Goal: Information Seeking & Learning: Learn about a topic

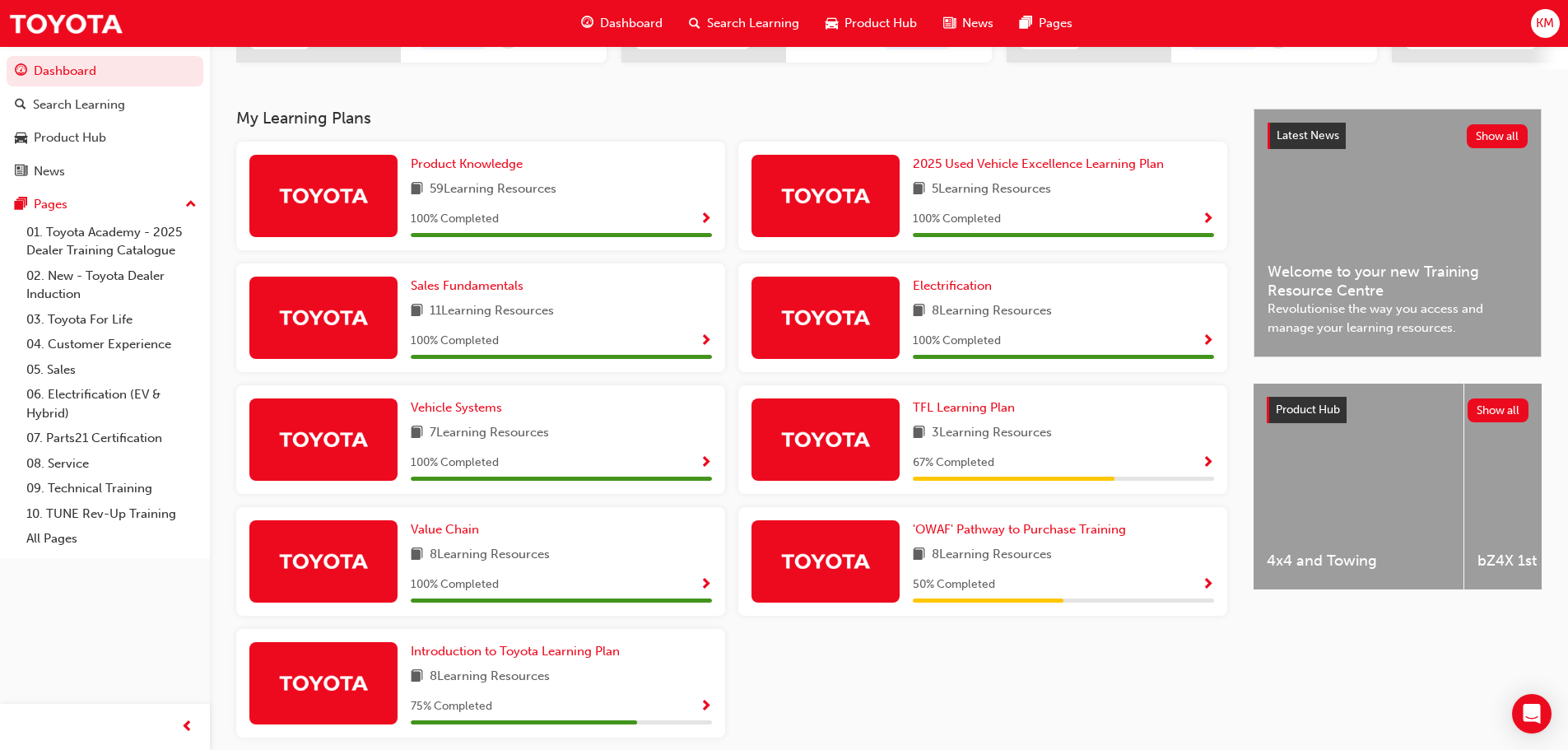
scroll to position [386, 0]
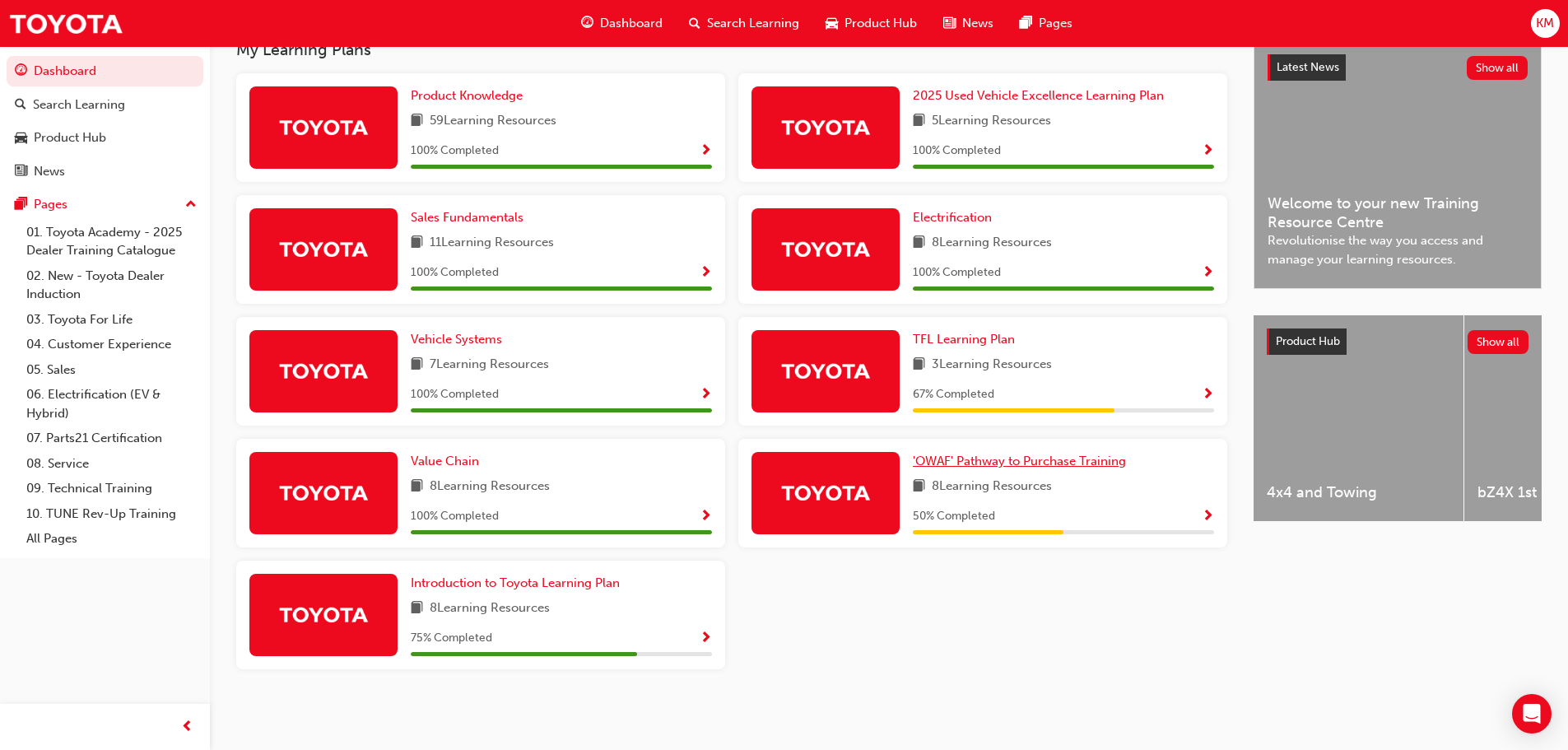
click at [1024, 464] on span "'OWAF' Pathway to Purchase Training" at bounding box center [1019, 460] width 213 height 15
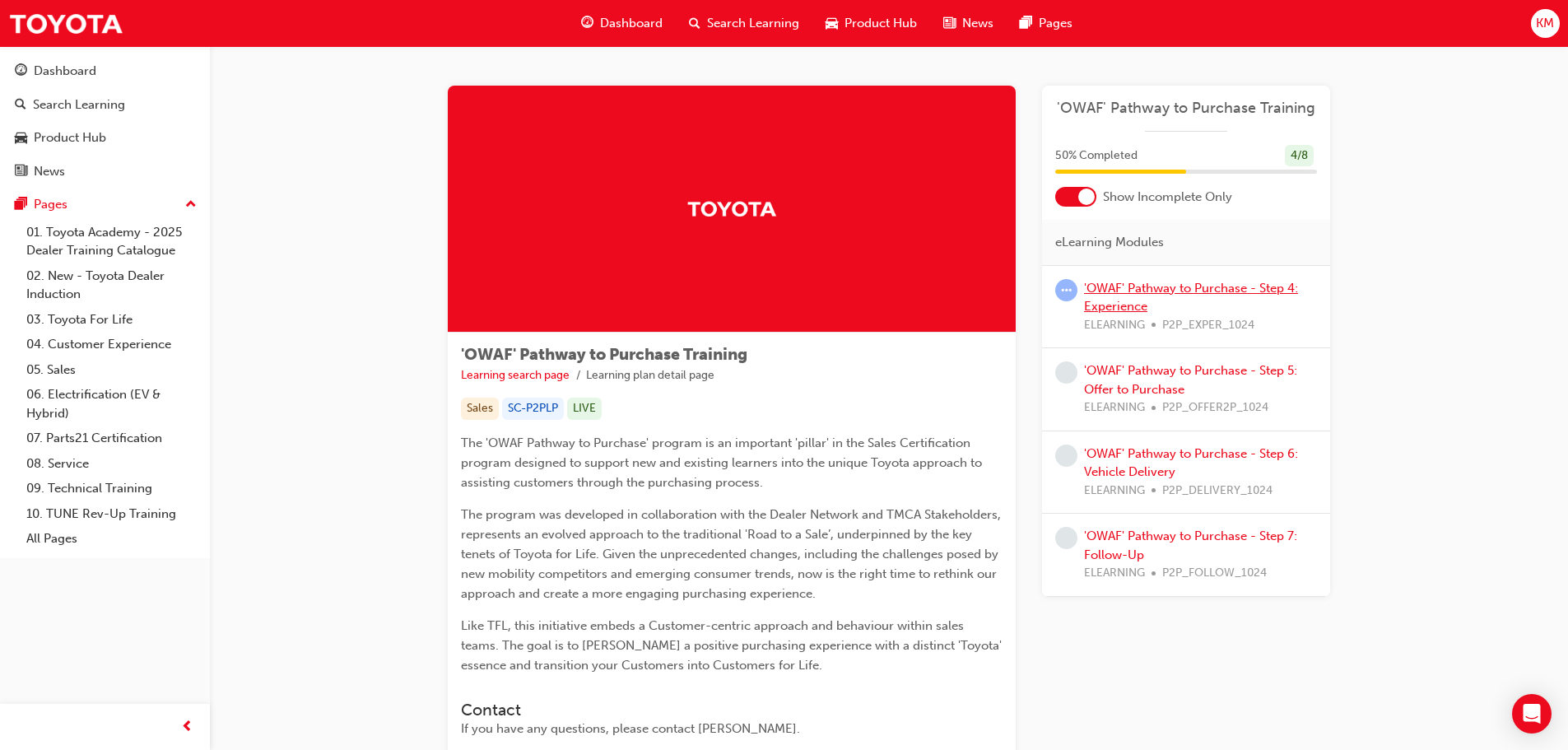
click at [1128, 290] on link "'OWAF' Pathway to Purchase - Step 4: Experience" at bounding box center [1191, 297] width 214 height 34
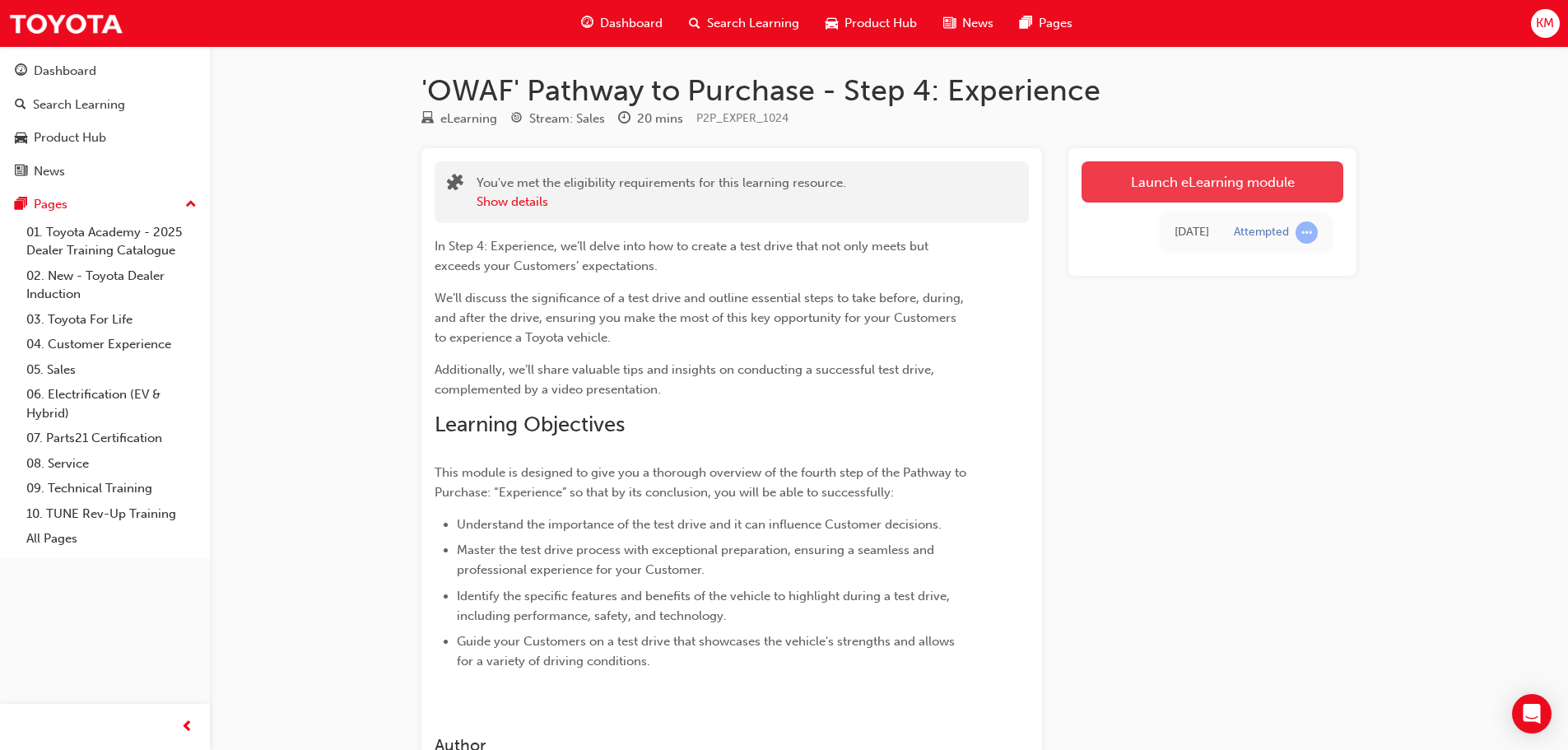
click at [1180, 181] on link "Launch eLearning module" at bounding box center [1213, 181] width 262 height 41
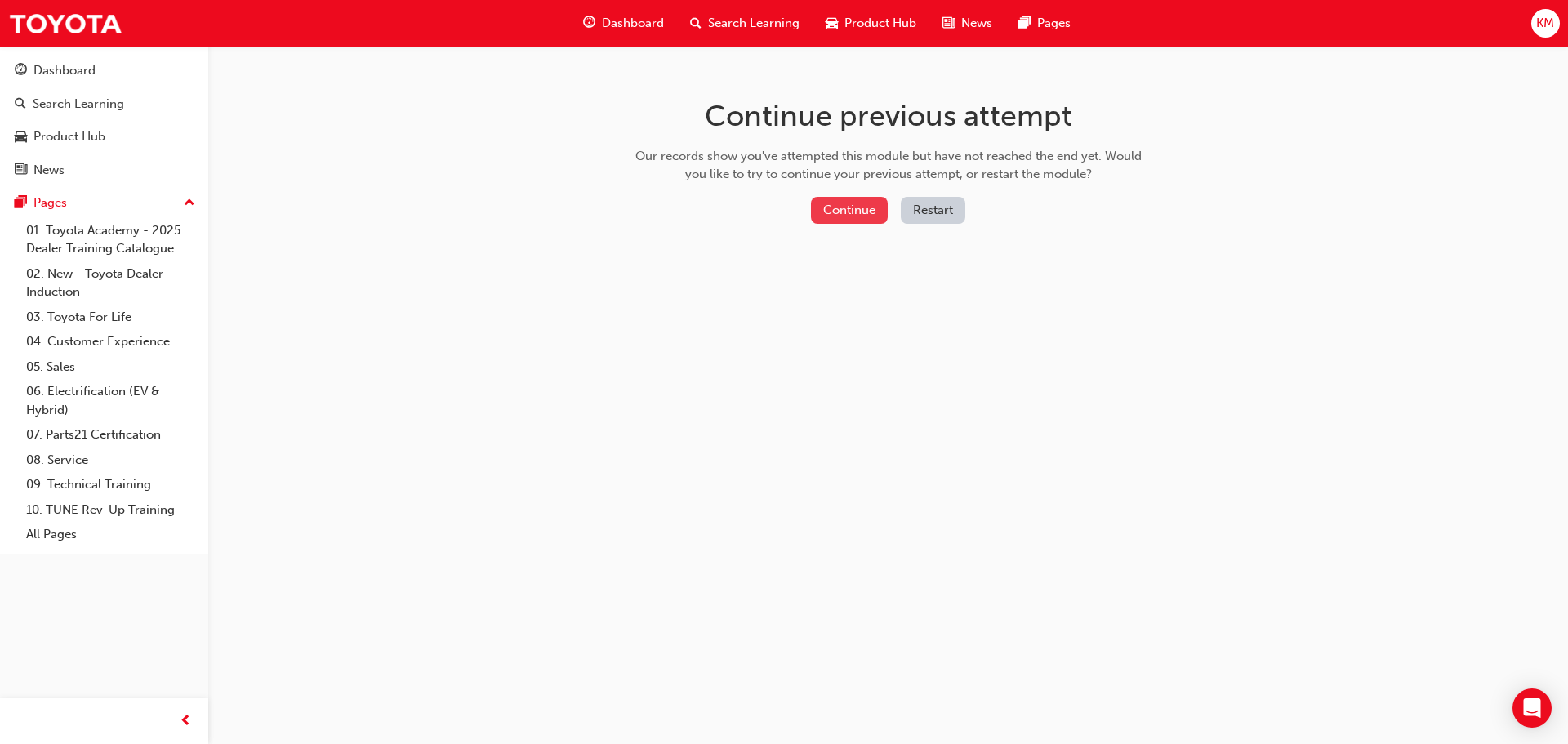
click at [864, 205] on button "Continue" at bounding box center [848, 210] width 77 height 27
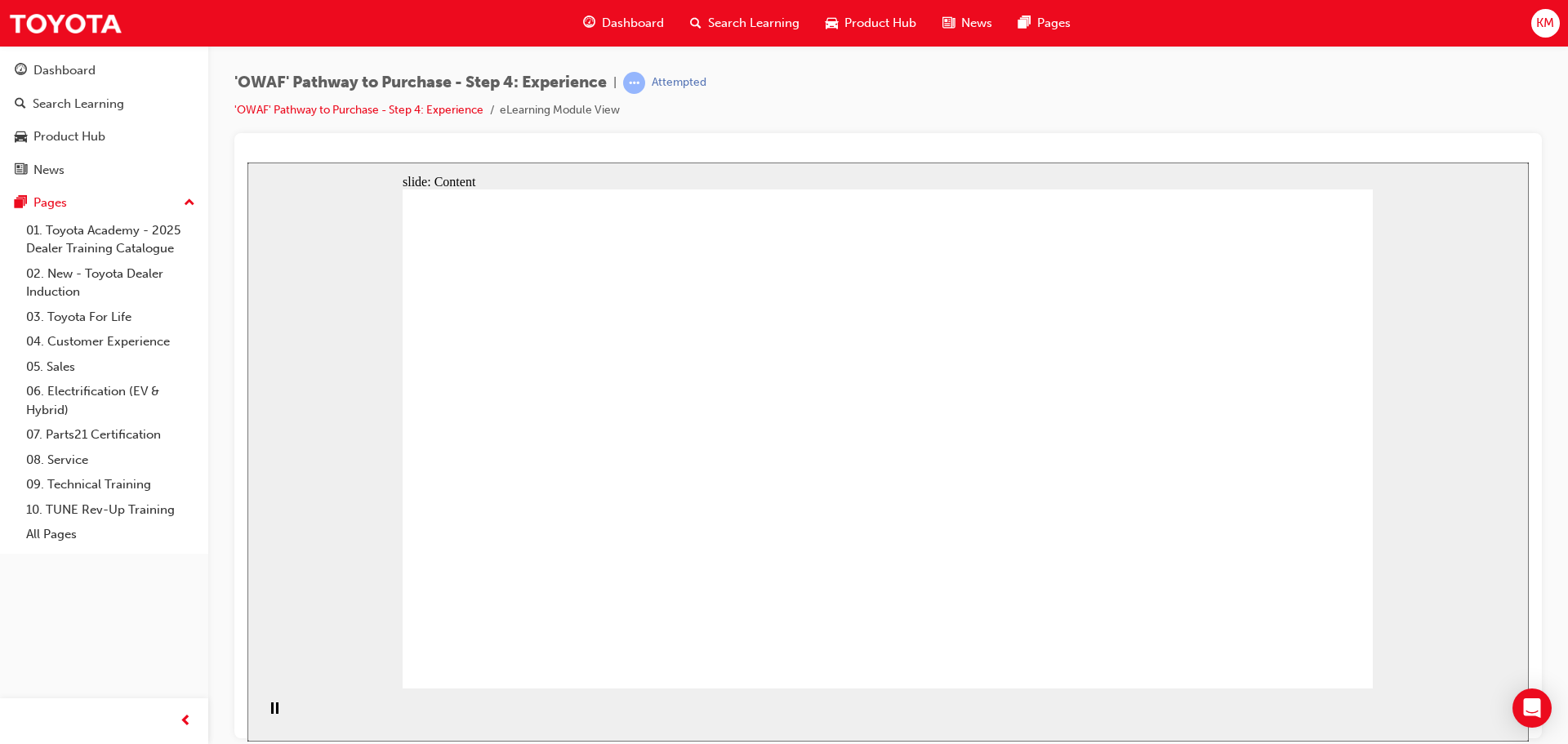
drag, startPoint x: 772, startPoint y: 344, endPoint x: 792, endPoint y: 431, distance: 89.3
drag, startPoint x: 1103, startPoint y: 463, endPoint x: 1134, endPoint y: 471, distance: 32.0
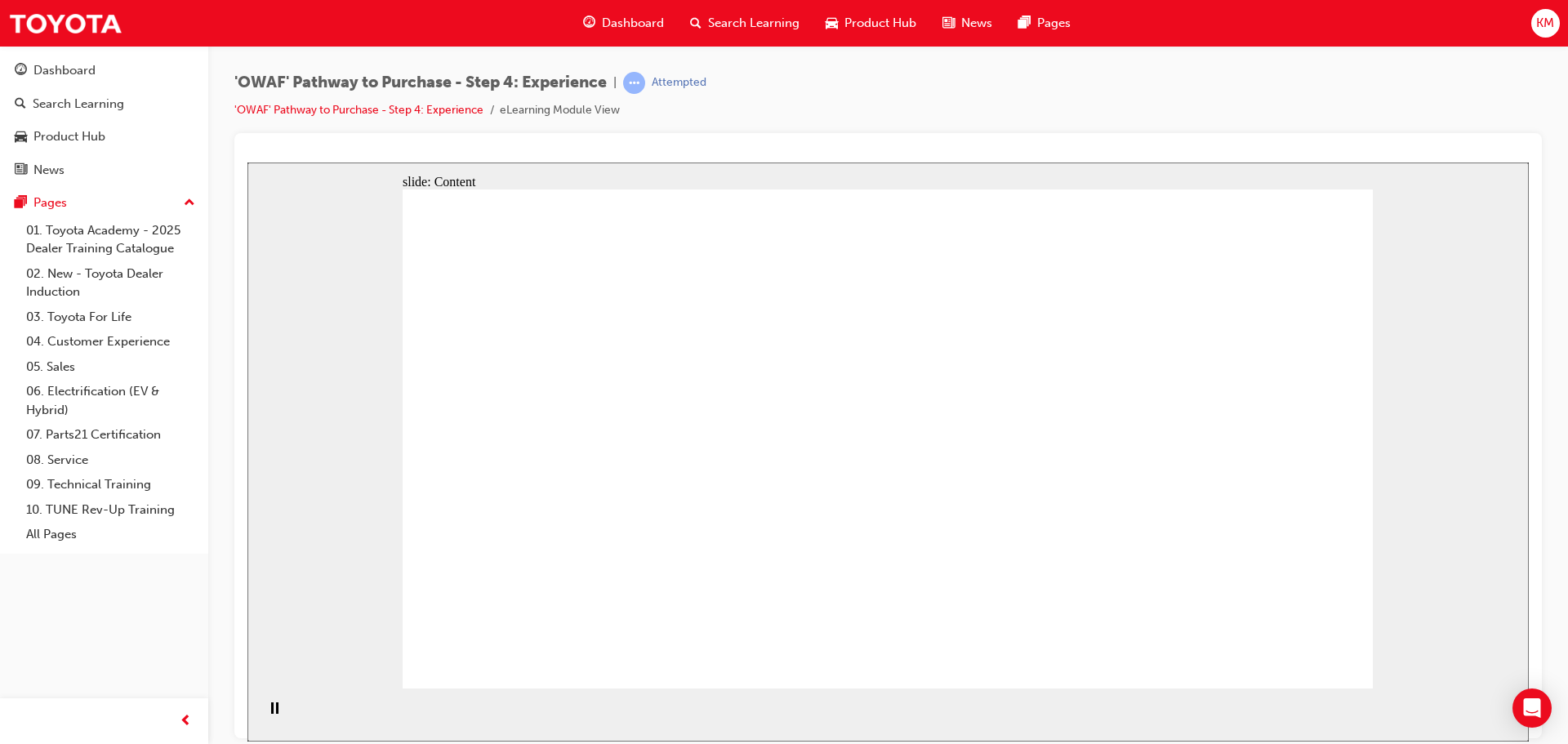
drag, startPoint x: 1038, startPoint y: 527, endPoint x: 1035, endPoint y: 516, distance: 11.4
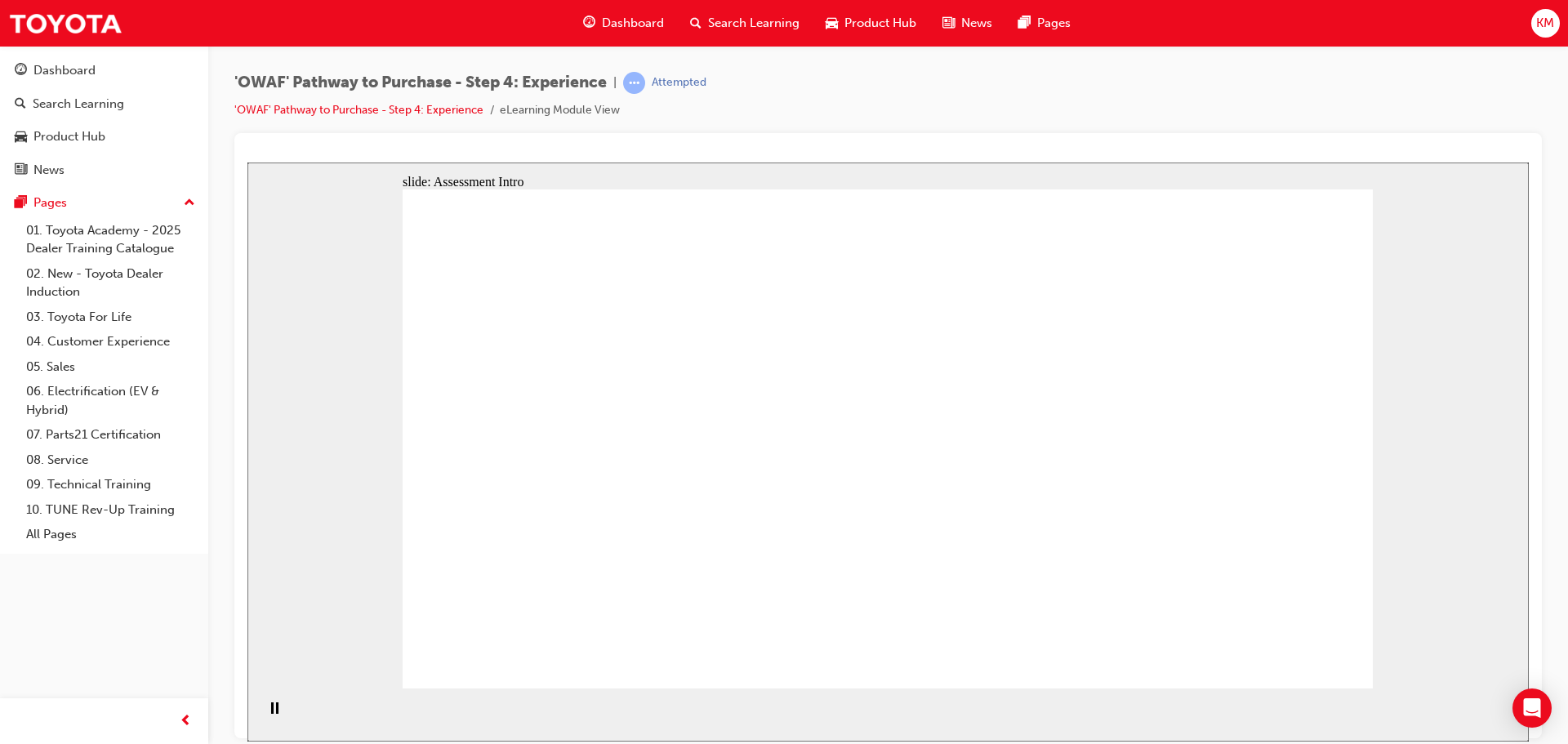
checkbox input "true"
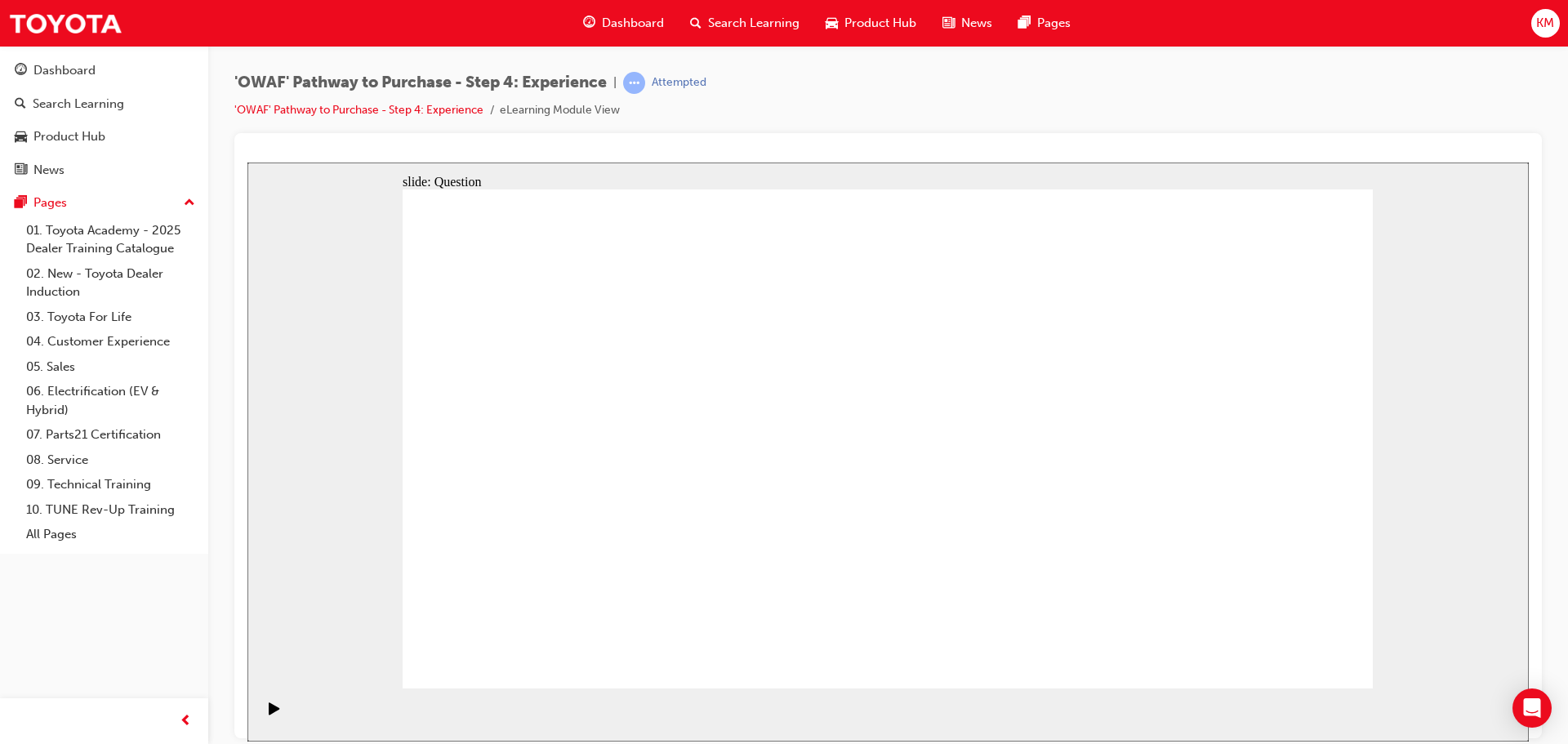
checkbox input "true"
drag, startPoint x: 1193, startPoint y: 464, endPoint x: 624, endPoint y: 489, distance: 569.5
drag, startPoint x: 1208, startPoint y: 452, endPoint x: 620, endPoint y: 458, distance: 588.0
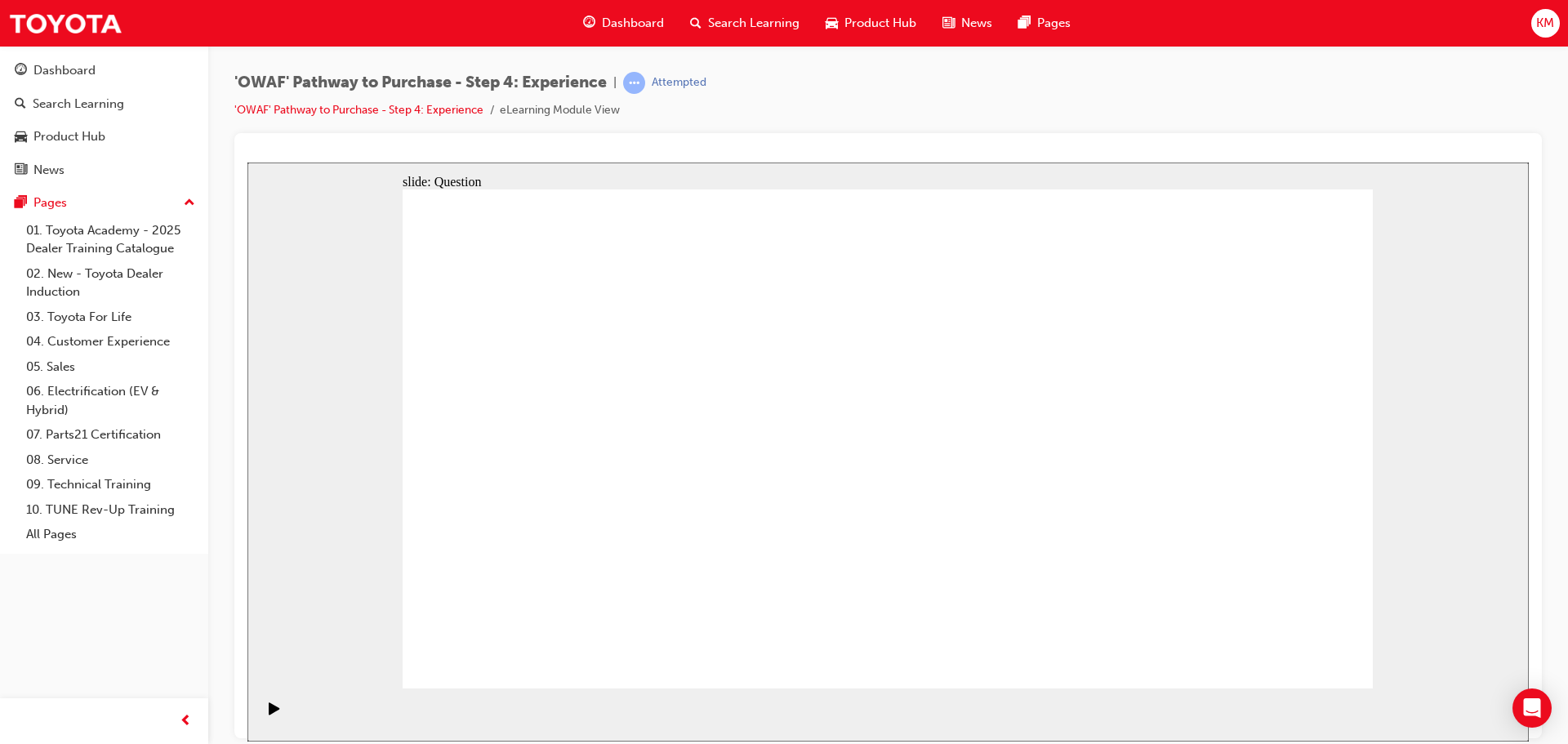
drag, startPoint x: 1226, startPoint y: 459, endPoint x: 959, endPoint y: 479, distance: 267.7
drag, startPoint x: 1216, startPoint y: 475, endPoint x: 647, endPoint y: 497, distance: 569.4
drag, startPoint x: 1241, startPoint y: 481, endPoint x: 969, endPoint y: 495, distance: 272.4
drag, startPoint x: 1216, startPoint y: 479, endPoint x: 943, endPoint y: 513, distance: 275.1
drag, startPoint x: 1198, startPoint y: 478, endPoint x: 591, endPoint y: 496, distance: 607.3
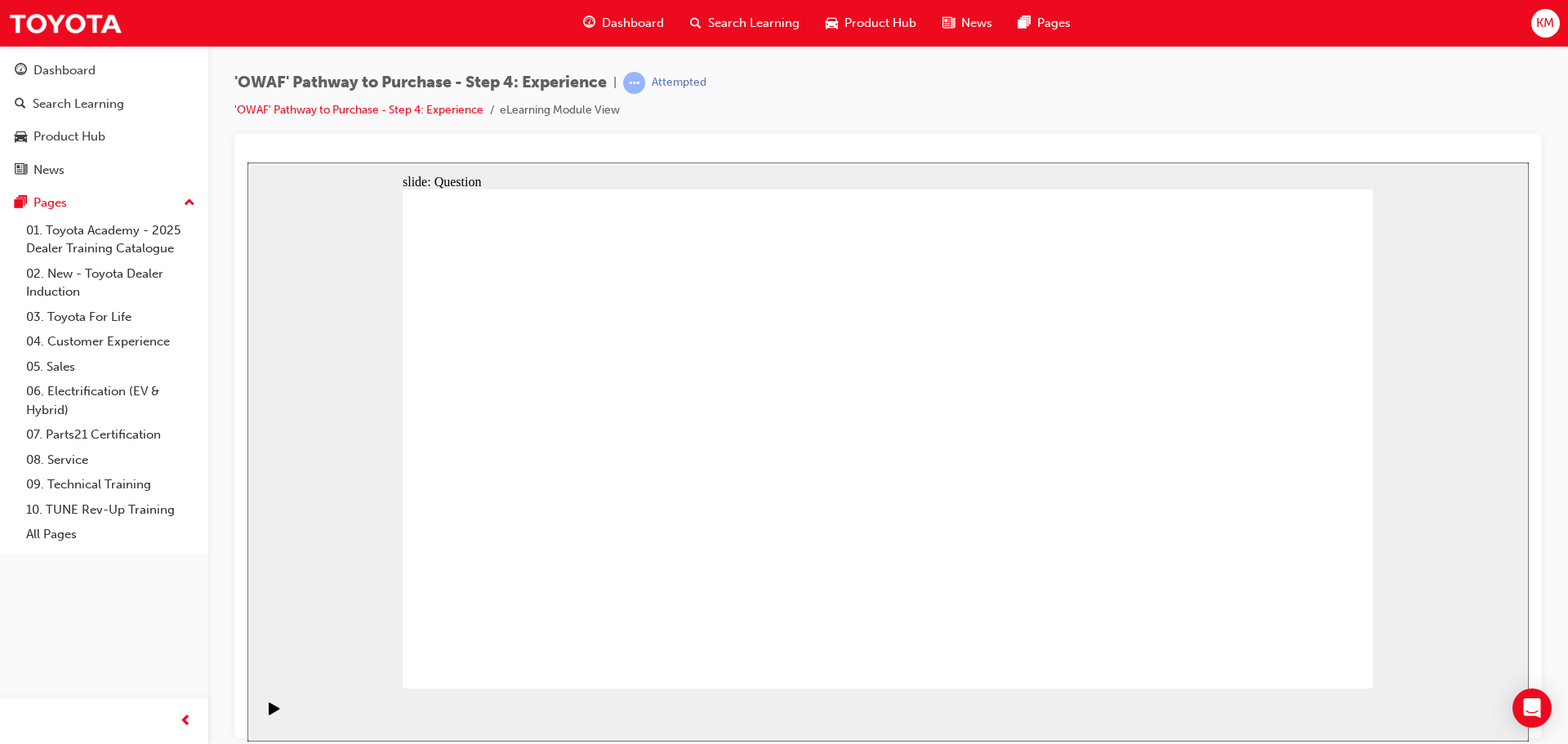
drag, startPoint x: 1210, startPoint y: 483, endPoint x: 910, endPoint y: 514, distance: 301.6
drag, startPoint x: 1293, startPoint y: 573, endPoint x: 1190, endPoint y: 435, distance: 172.2
drag, startPoint x: 987, startPoint y: 555, endPoint x: 886, endPoint y: 411, distance: 175.9
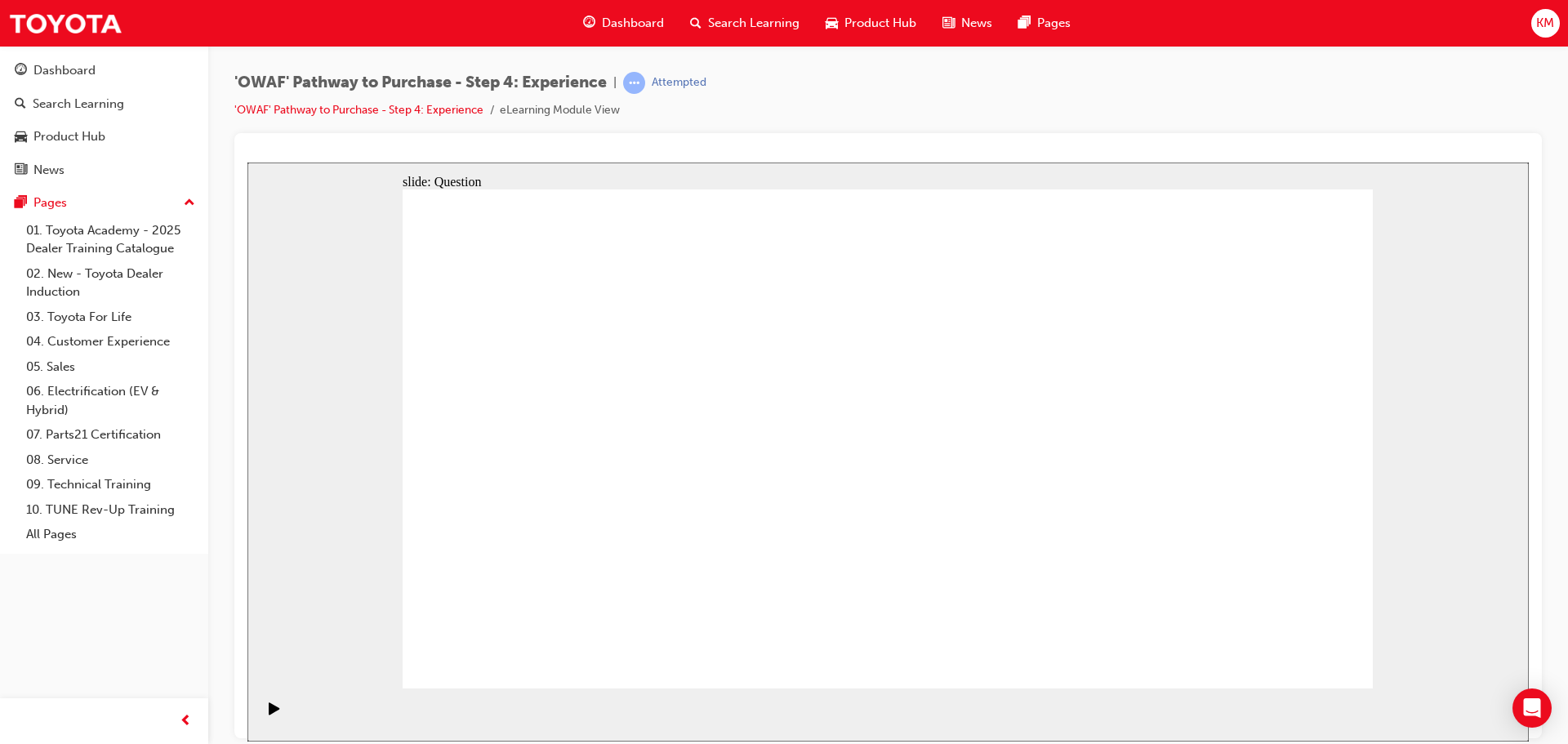
drag, startPoint x: 876, startPoint y: 553, endPoint x: 1087, endPoint y: 412, distance: 253.8
drag, startPoint x: 1200, startPoint y: 545, endPoint x: 995, endPoint y: 407, distance: 247.1
drag, startPoint x: 1084, startPoint y: 531, endPoint x: 1294, endPoint y: 388, distance: 254.1
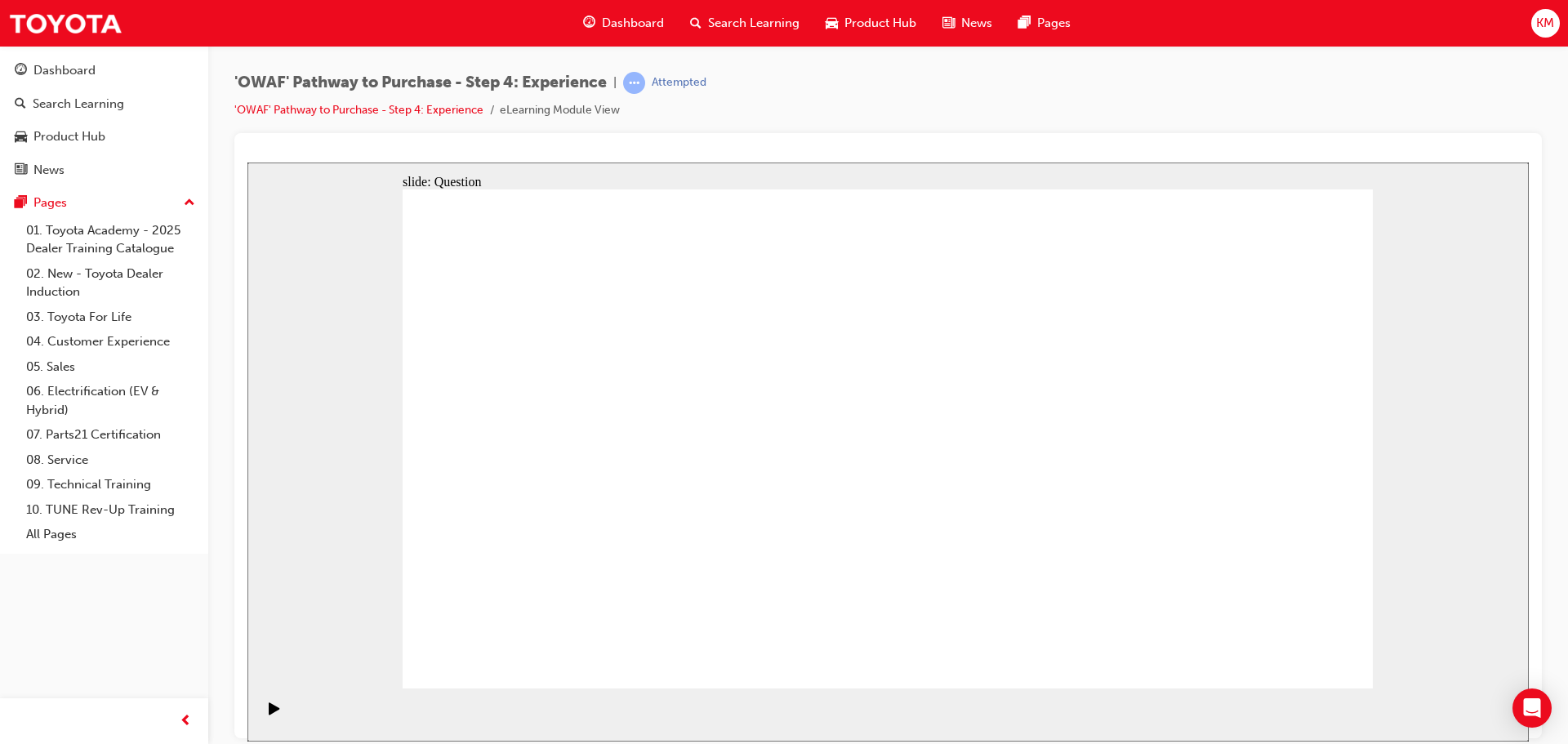
drag, startPoint x: 738, startPoint y: 593, endPoint x: 859, endPoint y: 383, distance: 242.4
drag, startPoint x: 887, startPoint y: 544, endPoint x: 1137, endPoint y: 381, distance: 298.4
drag, startPoint x: 1067, startPoint y: 594, endPoint x: 1124, endPoint y: 431, distance: 172.7
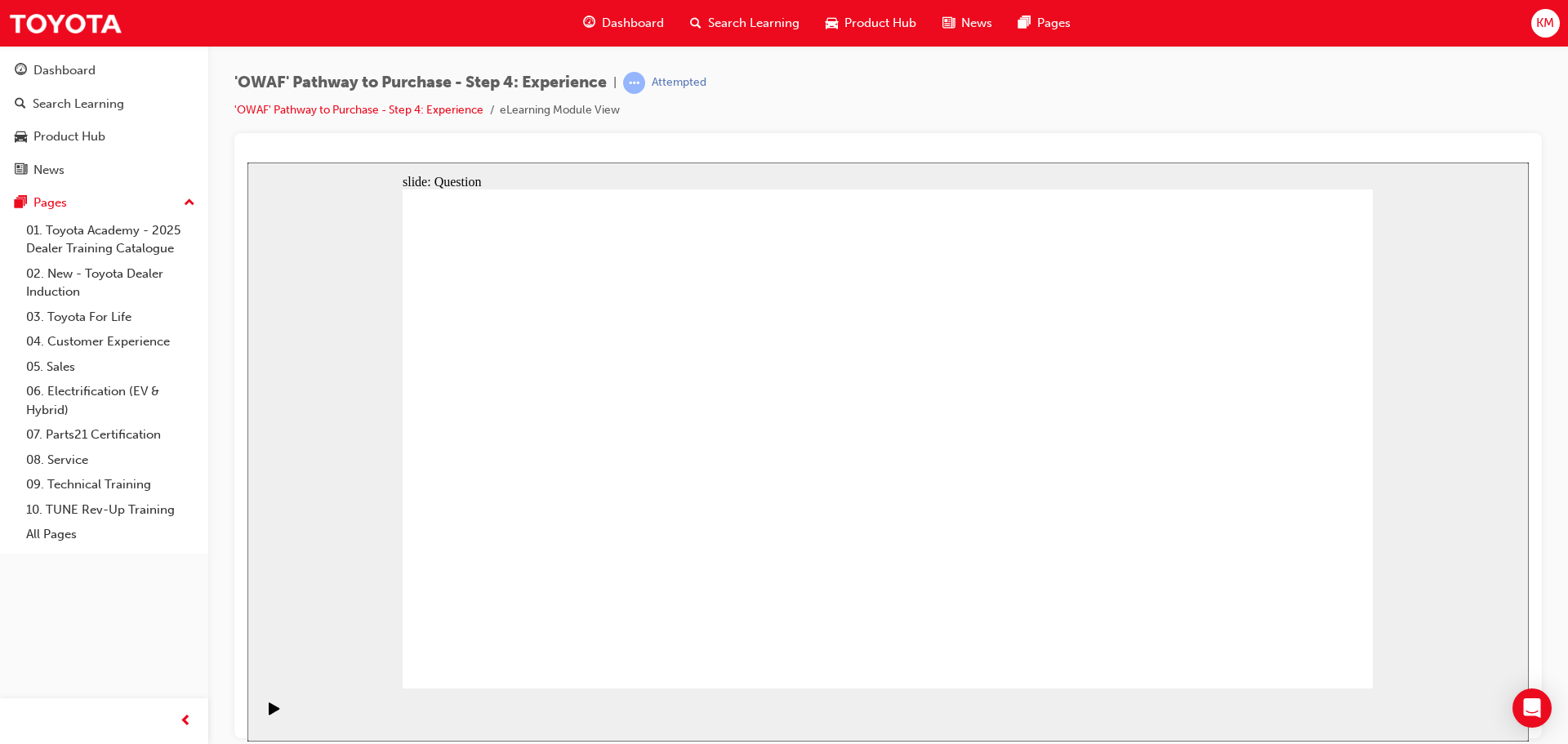
radio input "true"
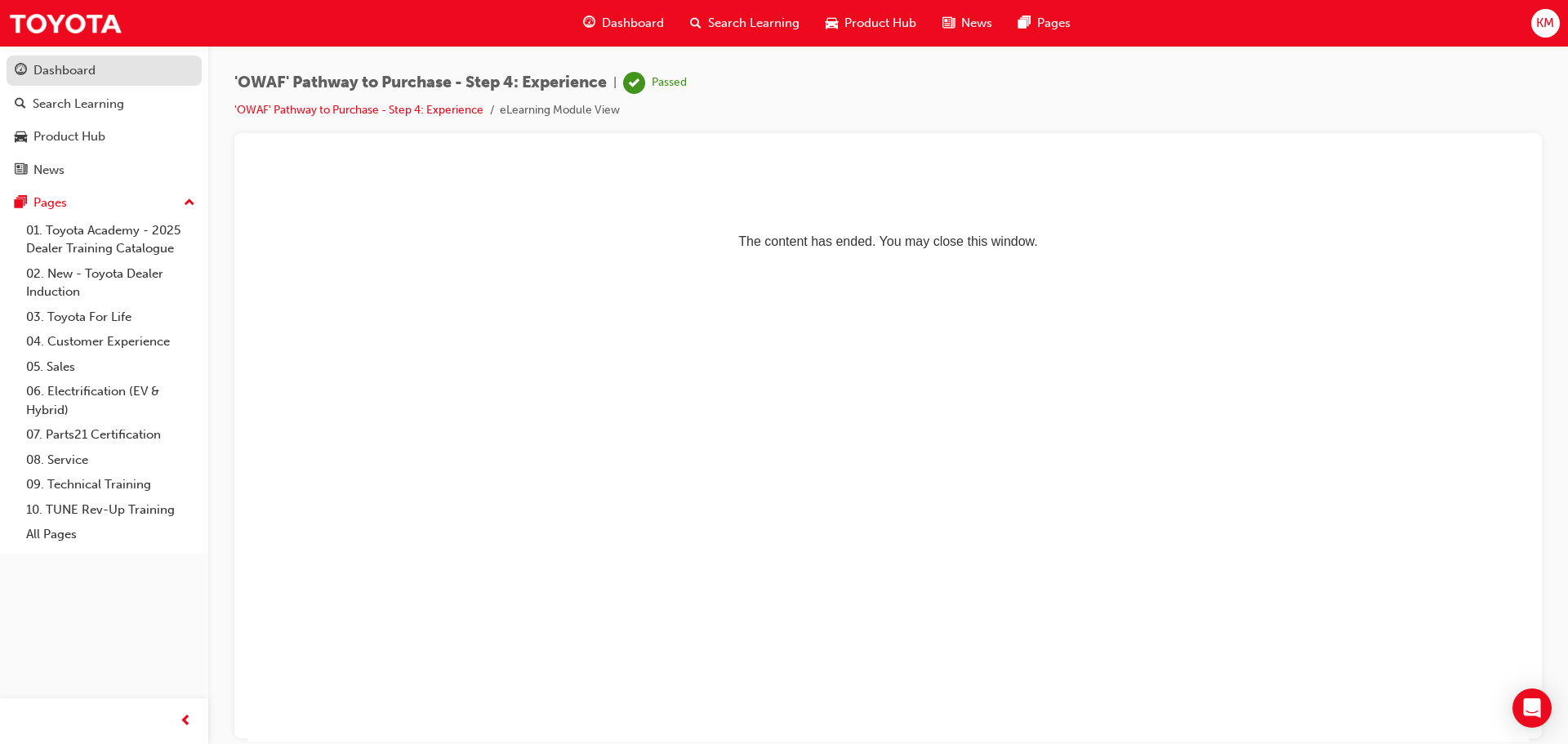
click at [86, 68] on div "Dashboard" at bounding box center [64, 71] width 62 height 19
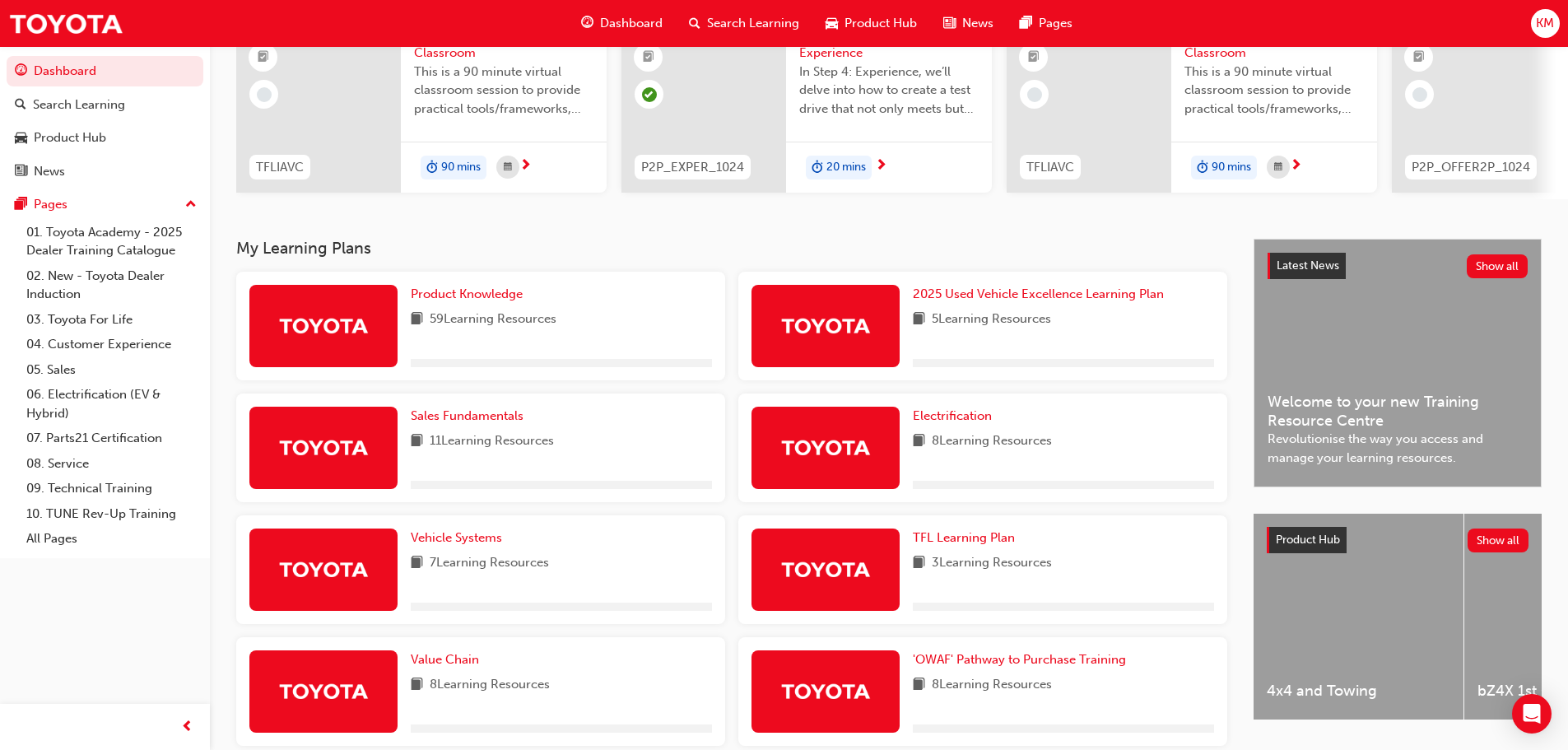
scroll to position [247, 0]
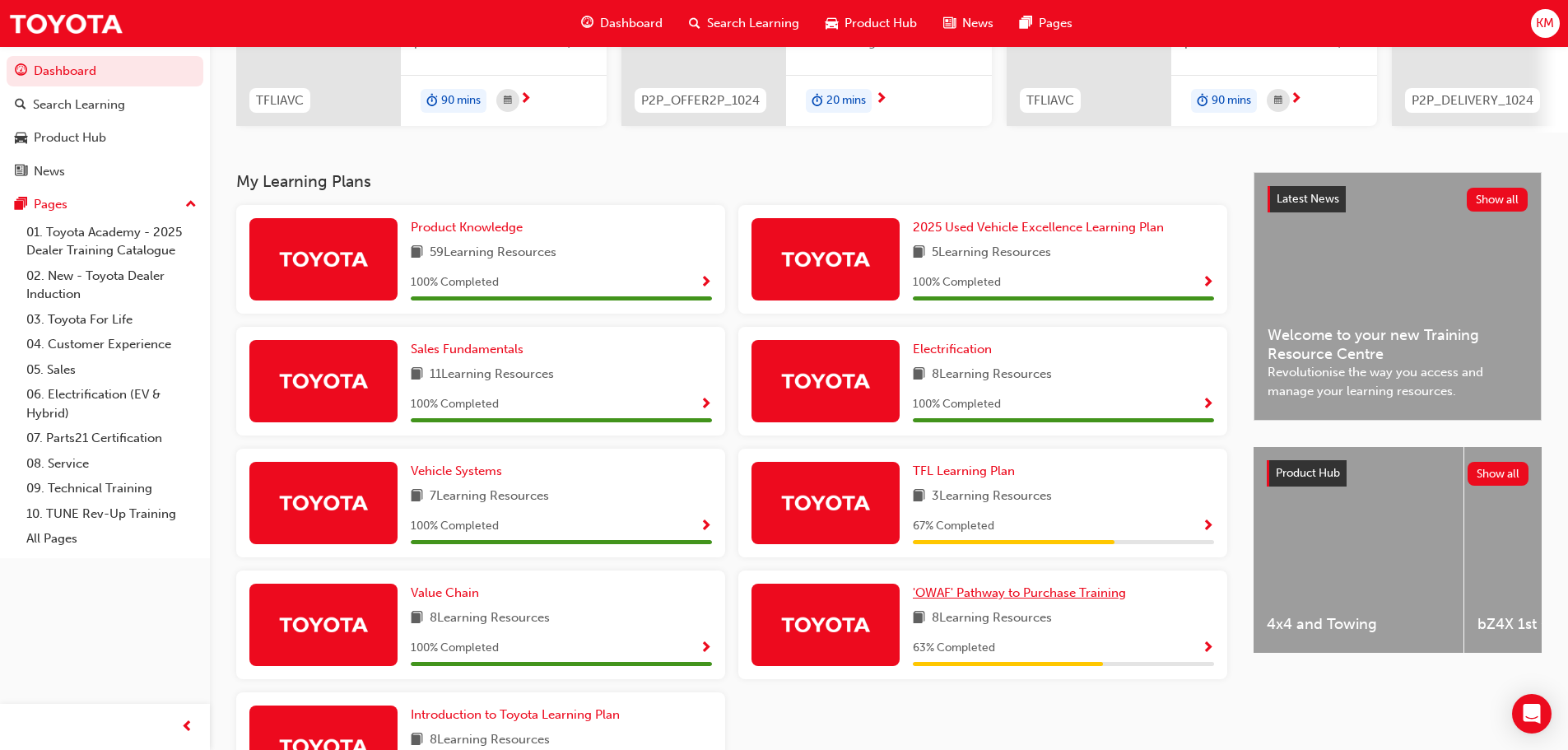
click at [1019, 600] on span "'OWAF' Pathway to Purchase Training" at bounding box center [1019, 592] width 213 height 15
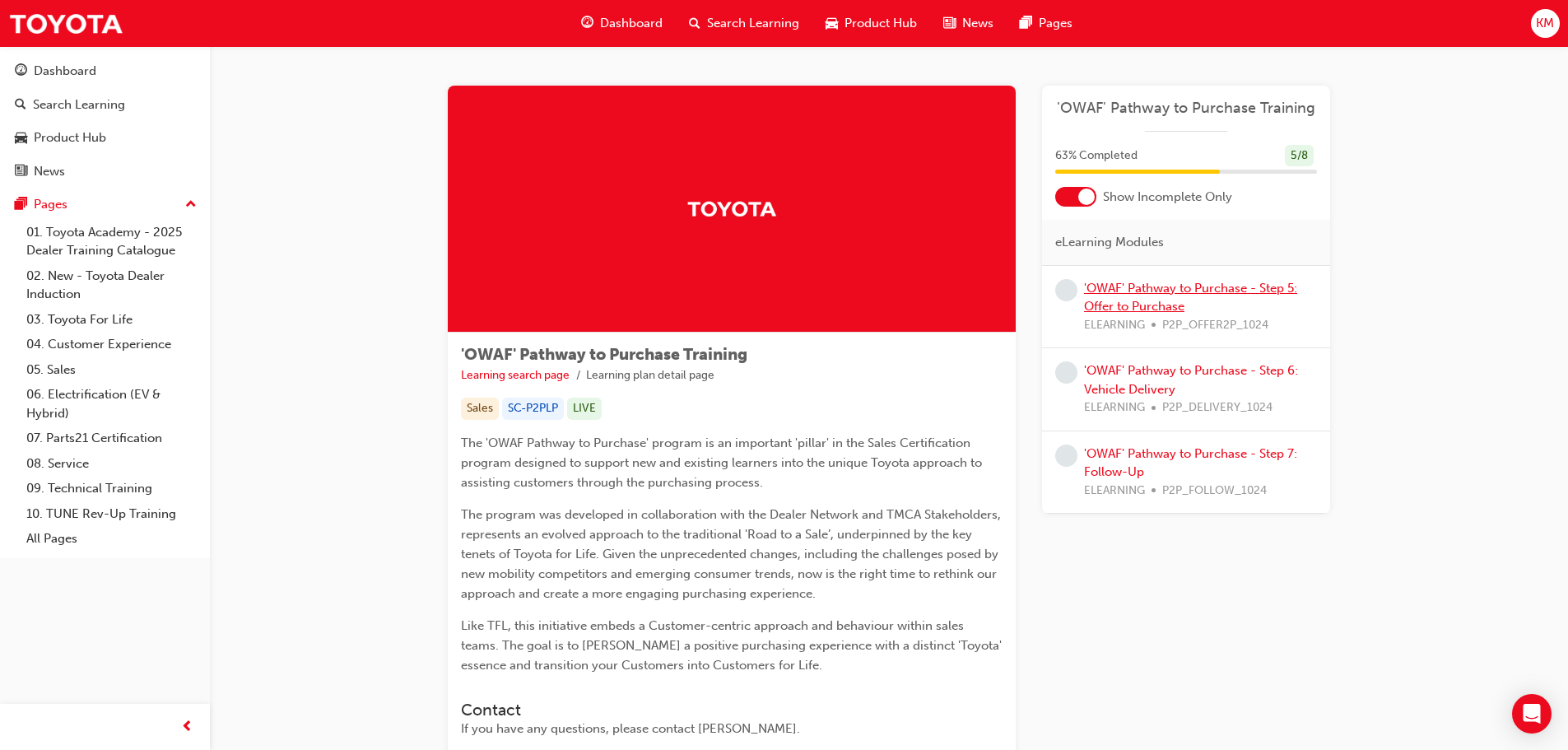
click at [1166, 295] on link "'OWAF' Pathway to Purchase - Step 5: Offer to Purchase" at bounding box center [1191, 297] width 213 height 34
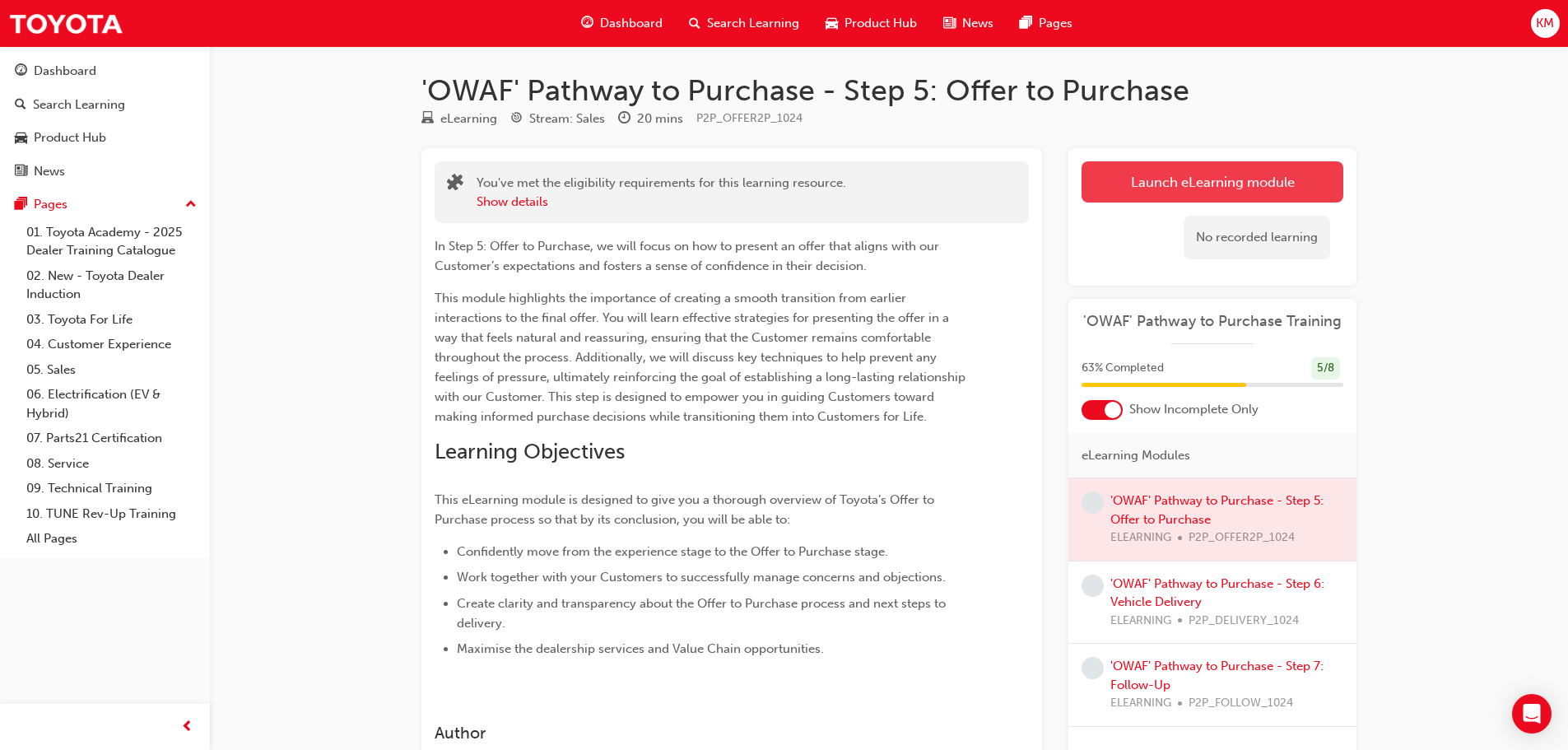
click at [1169, 179] on link "Launch eLearning module" at bounding box center [1213, 181] width 262 height 41
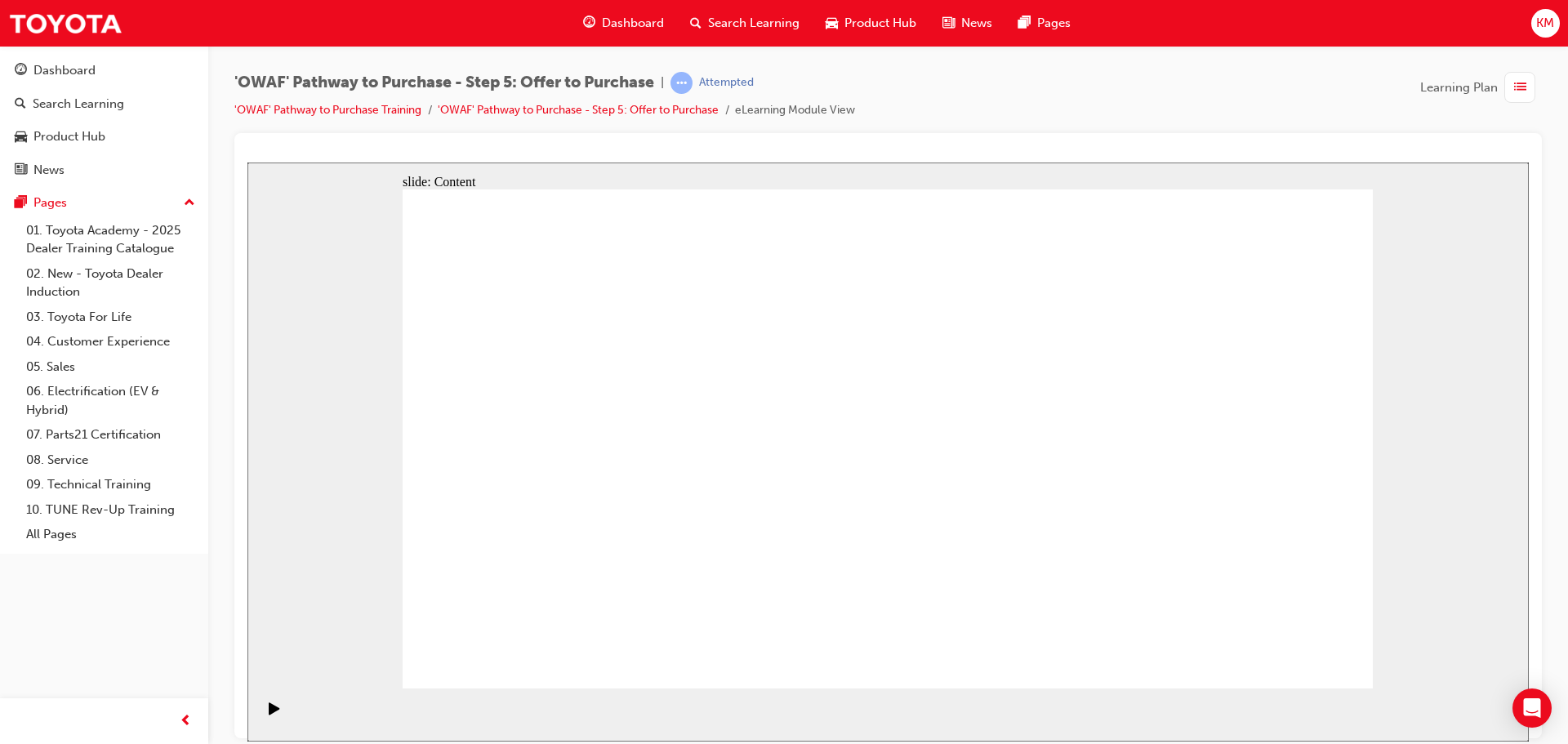
click at [1456, 587] on div "slide: Content Rectangle 1 Presenting an offer to the Customer Moving from the …" at bounding box center [888, 451] width 1281 height 579
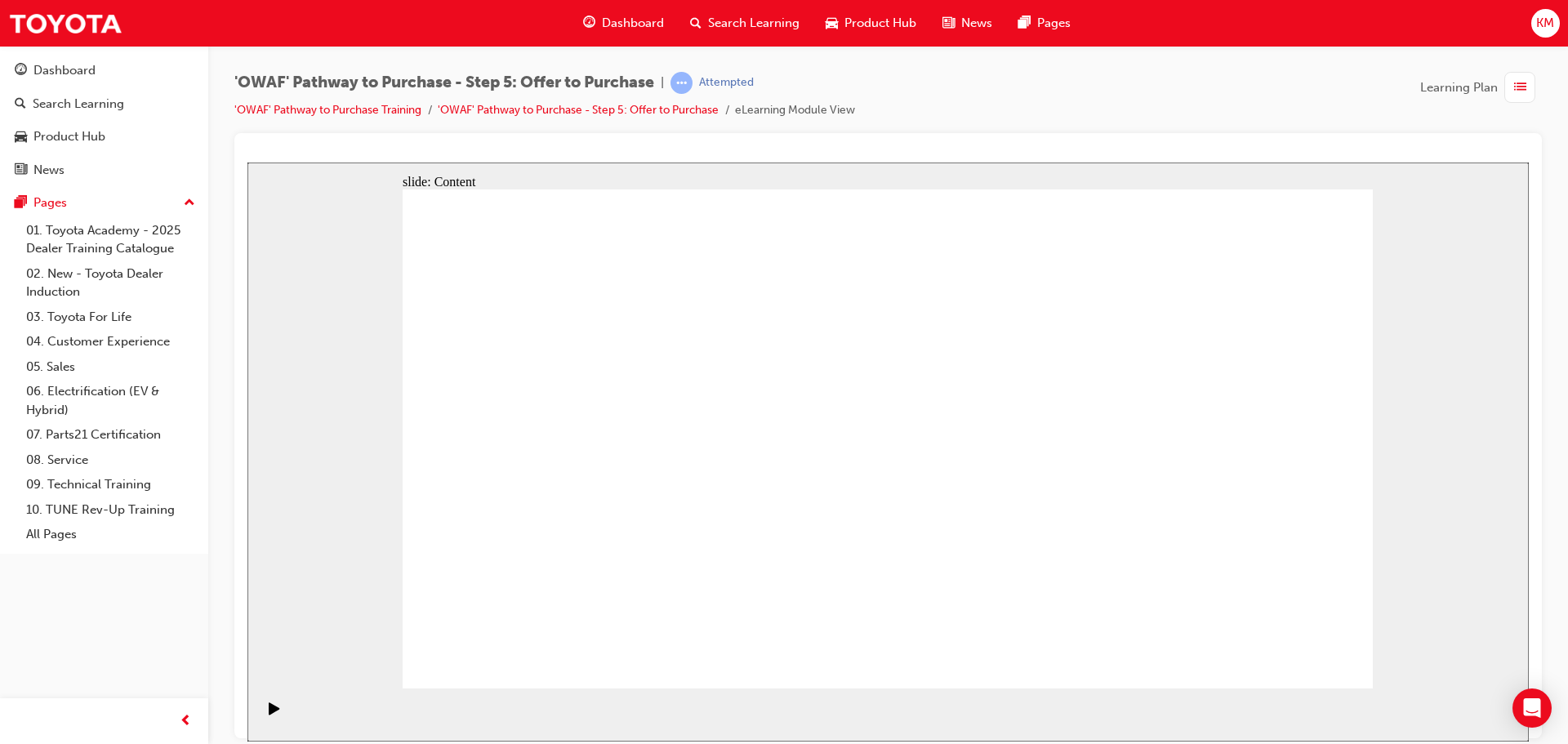
drag, startPoint x: 1227, startPoint y: 545, endPoint x: 1222, endPoint y: 527, distance: 18.7
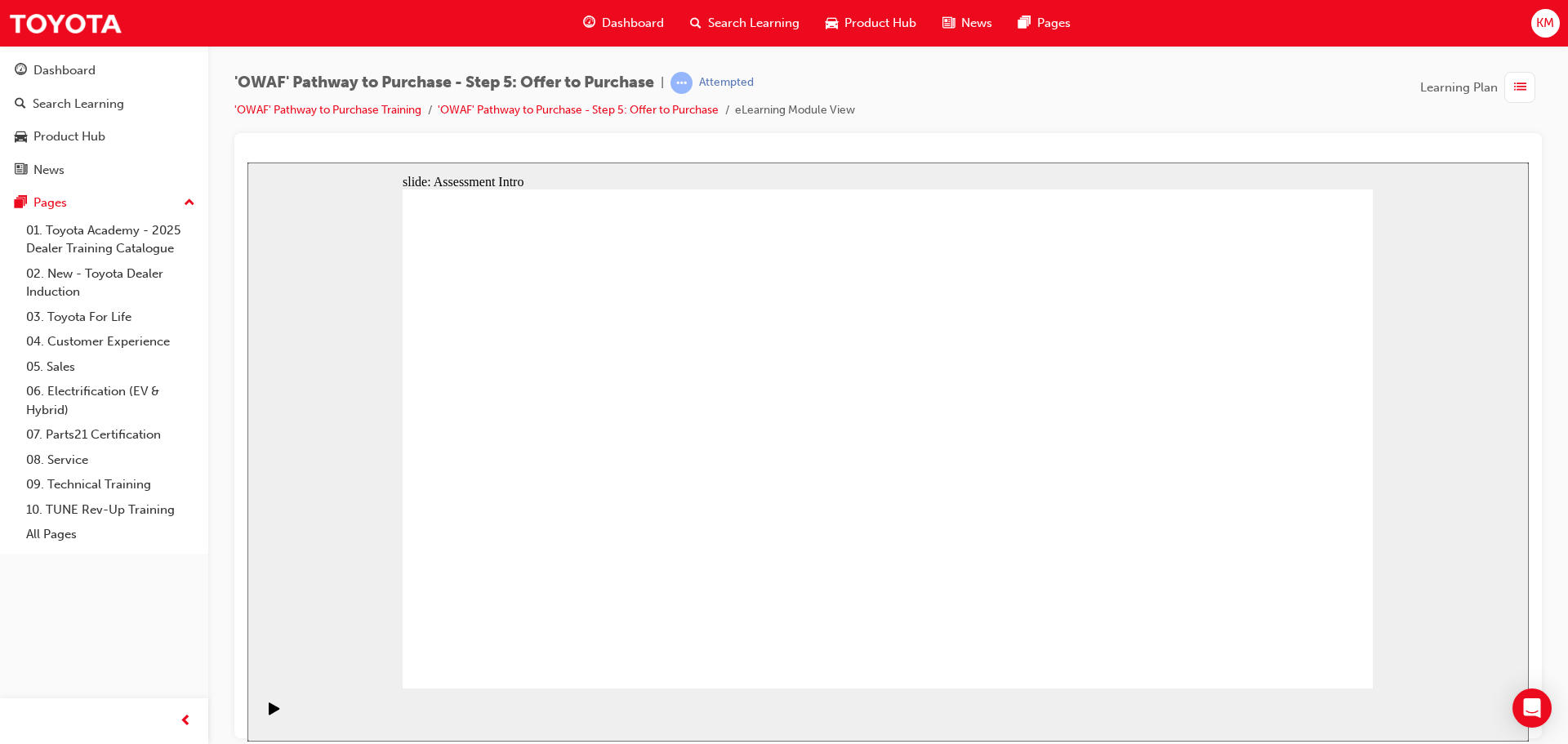
drag, startPoint x: 934, startPoint y: 428, endPoint x: 887, endPoint y: 570, distance: 149.6
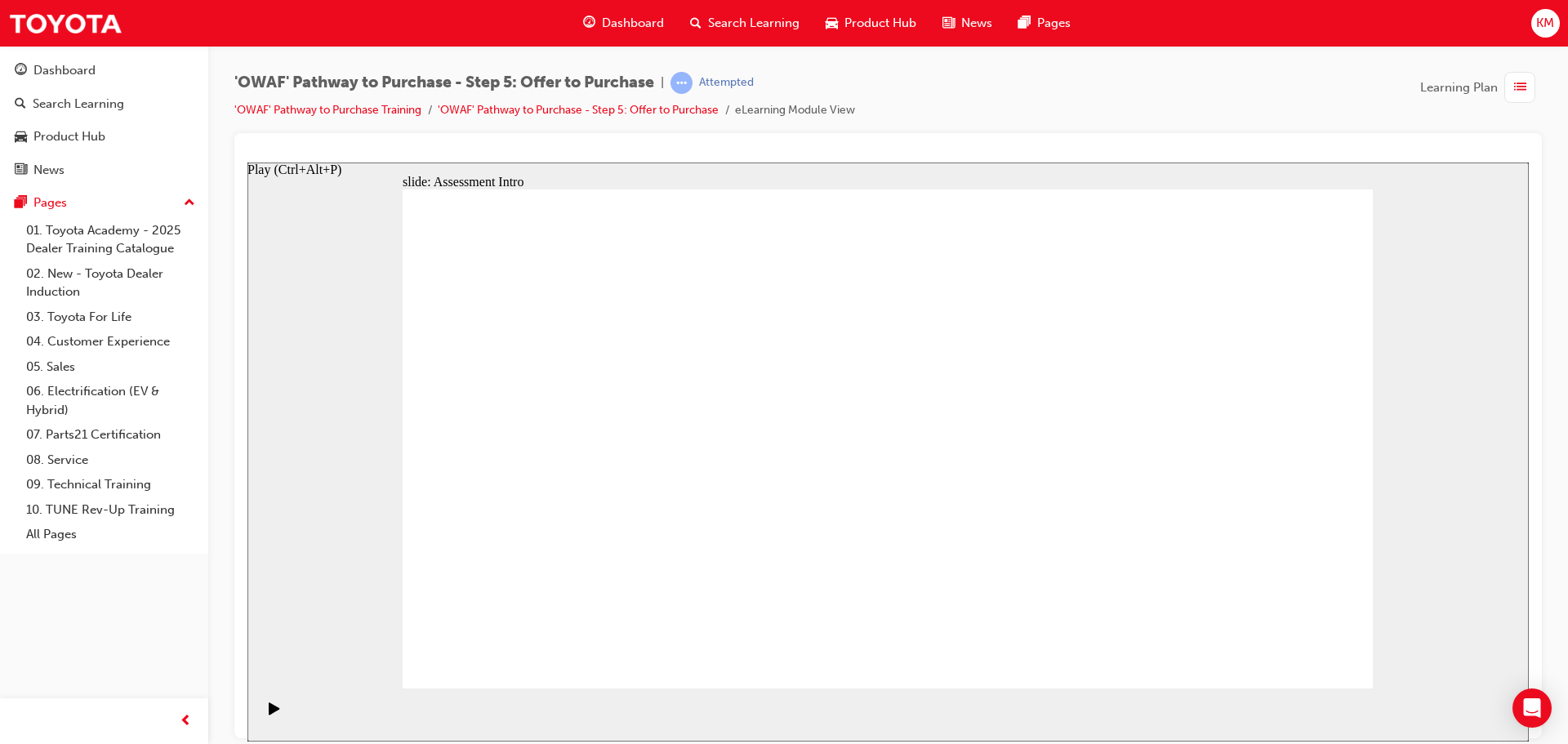
click at [268, 714] on icon "Play (Ctrl+Alt+P)" at bounding box center [273, 708] width 10 height 12
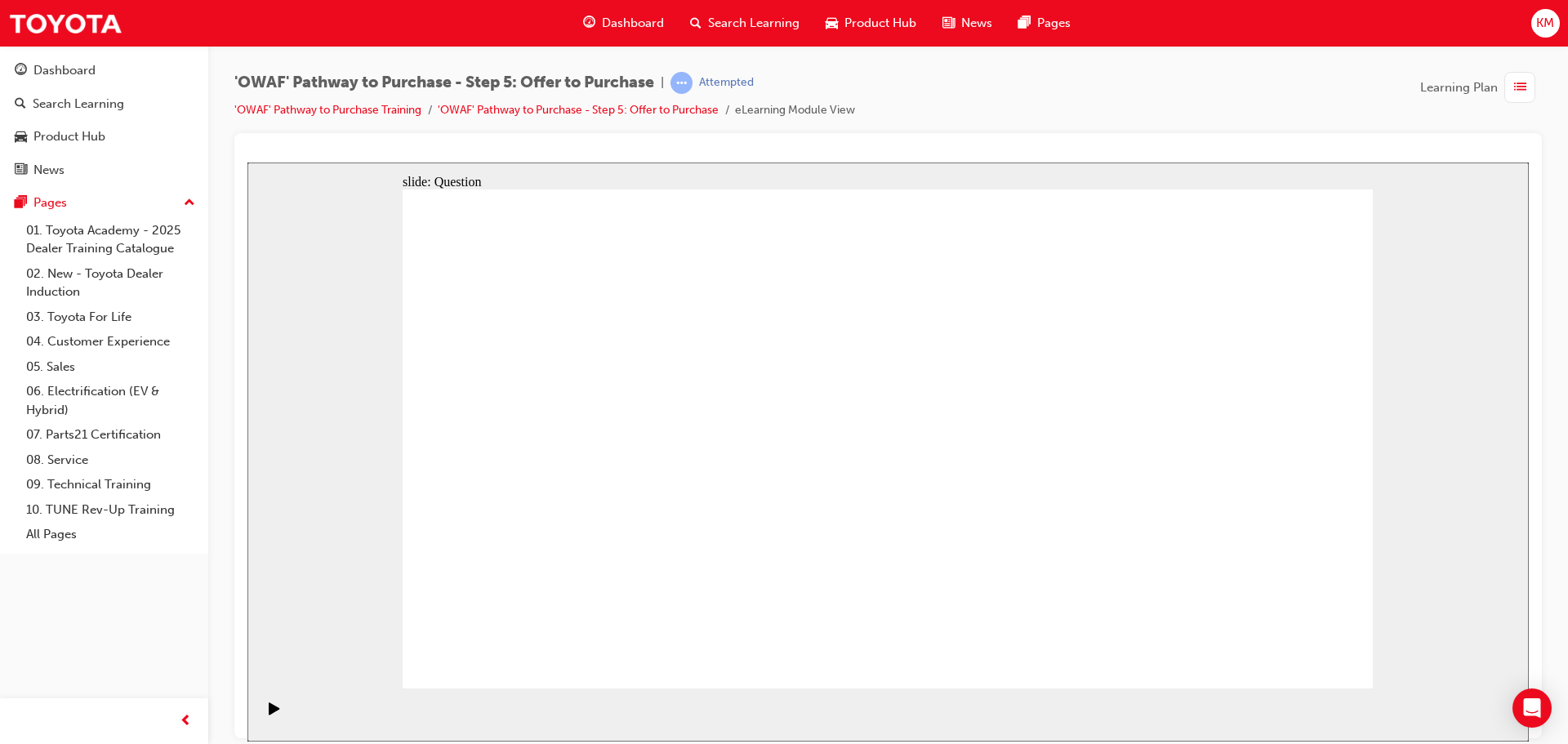
radio input "false"
radio input "true"
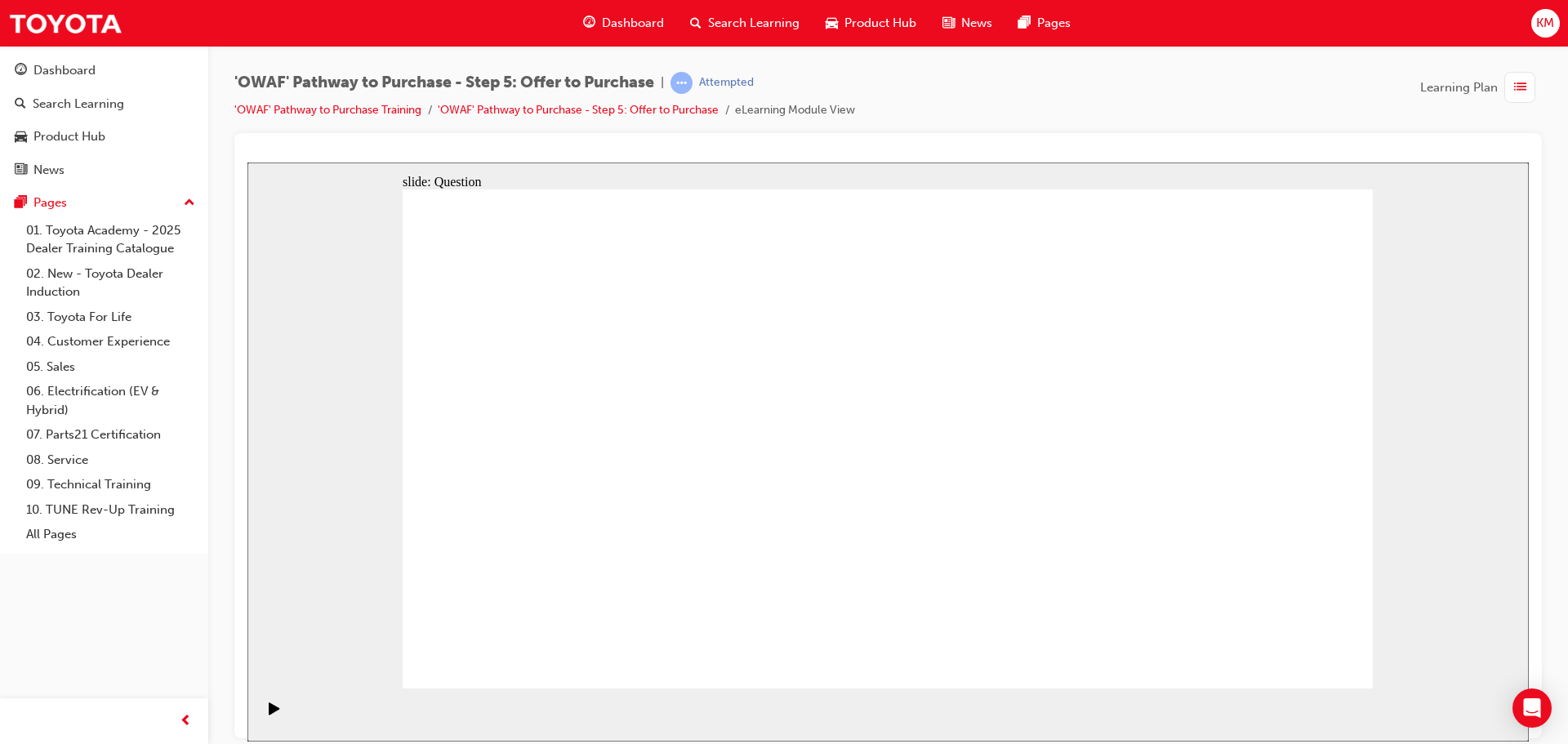
drag, startPoint x: 1226, startPoint y: 407, endPoint x: 573, endPoint y: 534, distance: 665.2
drag, startPoint x: 1080, startPoint y: 410, endPoint x: 786, endPoint y: 538, distance: 320.7
drag, startPoint x: 671, startPoint y: 403, endPoint x: 1001, endPoint y: 531, distance: 354.0
drag, startPoint x: 560, startPoint y: 406, endPoint x: 1230, endPoint y: 531, distance: 681.6
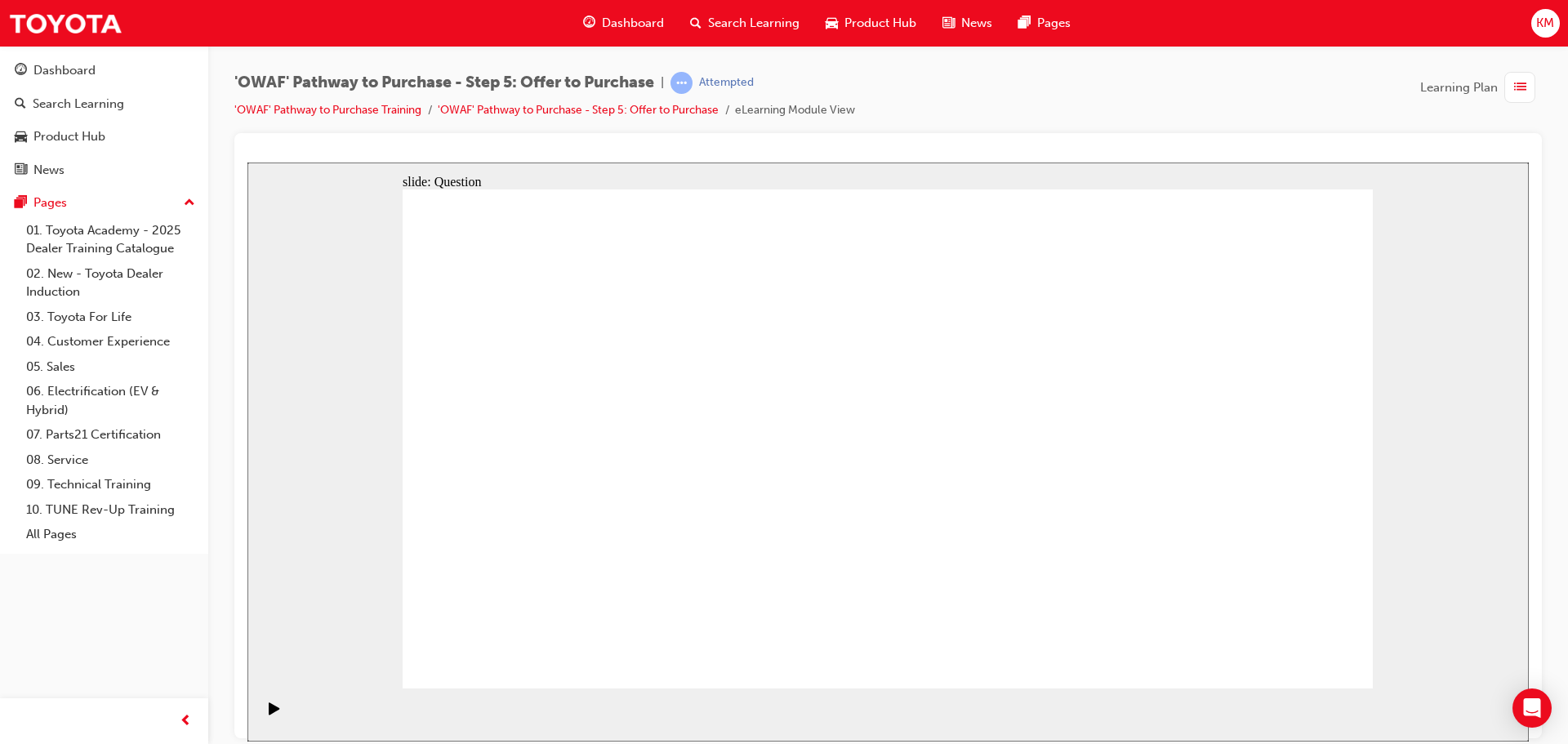
drag, startPoint x: 1230, startPoint y: 532, endPoint x: 709, endPoint y: 407, distance: 535.8
drag, startPoint x: 944, startPoint y: 411, endPoint x: 1186, endPoint y: 538, distance: 273.3
drag, startPoint x: 821, startPoint y: 408, endPoint x: 1001, endPoint y: 538, distance: 222.0
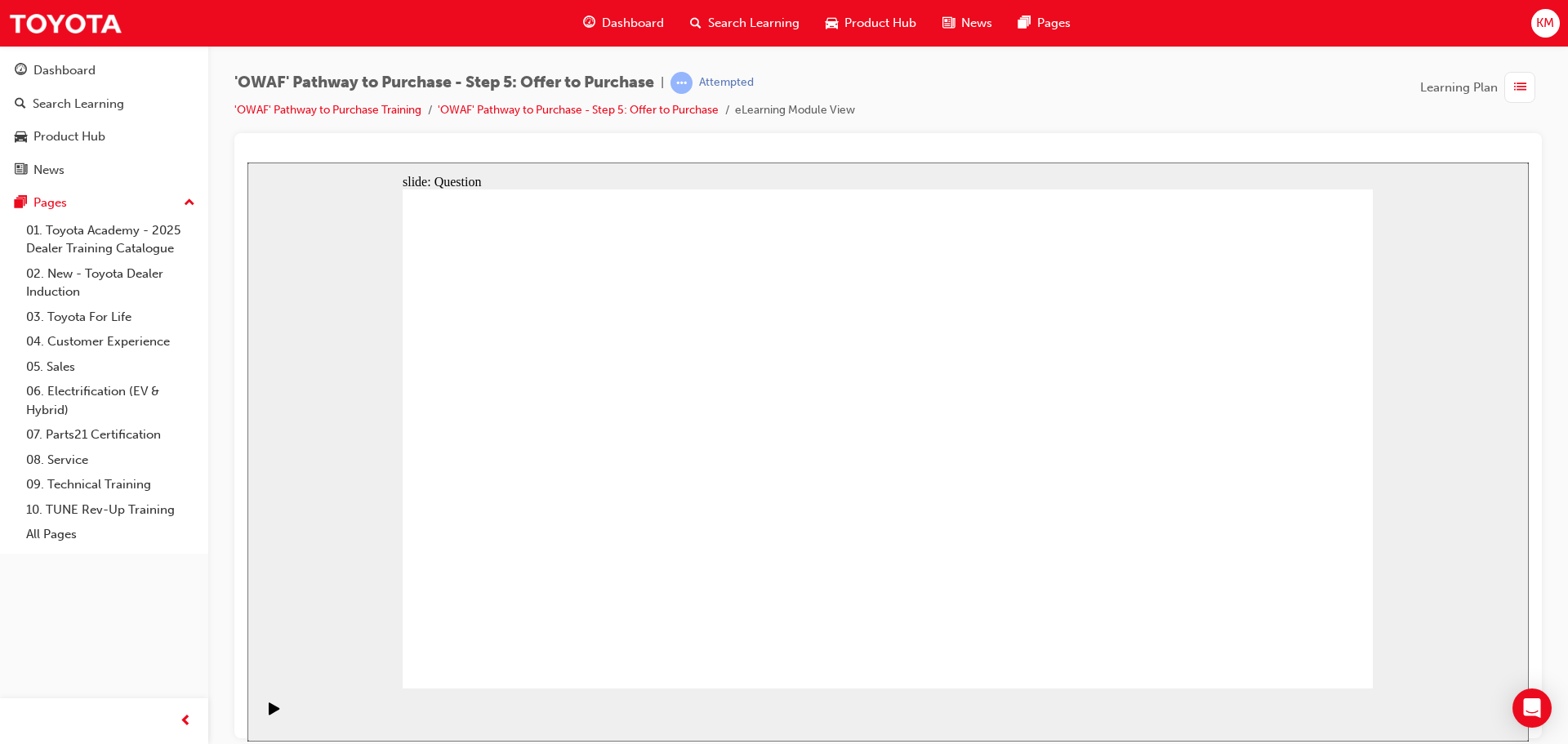
drag, startPoint x: 683, startPoint y: 401, endPoint x: 1208, endPoint y: 529, distance: 540.4
drag, startPoint x: 1050, startPoint y: 403, endPoint x: 575, endPoint y: 458, distance: 478.2
drag, startPoint x: 618, startPoint y: 447, endPoint x: 609, endPoint y: 378, distance: 69.6
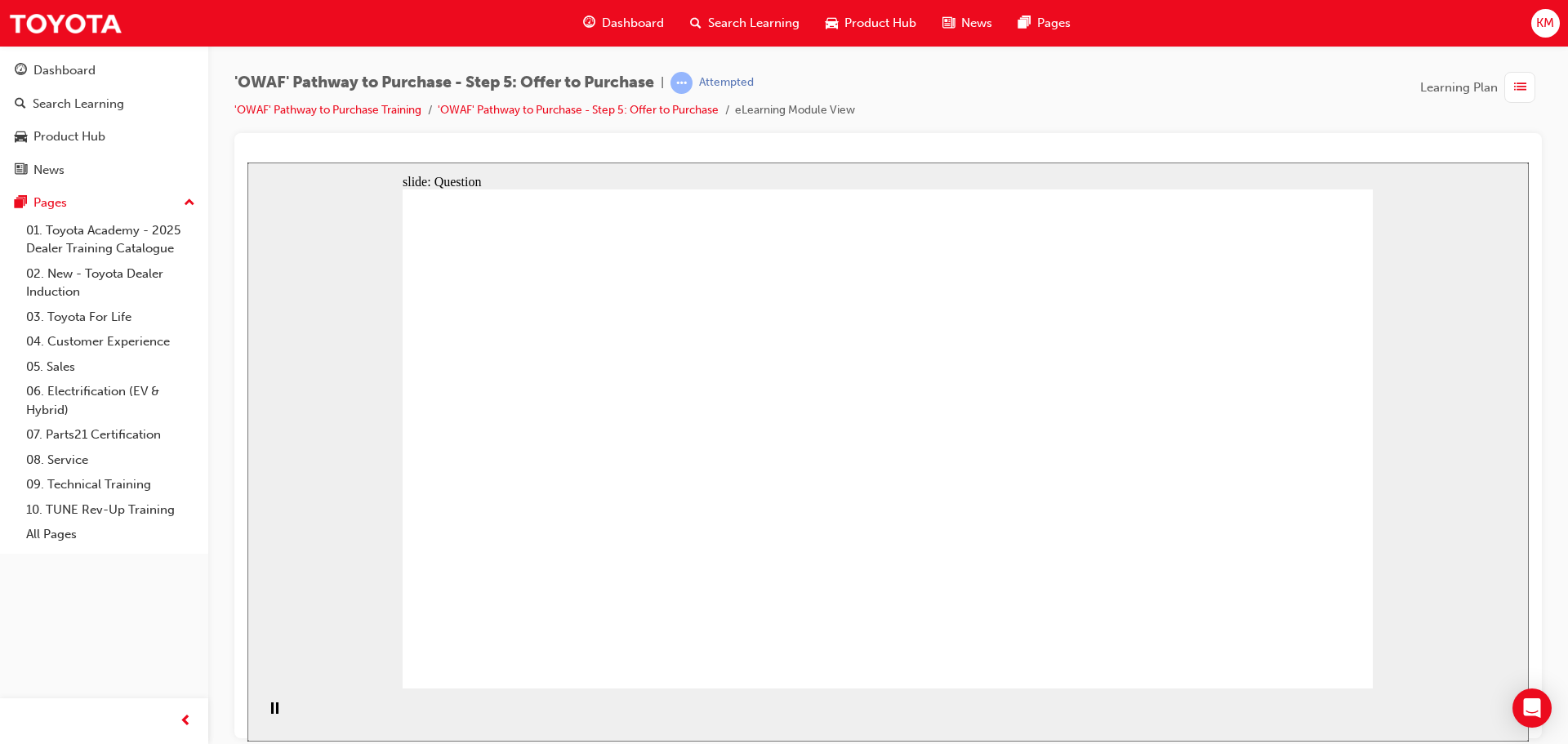
drag, startPoint x: 1088, startPoint y: 483, endPoint x: 856, endPoint y: 394, distance: 248.5
drag, startPoint x: 1074, startPoint y: 561, endPoint x: 847, endPoint y: 461, distance: 248.1
drag, startPoint x: 1228, startPoint y: 409, endPoint x: 585, endPoint y: 459, distance: 644.9
drag, startPoint x: 1204, startPoint y: 482, endPoint x: 812, endPoint y: 524, distance: 394.2
drag, startPoint x: 1216, startPoint y: 556, endPoint x: 572, endPoint y: 528, distance: 644.6
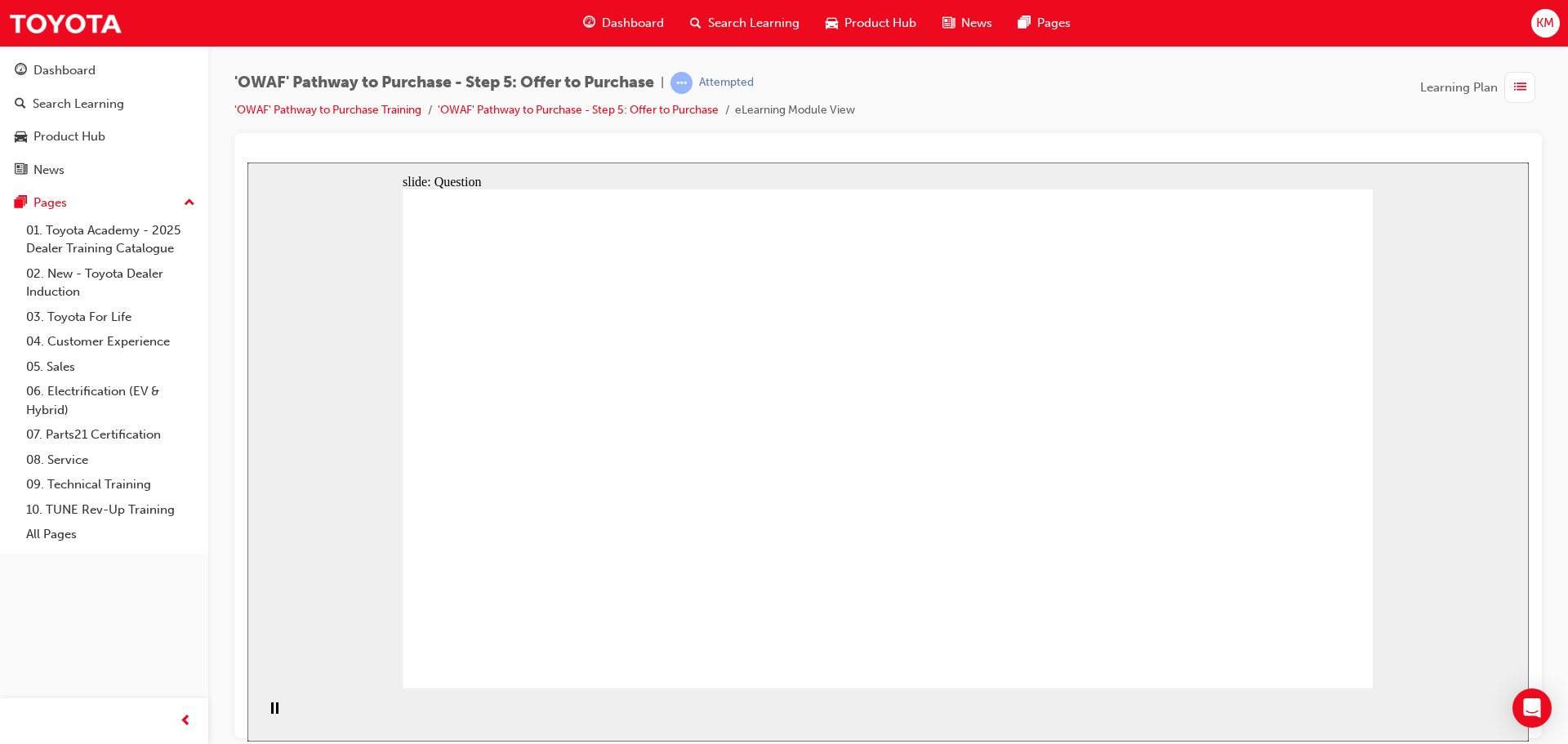
checkbox input "true"
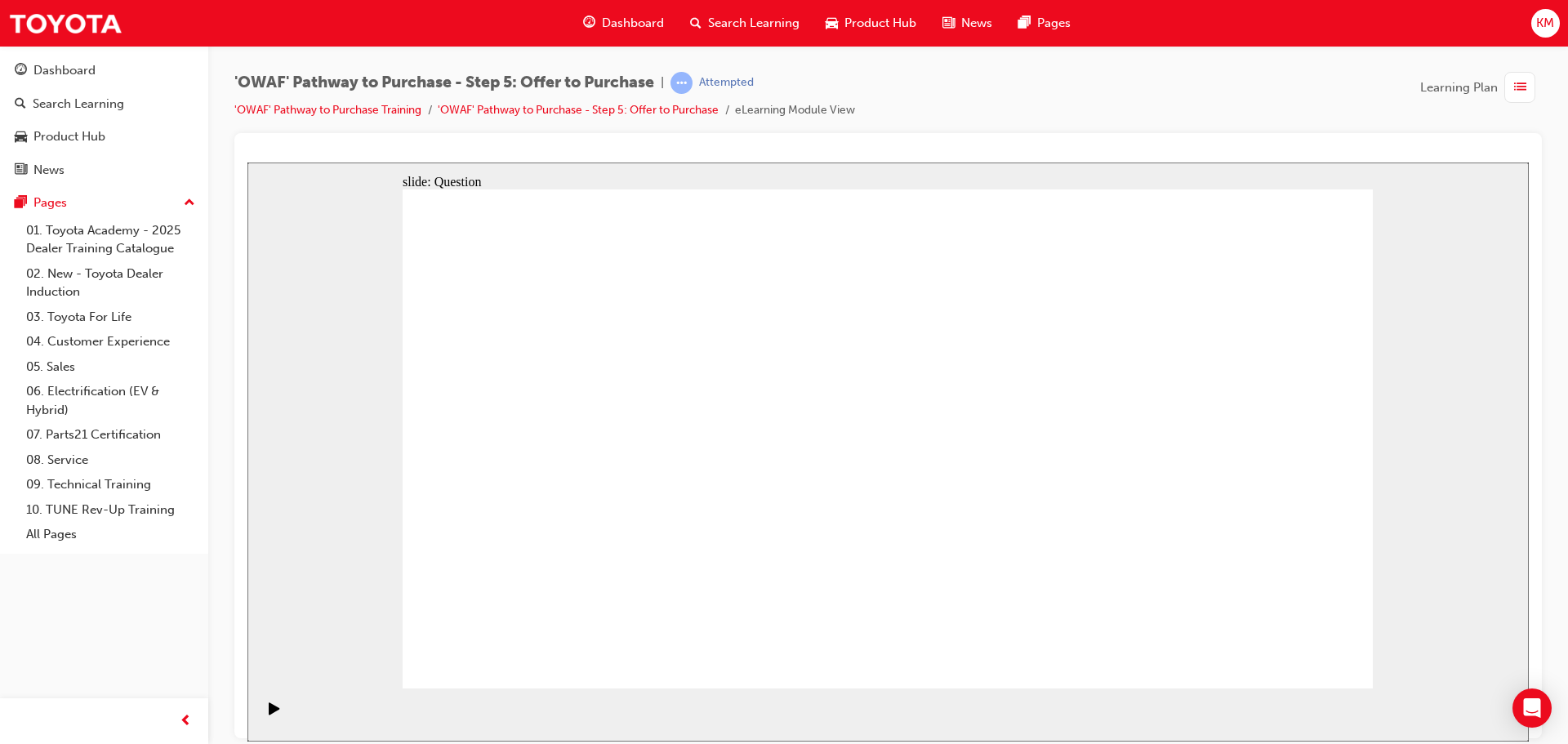
checkbox input "true"
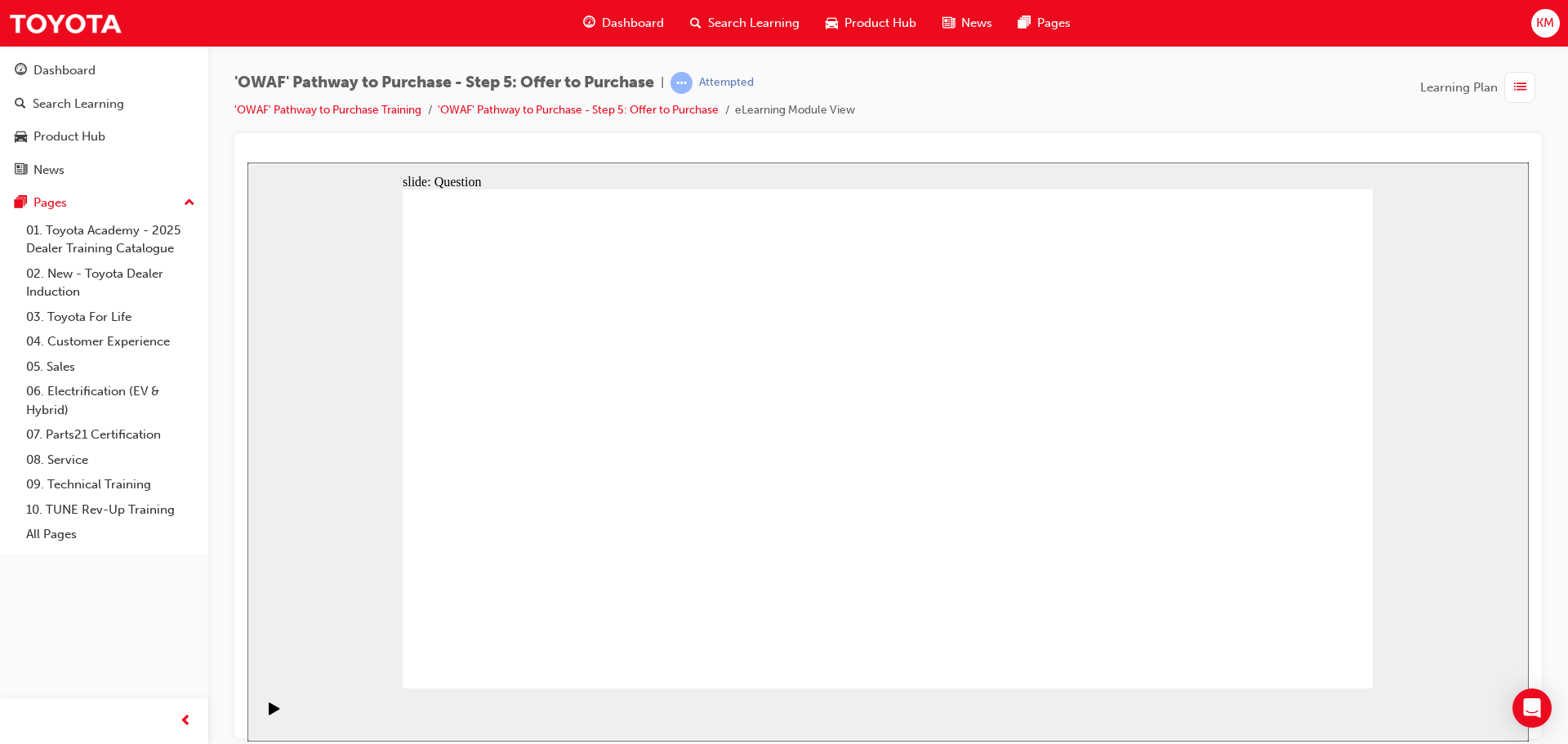
radio input "true"
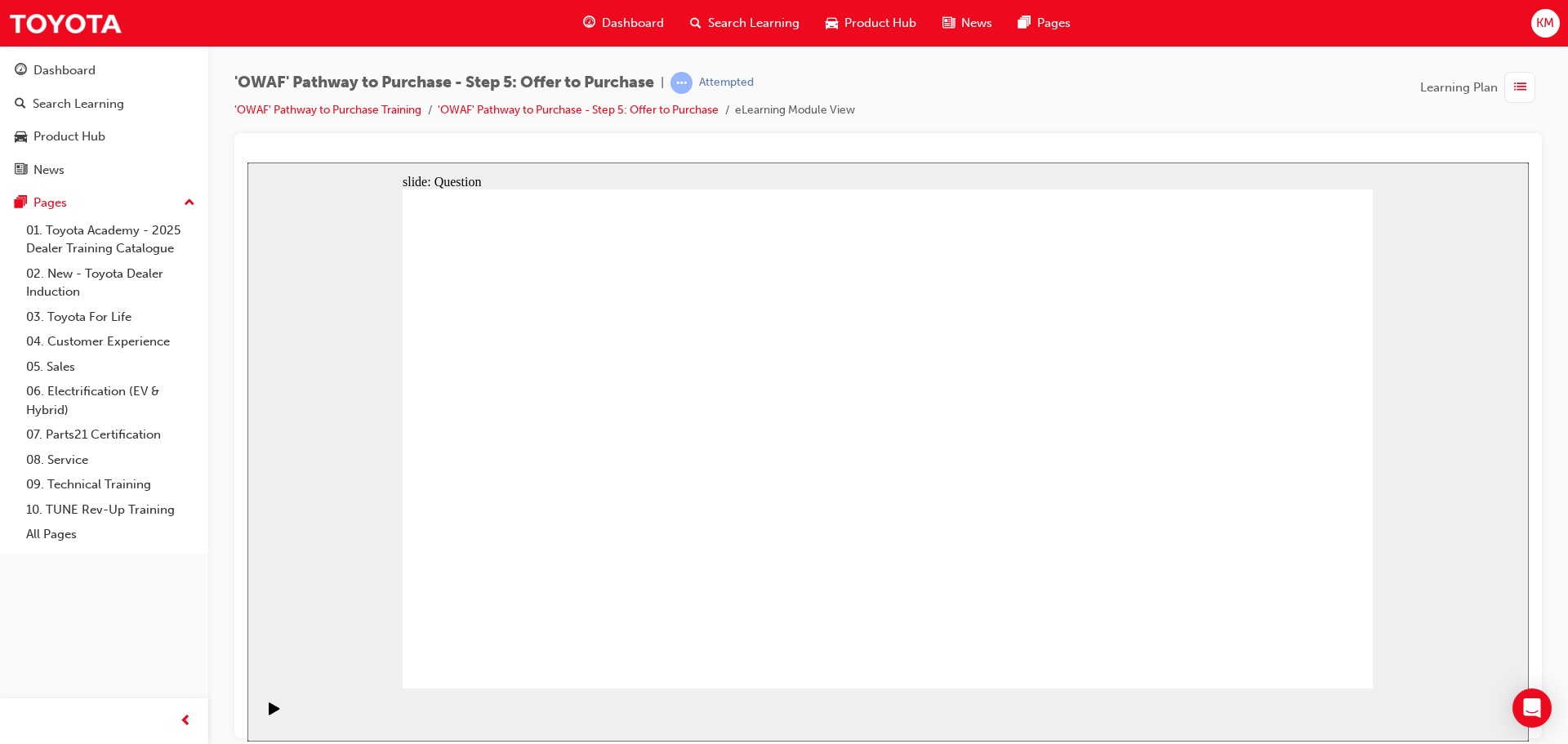
radio input "true"
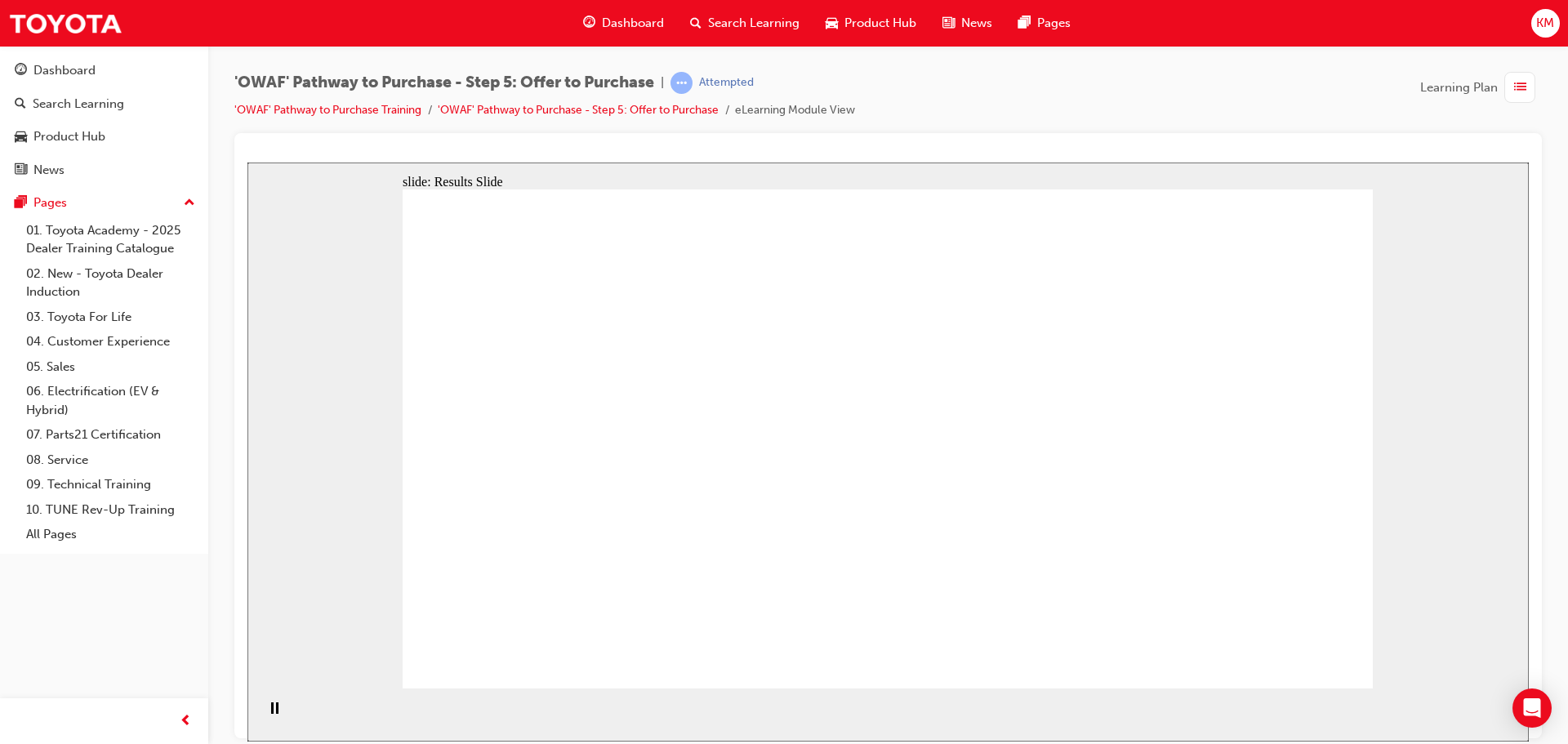
radio input "true"
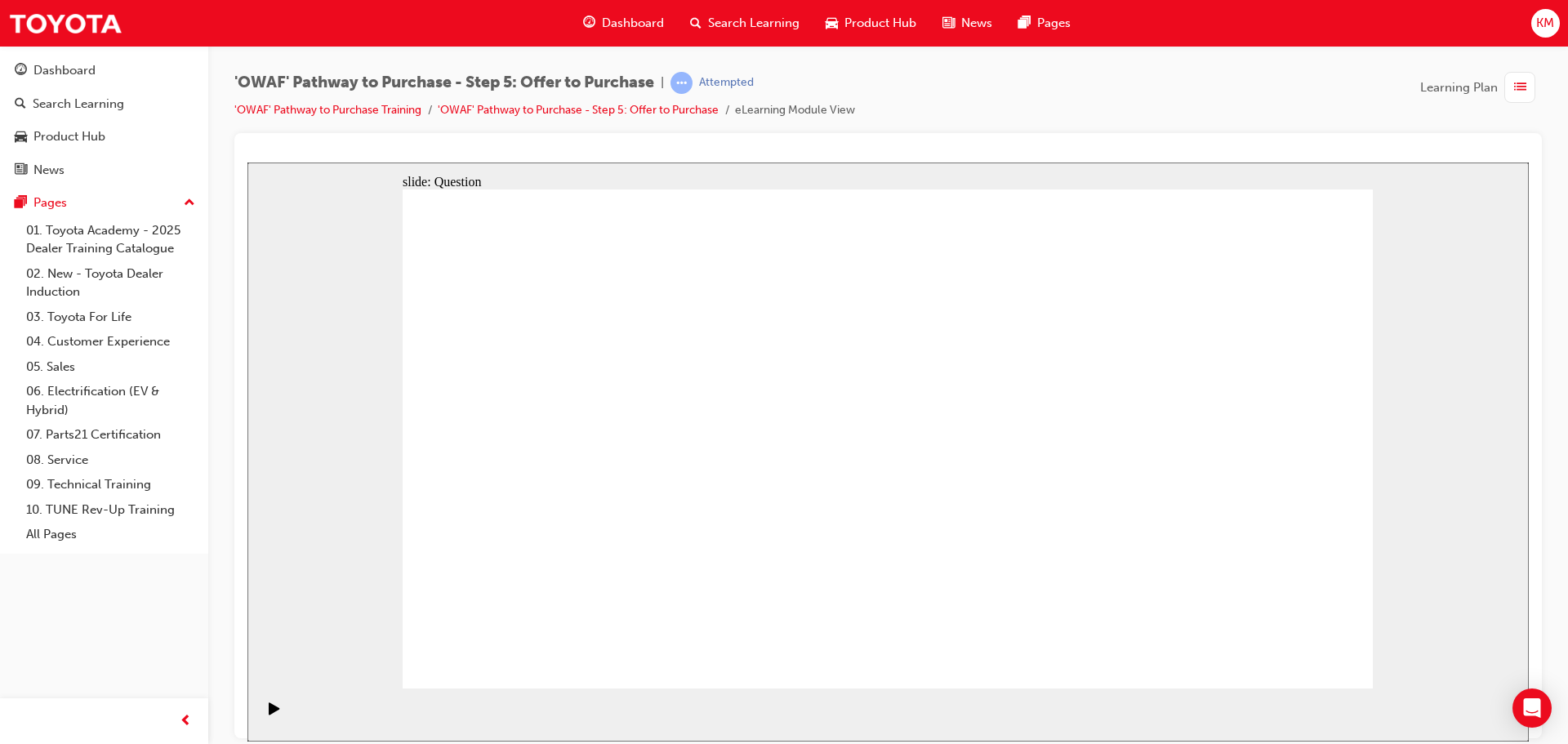
drag, startPoint x: 550, startPoint y: 417, endPoint x: 1017, endPoint y: 545, distance: 484.2
drag, startPoint x: 829, startPoint y: 421, endPoint x: 1213, endPoint y: 547, distance: 404.1
drag, startPoint x: 1117, startPoint y: 415, endPoint x: 600, endPoint y: 544, distance: 532.9
drag, startPoint x: 600, startPoint y: 545, endPoint x: 808, endPoint y: 544, distance: 208.0
drag, startPoint x: 1229, startPoint y: 427, endPoint x: 570, endPoint y: 559, distance: 672.1
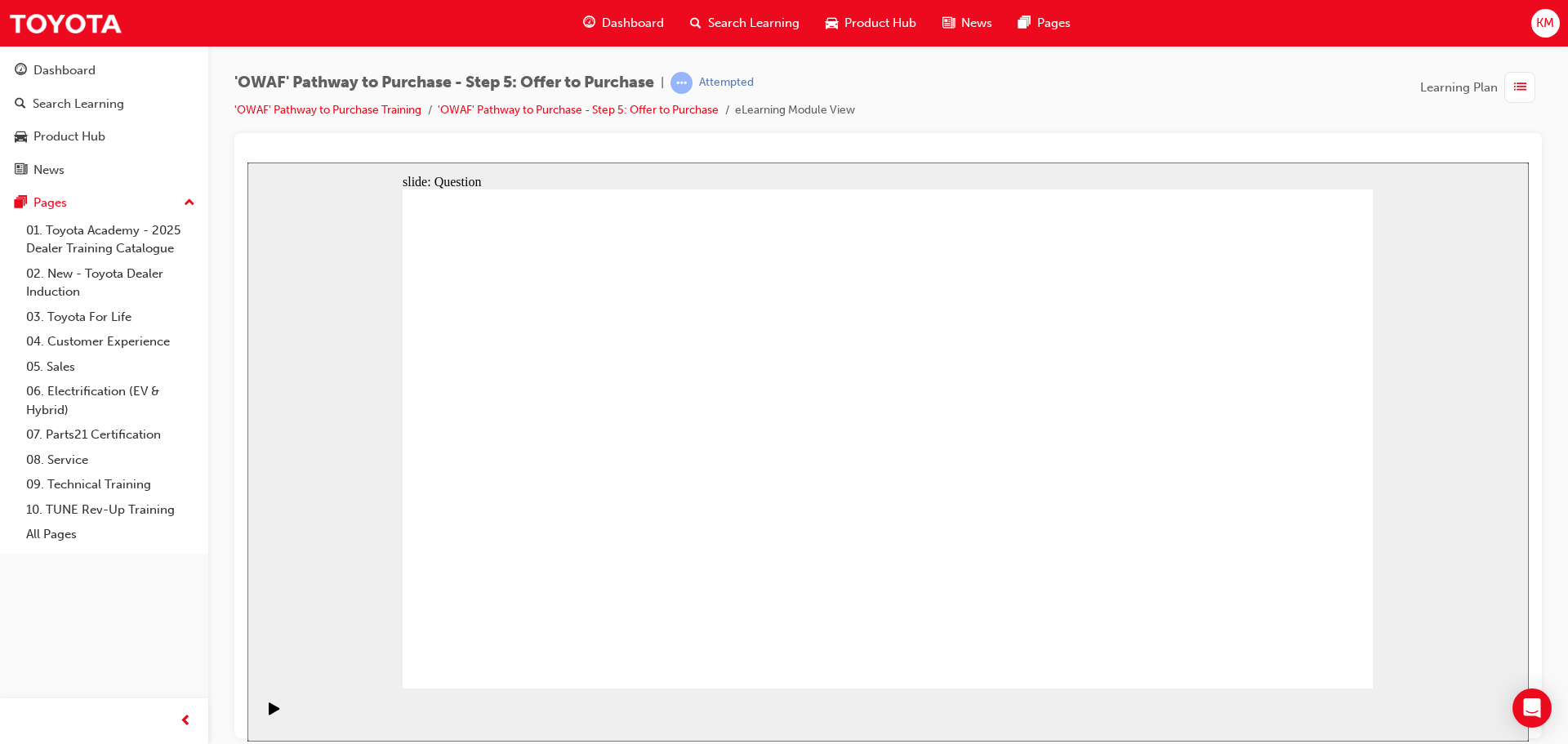
drag, startPoint x: 1055, startPoint y: 397, endPoint x: 824, endPoint y: 387, distance: 231.2
drag, startPoint x: 1074, startPoint y: 483, endPoint x: 614, endPoint y: 390, distance: 469.3
drag, startPoint x: 1113, startPoint y: 554, endPoint x: 628, endPoint y: 449, distance: 496.2
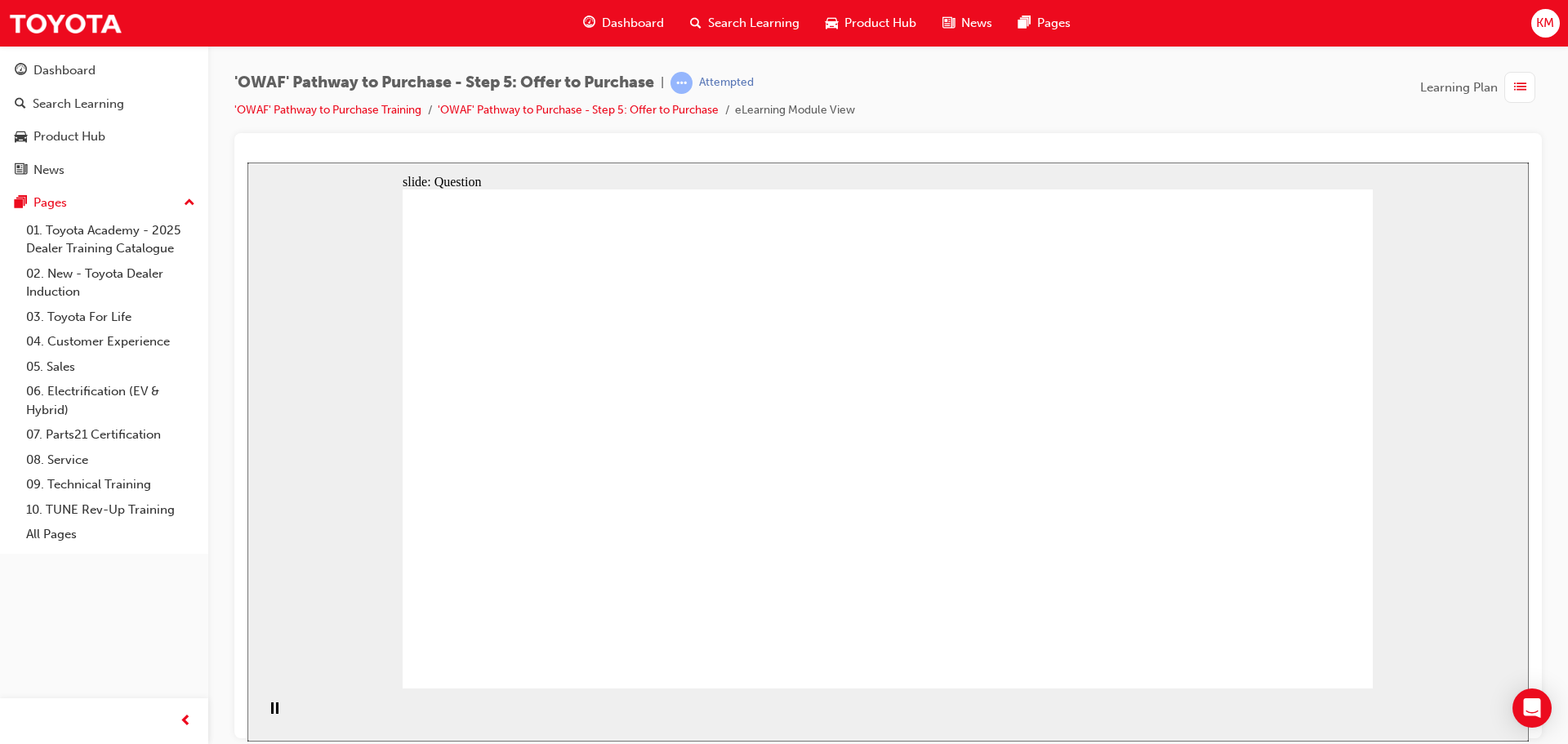
drag, startPoint x: 1237, startPoint y: 415, endPoint x: 587, endPoint y: 530, distance: 660.1
drag, startPoint x: 1228, startPoint y: 480, endPoint x: 823, endPoint y: 468, distance: 405.2
drag, startPoint x: 1200, startPoint y: 556, endPoint x: 794, endPoint y: 549, distance: 406.1
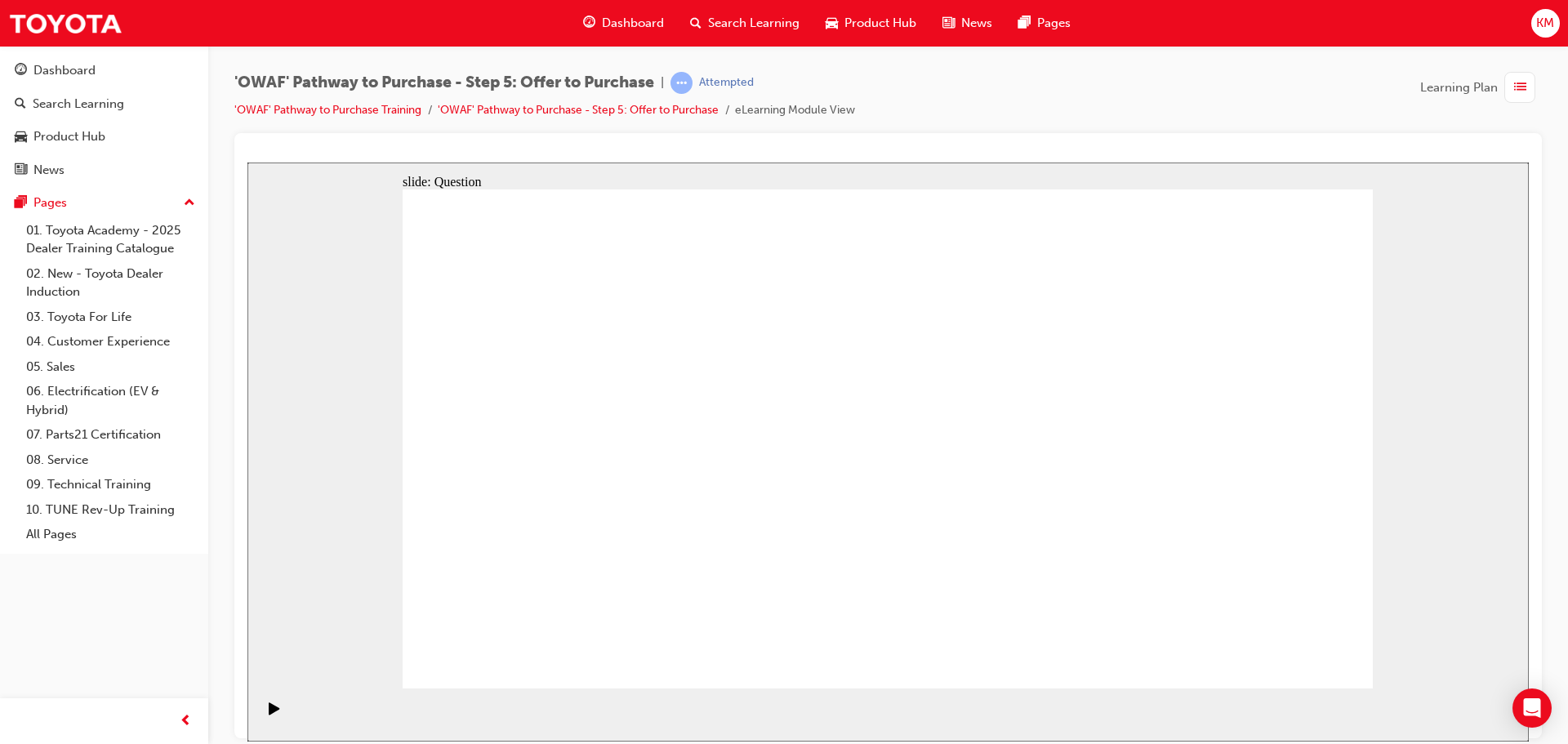
checkbox input "true"
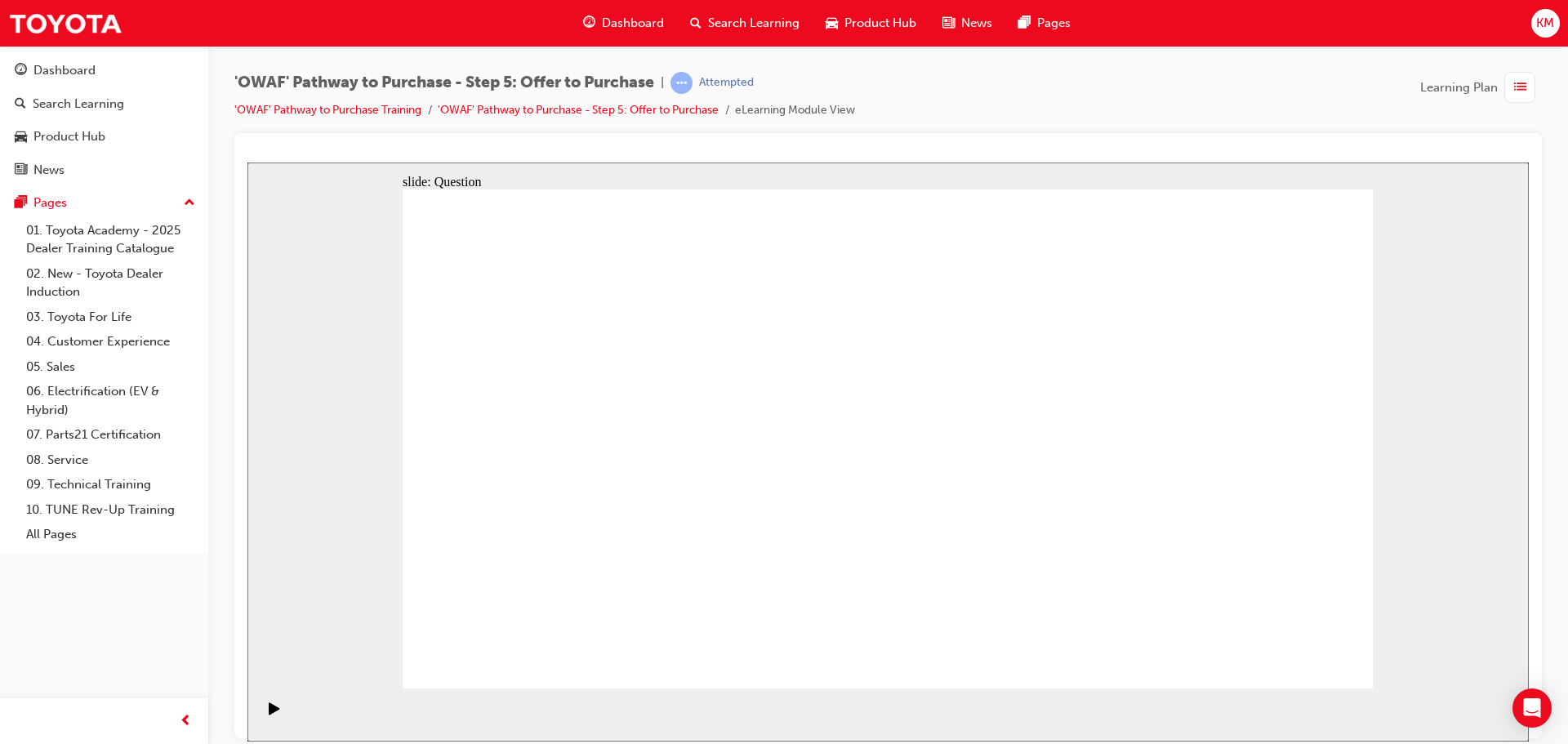
checkbox input "true"
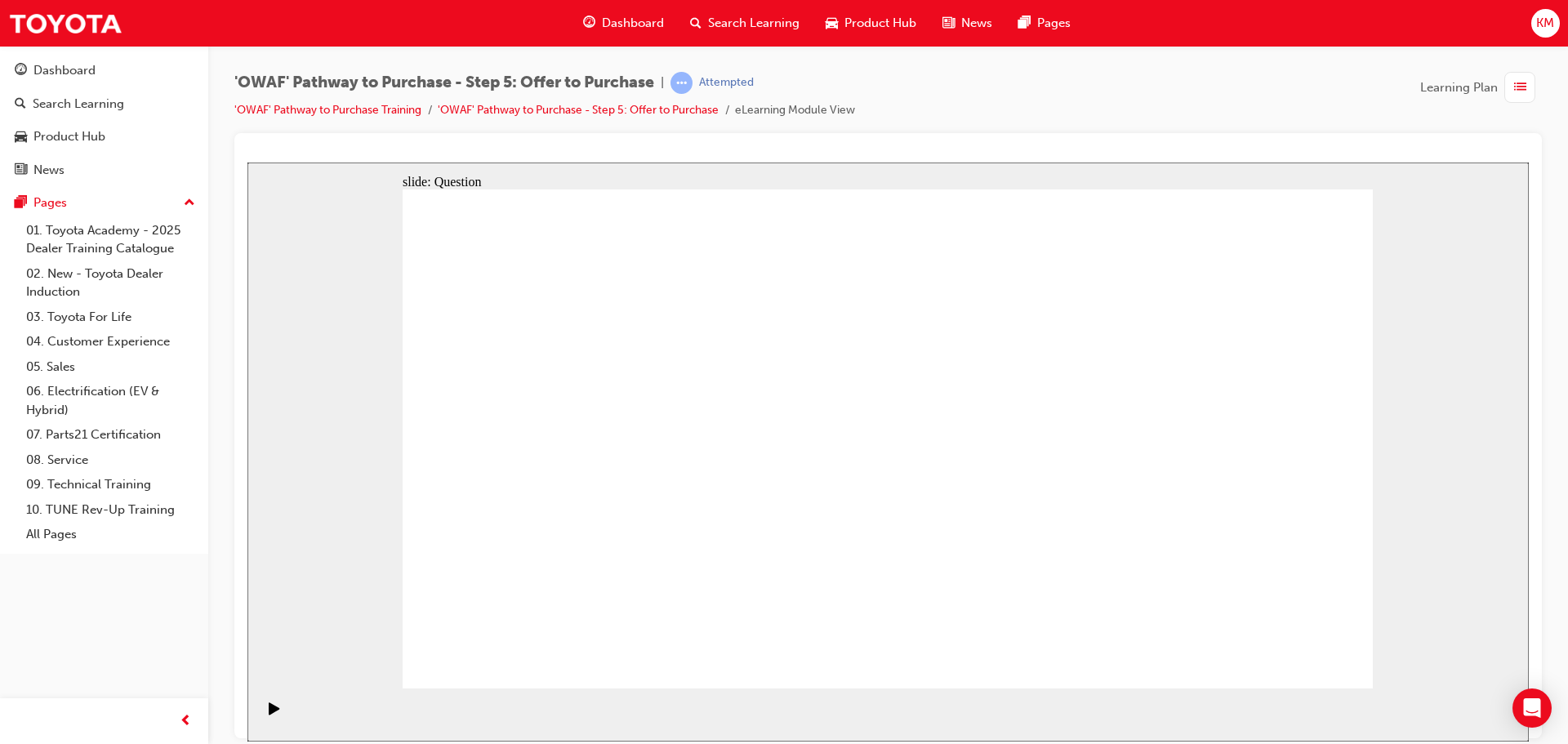
radio input "true"
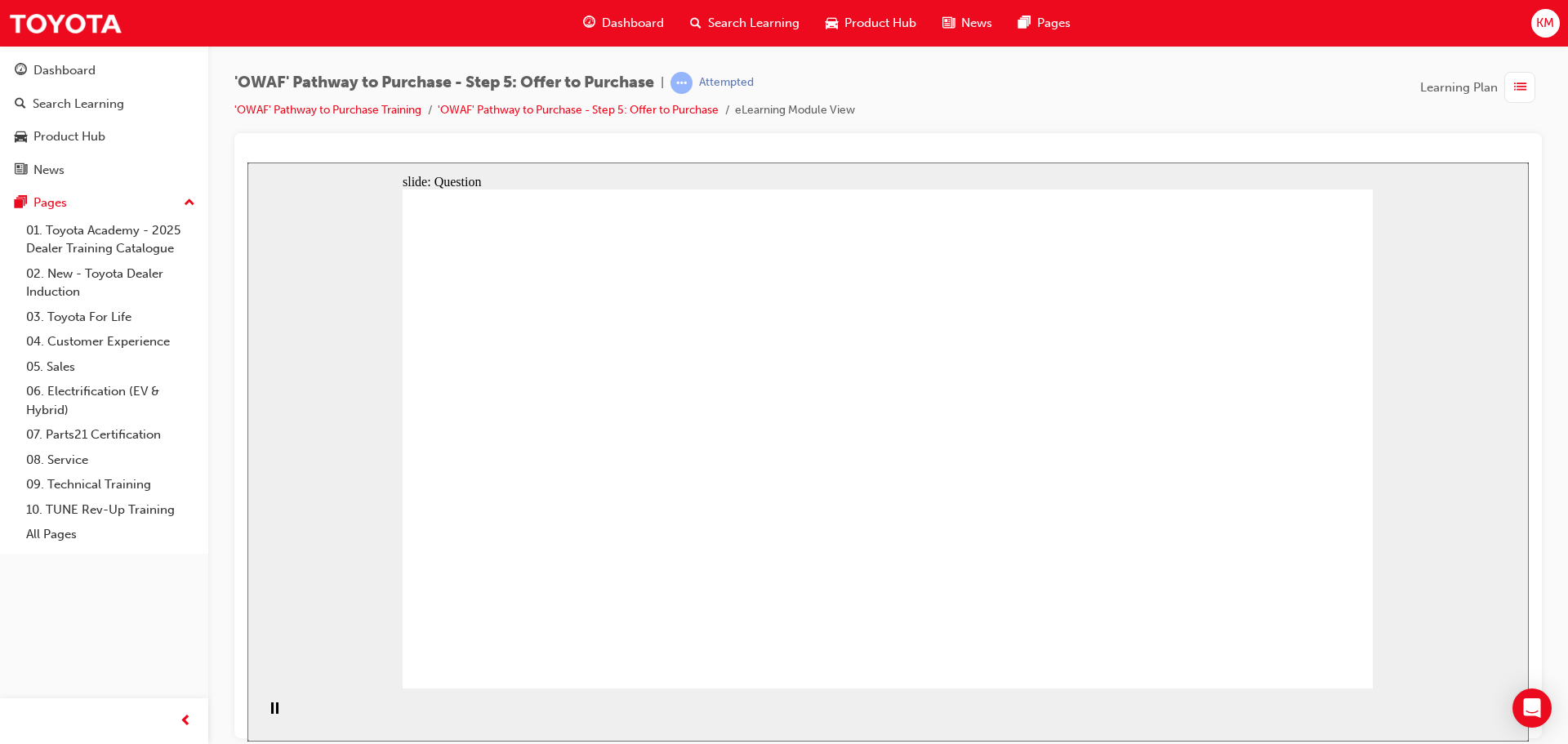
click at [67, 70] on div "Dashboard" at bounding box center [64, 71] width 62 height 19
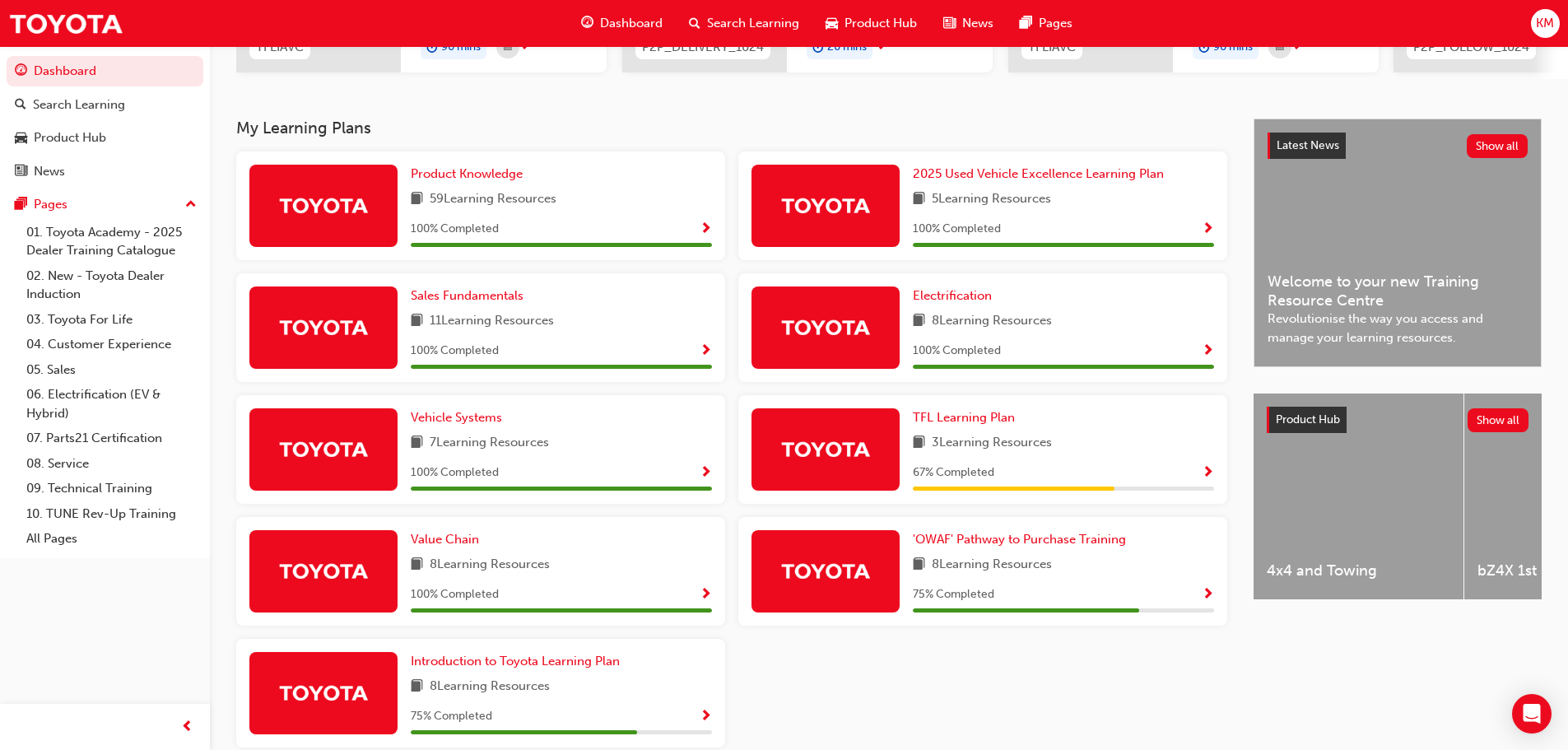
scroll to position [386, 0]
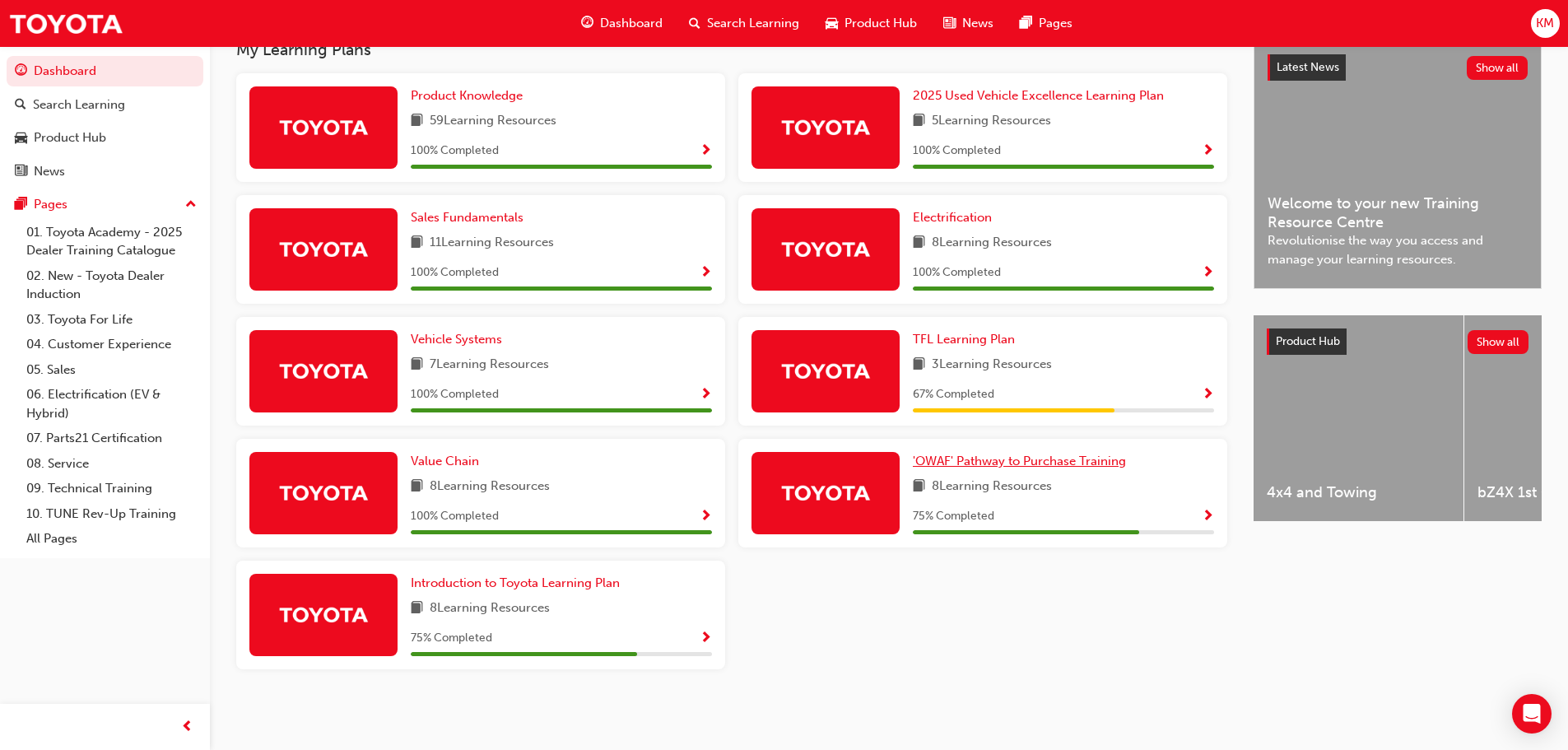
click at [1049, 466] on span "'OWAF' Pathway to Purchase Training" at bounding box center [1019, 460] width 213 height 15
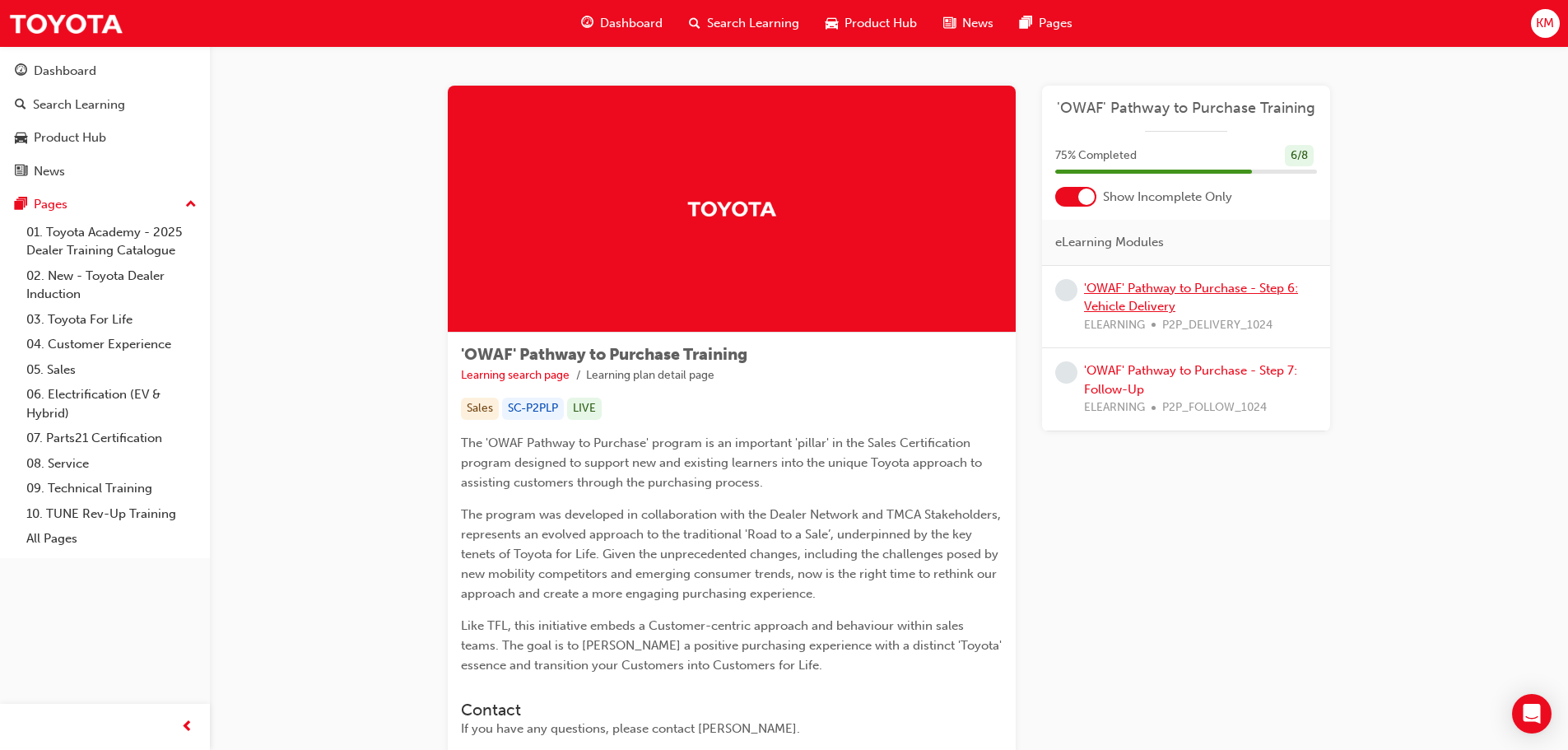
click at [1172, 293] on link "'OWAF' Pathway to Purchase - Step 6: Vehicle Delivery" at bounding box center [1191, 297] width 214 height 34
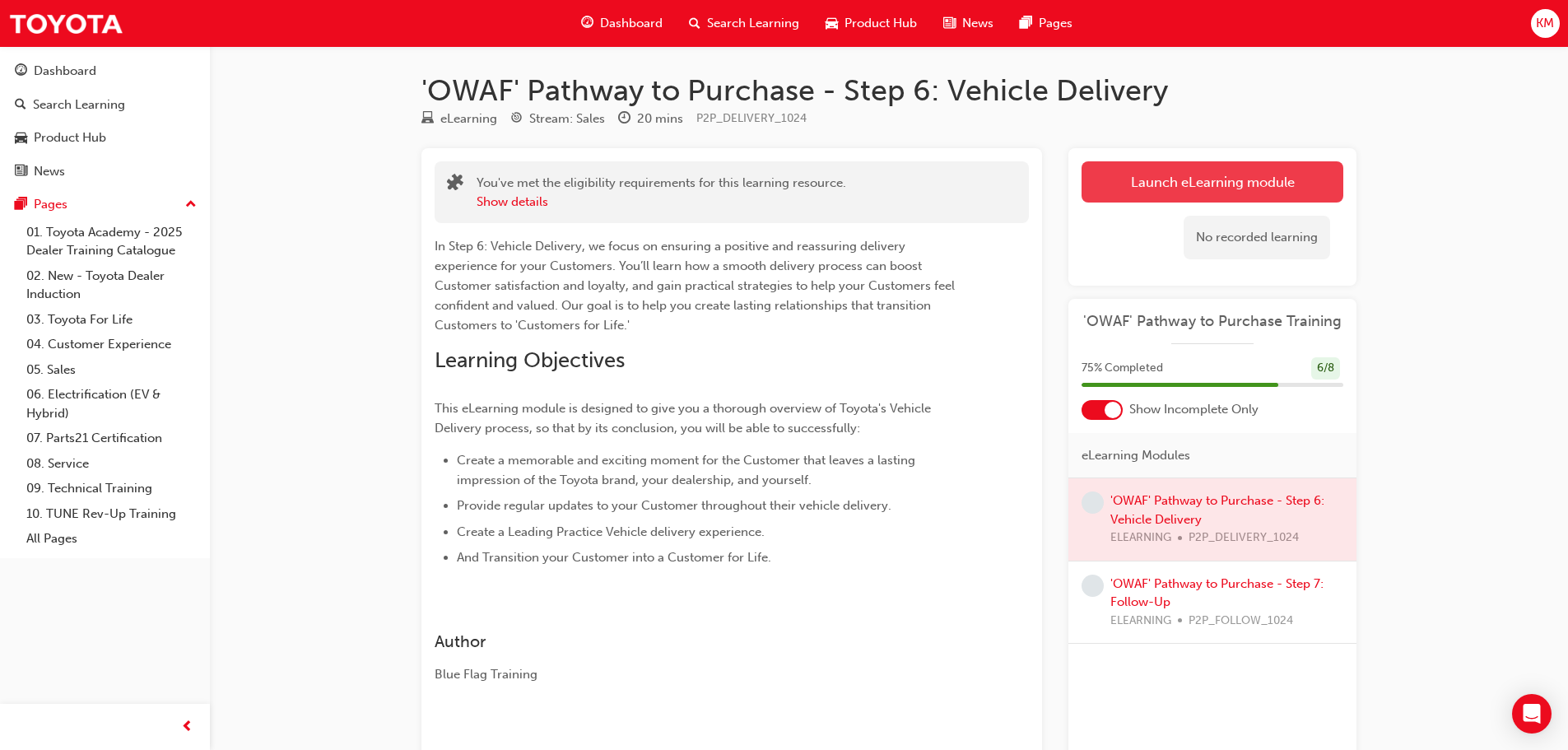
click at [1188, 176] on link "Launch eLearning module" at bounding box center [1213, 181] width 262 height 41
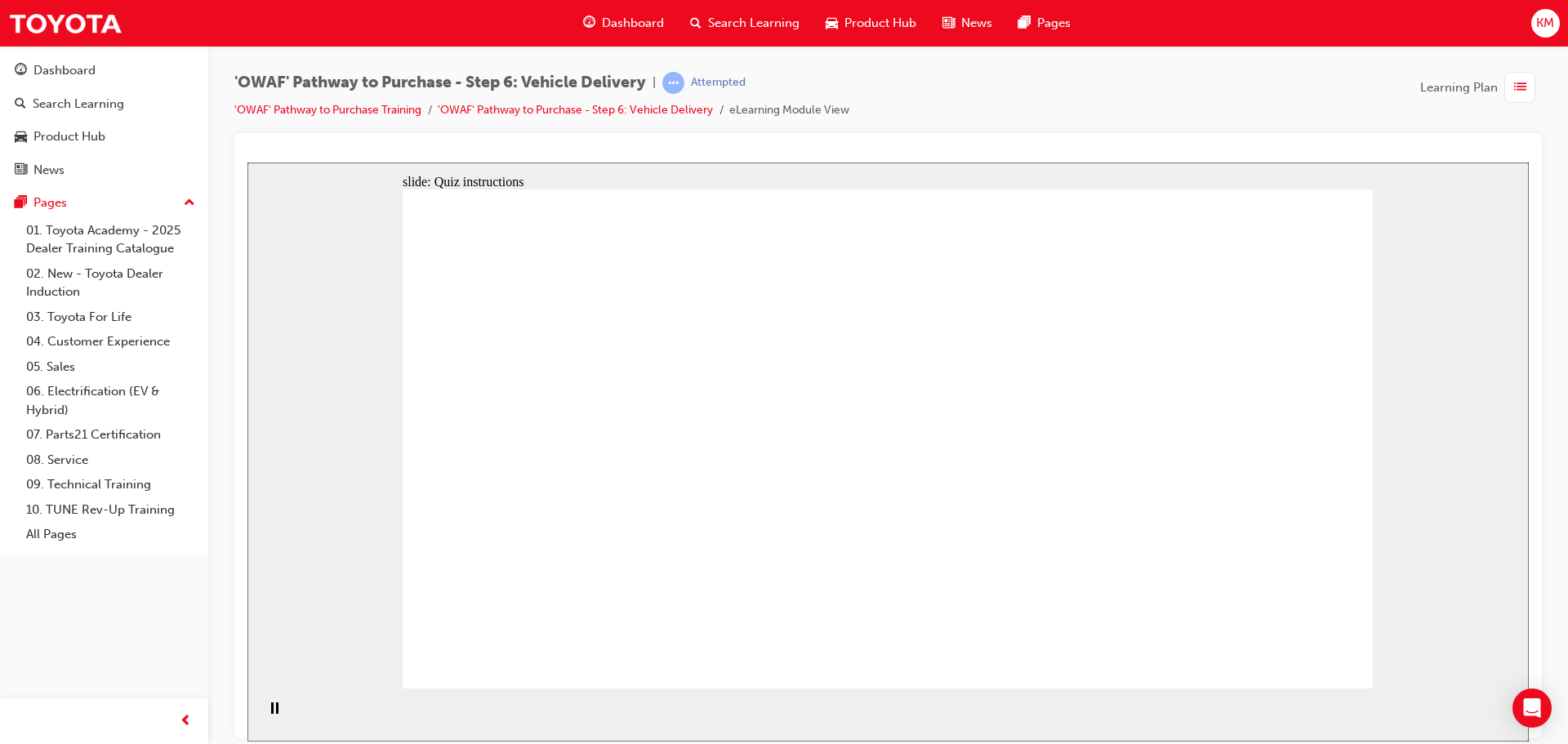
radio input "true"
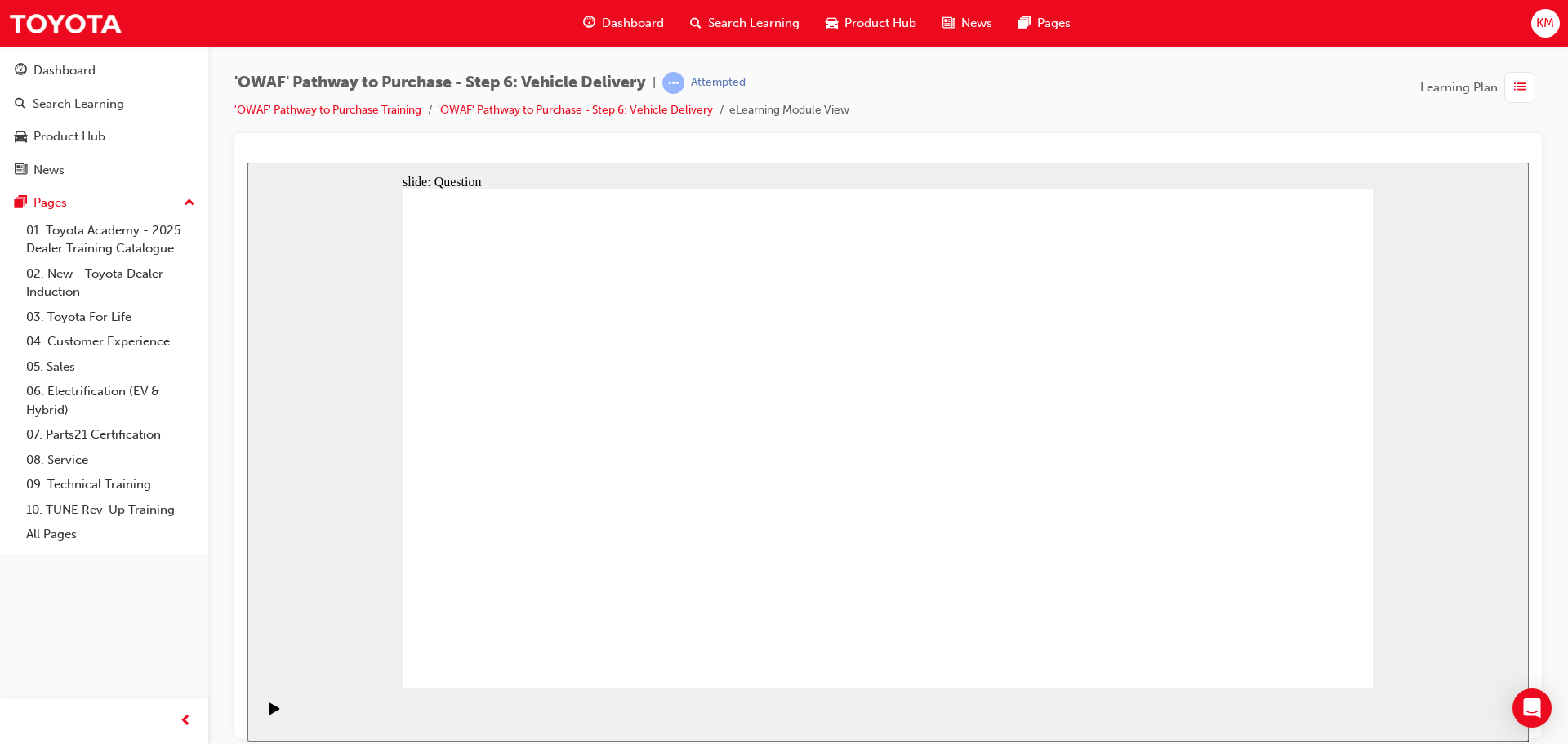
drag, startPoint x: 684, startPoint y: 550, endPoint x: 717, endPoint y: 399, distance: 154.6
drag, startPoint x: 869, startPoint y: 545, endPoint x: 1055, endPoint y: 402, distance: 234.6
drag, startPoint x: 1069, startPoint y: 551, endPoint x: 650, endPoint y: 463, distance: 428.1
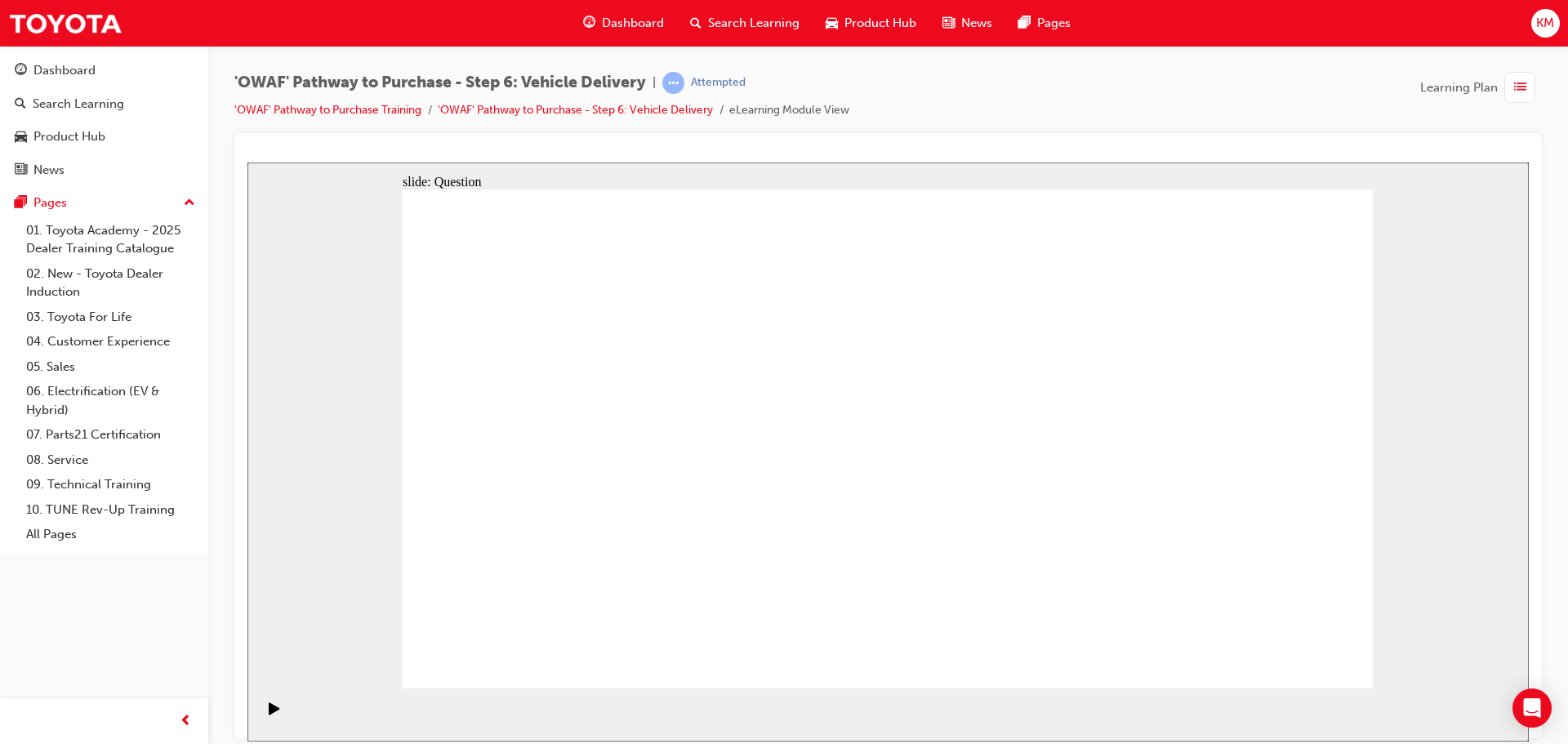
checkbox input "true"
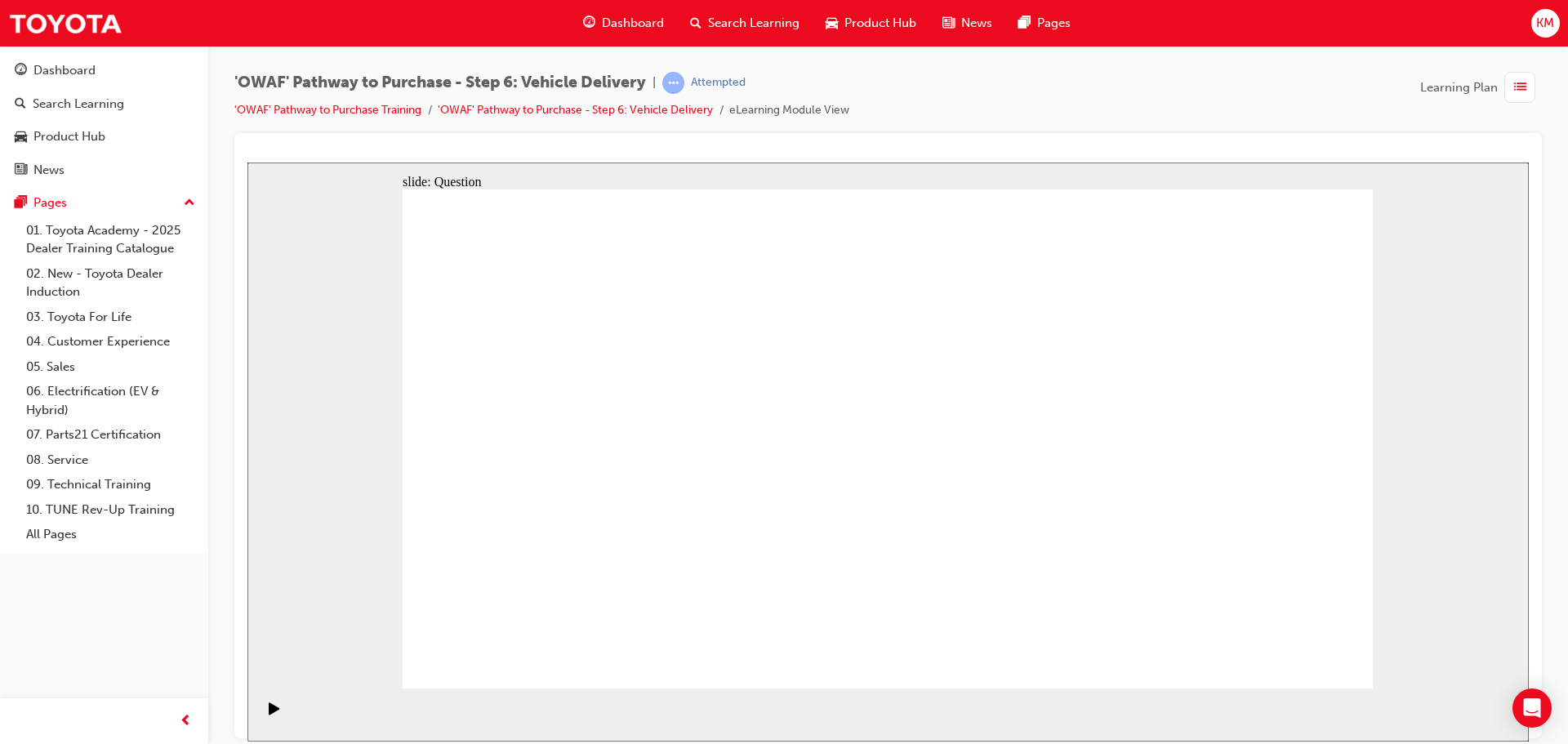
drag, startPoint x: 1216, startPoint y: 458, endPoint x: 583, endPoint y: 501, distance: 634.5
drag, startPoint x: 1228, startPoint y: 457, endPoint x: 620, endPoint y: 489, distance: 608.8
drag, startPoint x: 1192, startPoint y: 475, endPoint x: 887, endPoint y: 524, distance: 308.9
drag, startPoint x: 1197, startPoint y: 454, endPoint x: 593, endPoint y: 489, distance: 605.0
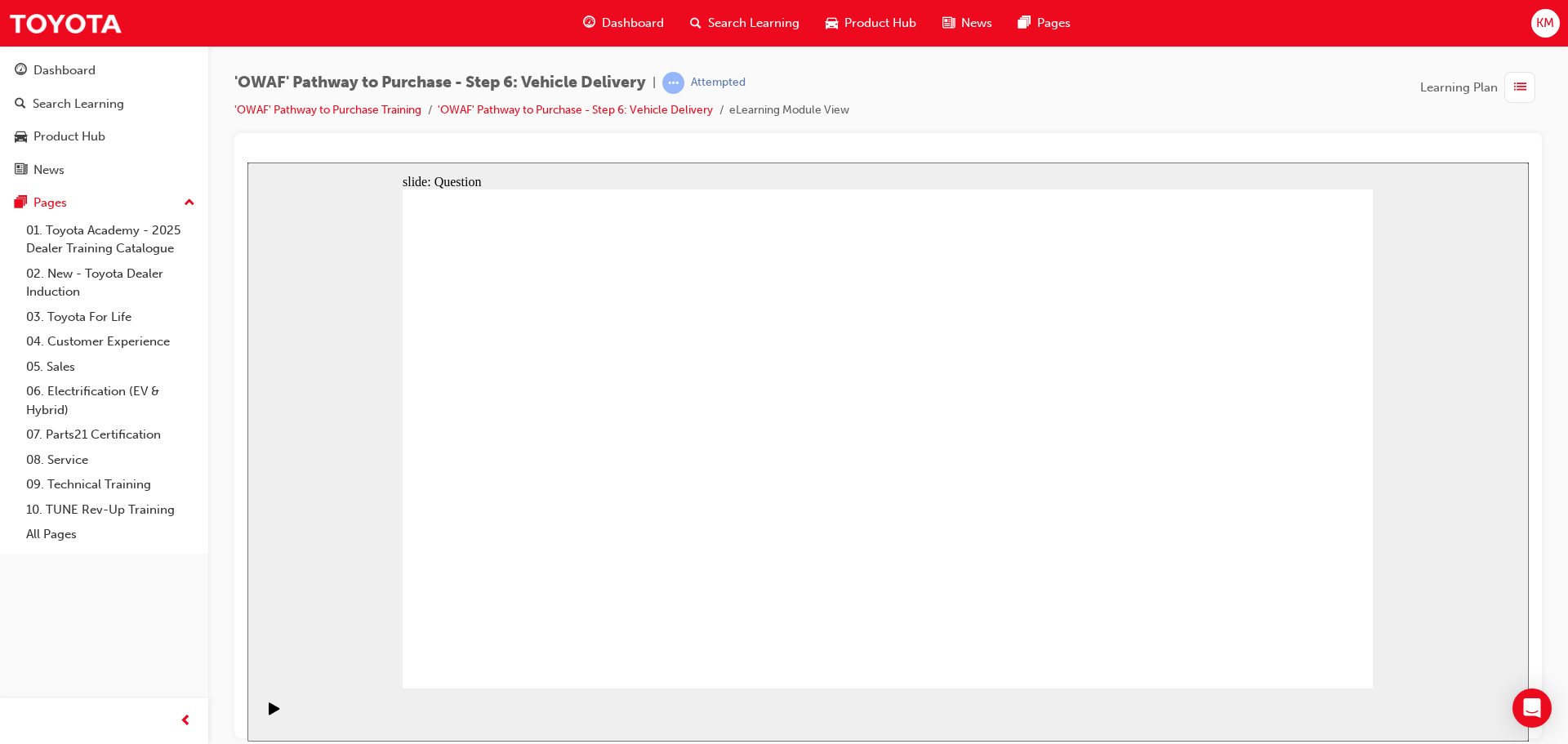
drag, startPoint x: 1203, startPoint y: 469, endPoint x: 622, endPoint y: 501, distance: 581.9
drag, startPoint x: 1201, startPoint y: 457, endPoint x: 858, endPoint y: 516, distance: 348.0
drag, startPoint x: 1198, startPoint y: 476, endPoint x: 594, endPoint y: 516, distance: 605.3
drag, startPoint x: 1183, startPoint y: 458, endPoint x: 567, endPoint y: 487, distance: 616.7
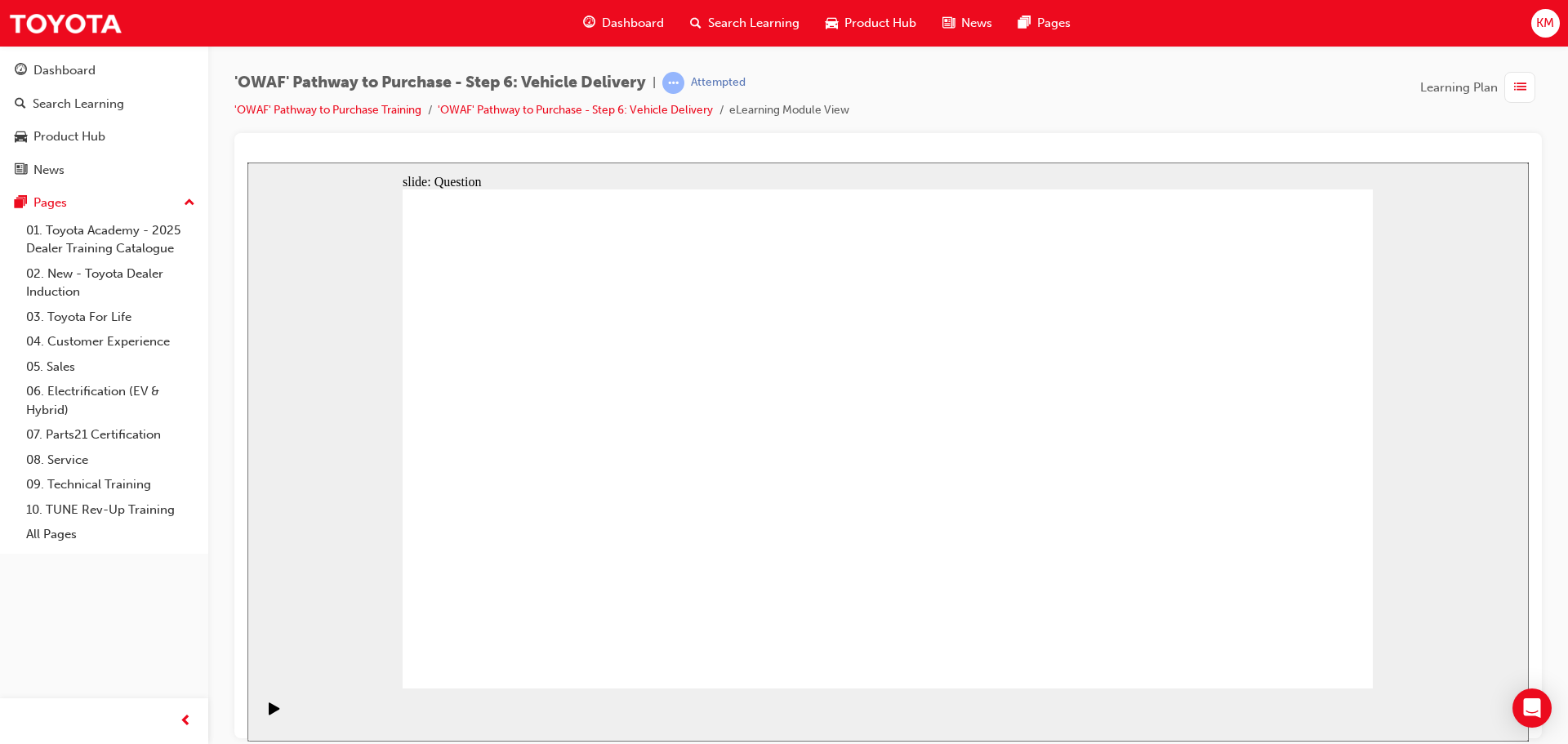
radio input "true"
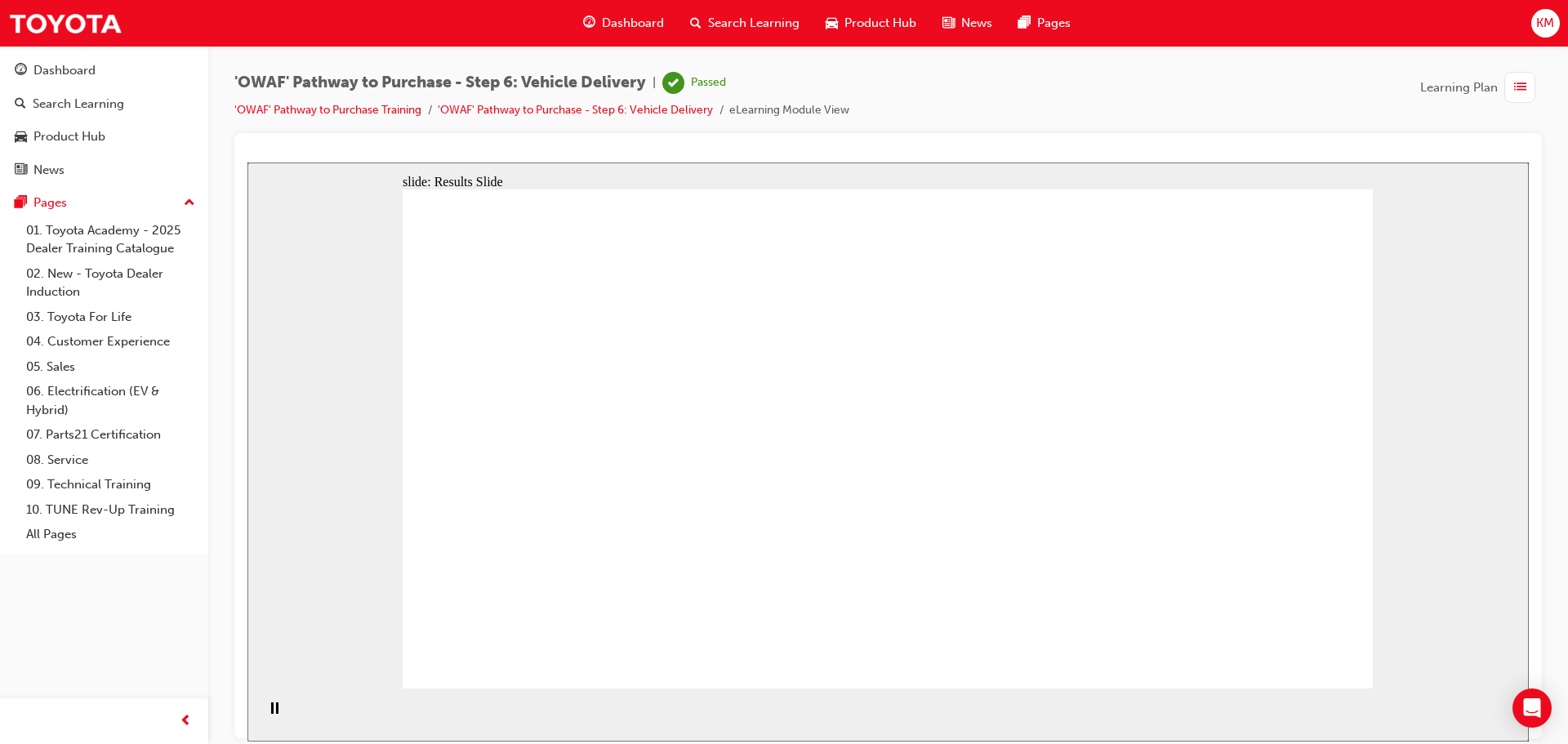
click at [67, 65] on div "Dashboard" at bounding box center [64, 71] width 62 height 19
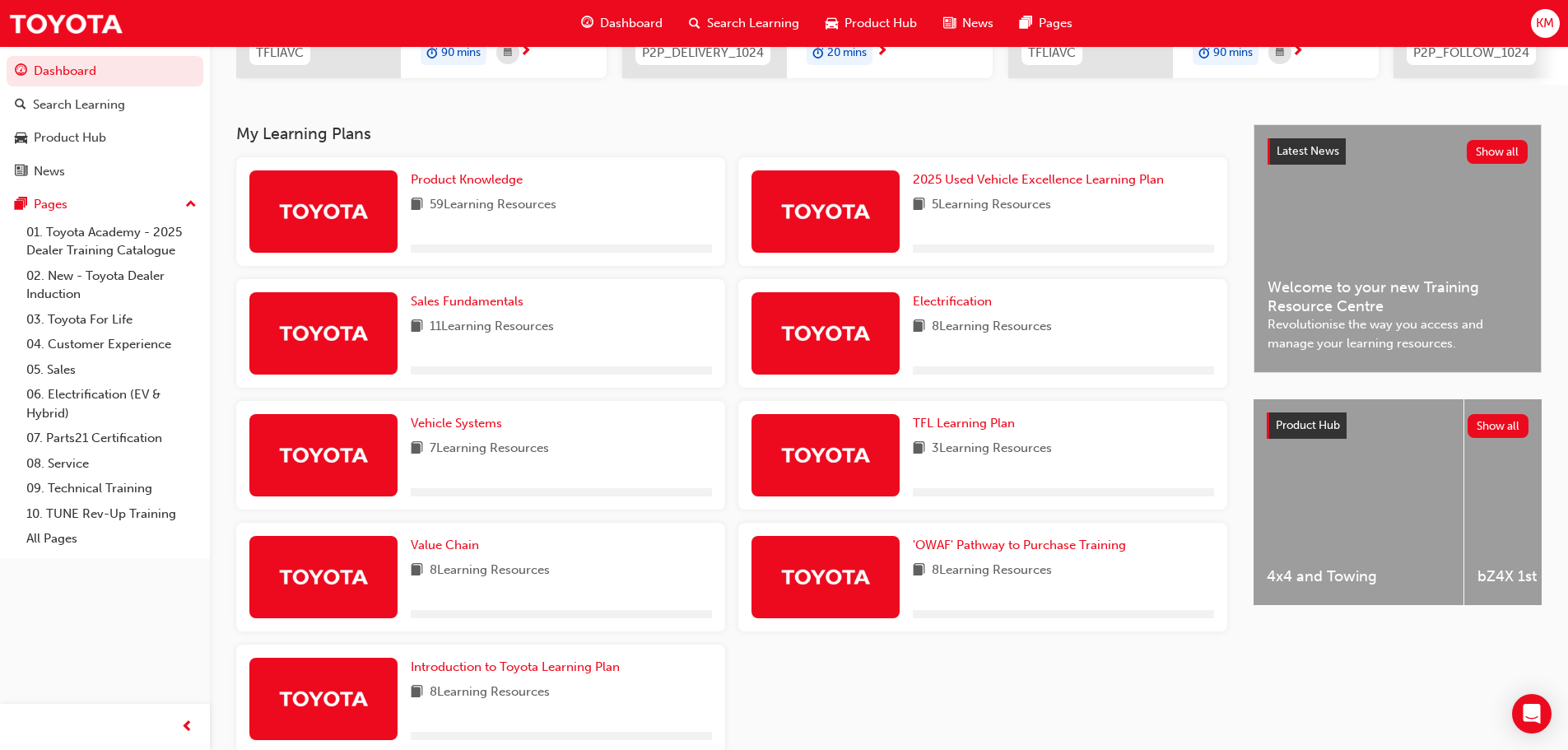
scroll to position [386, 0]
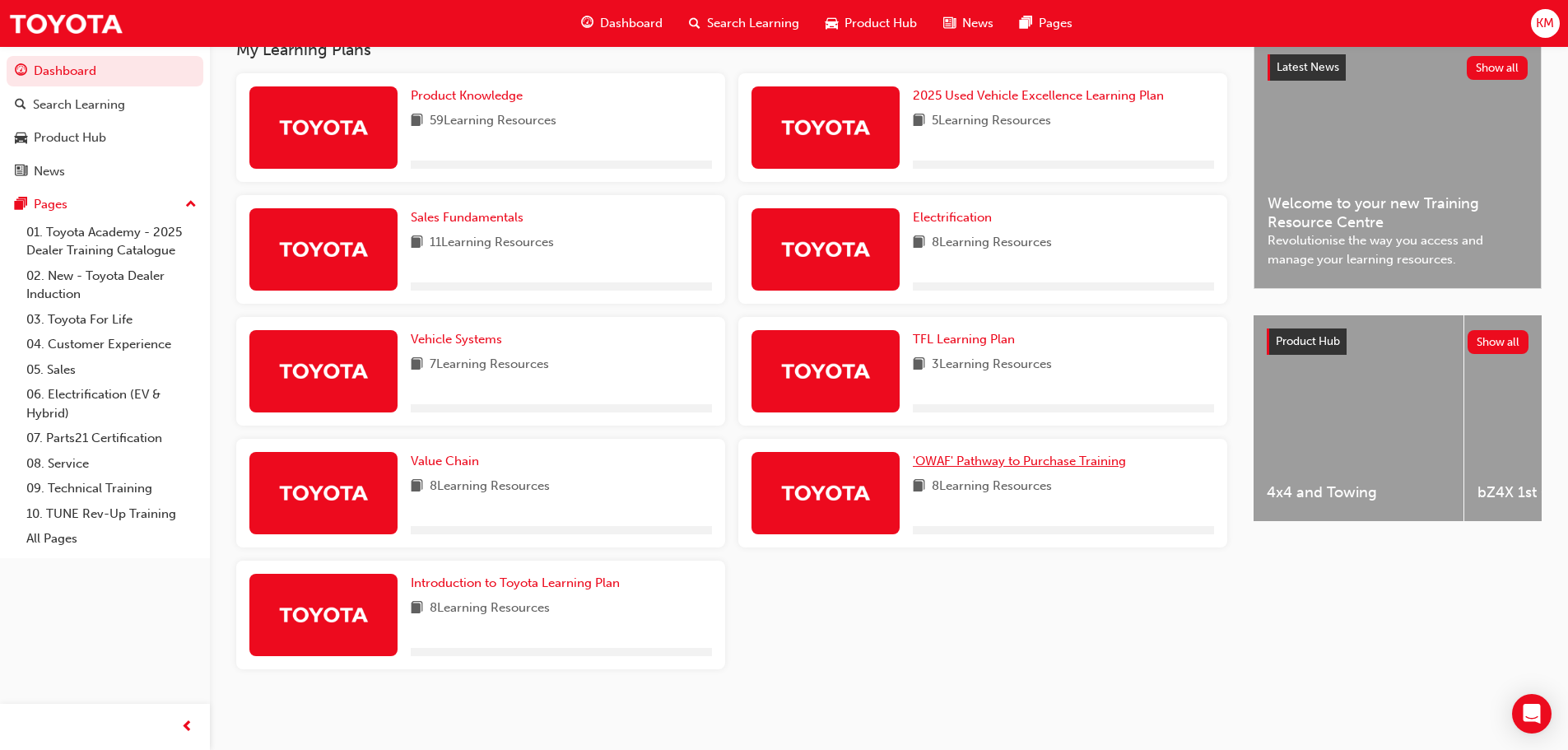
click at [1005, 463] on span "'OWAF' Pathway to Purchase Training" at bounding box center [1019, 460] width 213 height 15
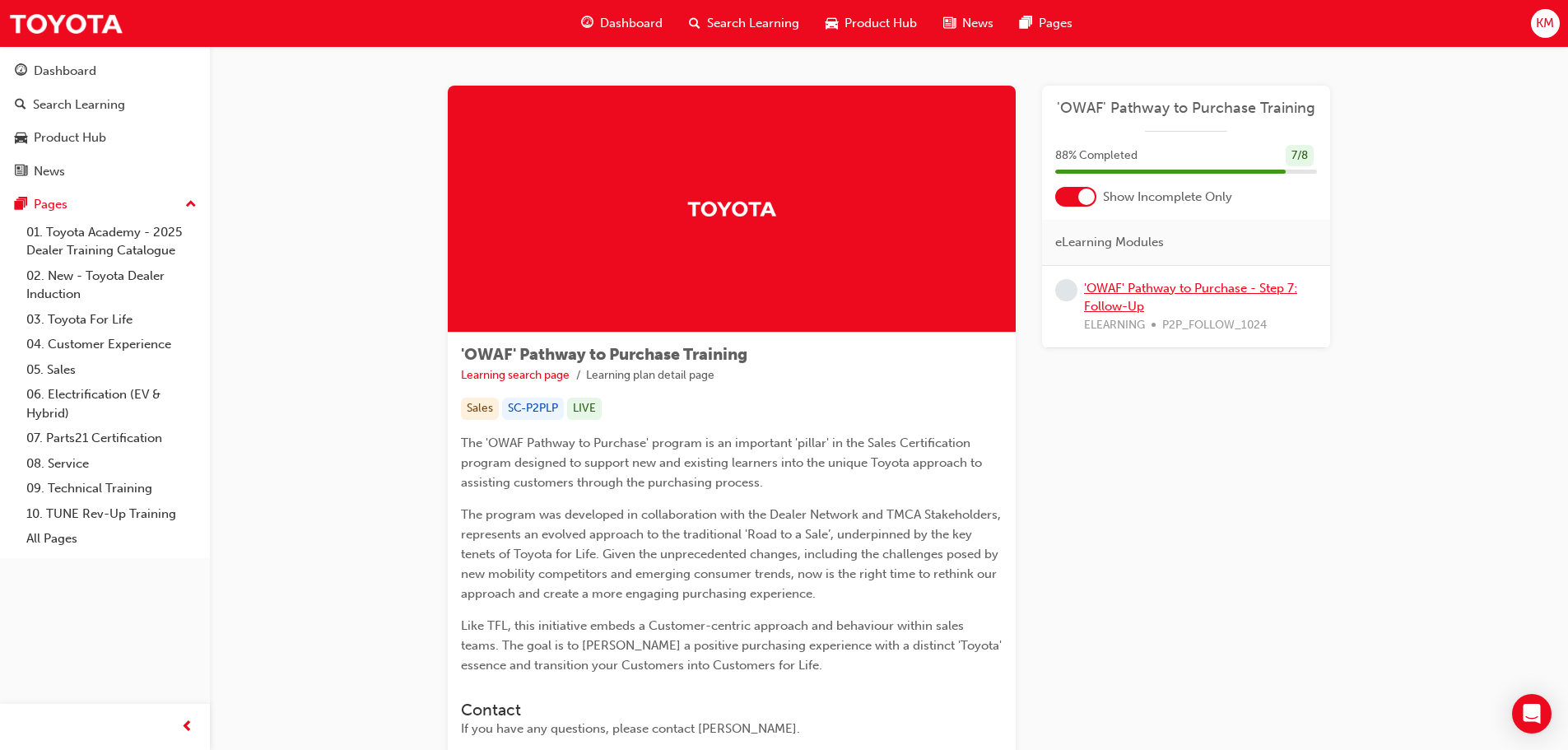
click at [1139, 290] on link "'OWAF' Pathway to Purchase - Step 7: Follow-Up" at bounding box center [1191, 297] width 213 height 34
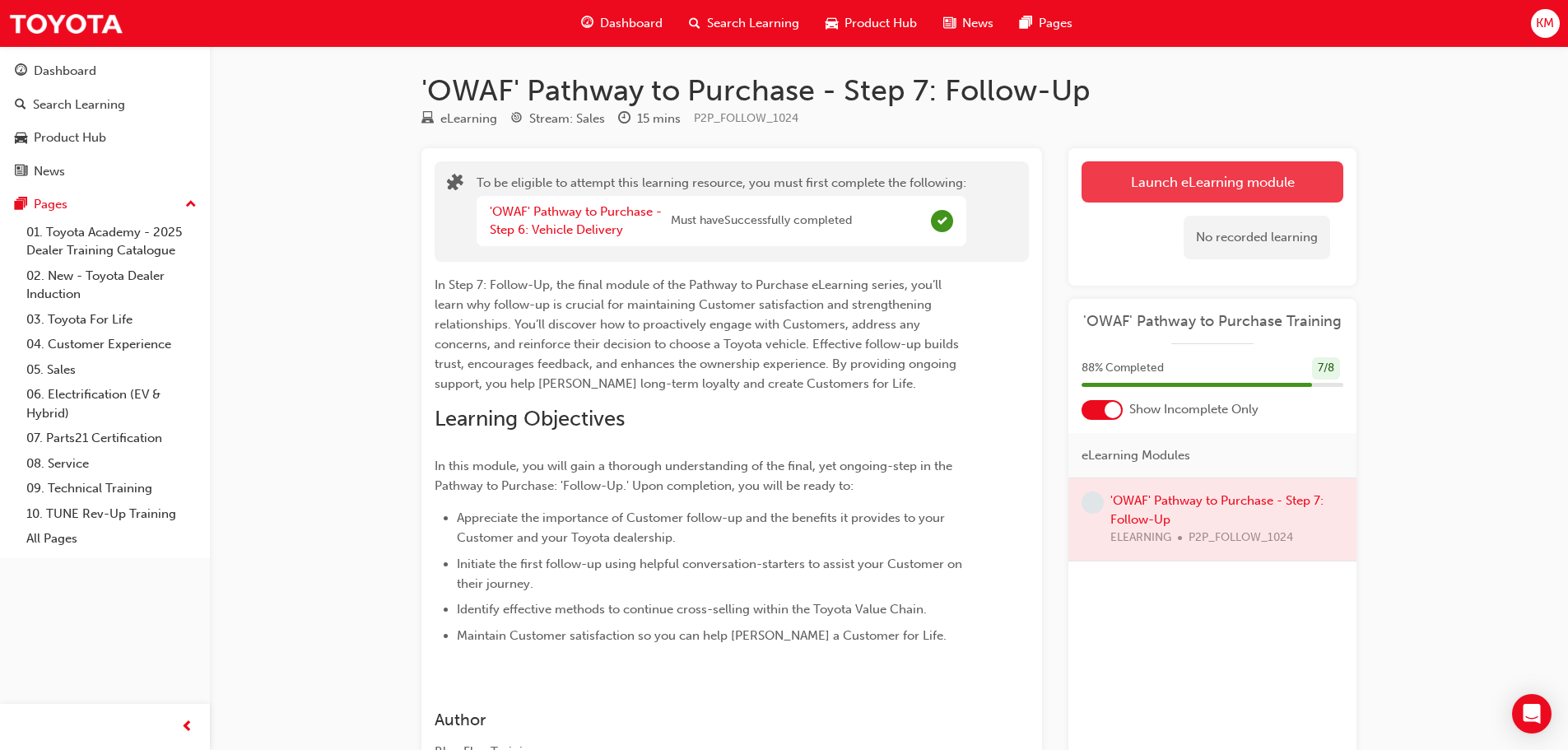
click at [1171, 176] on button "Launch eLearning module" at bounding box center [1213, 181] width 262 height 41
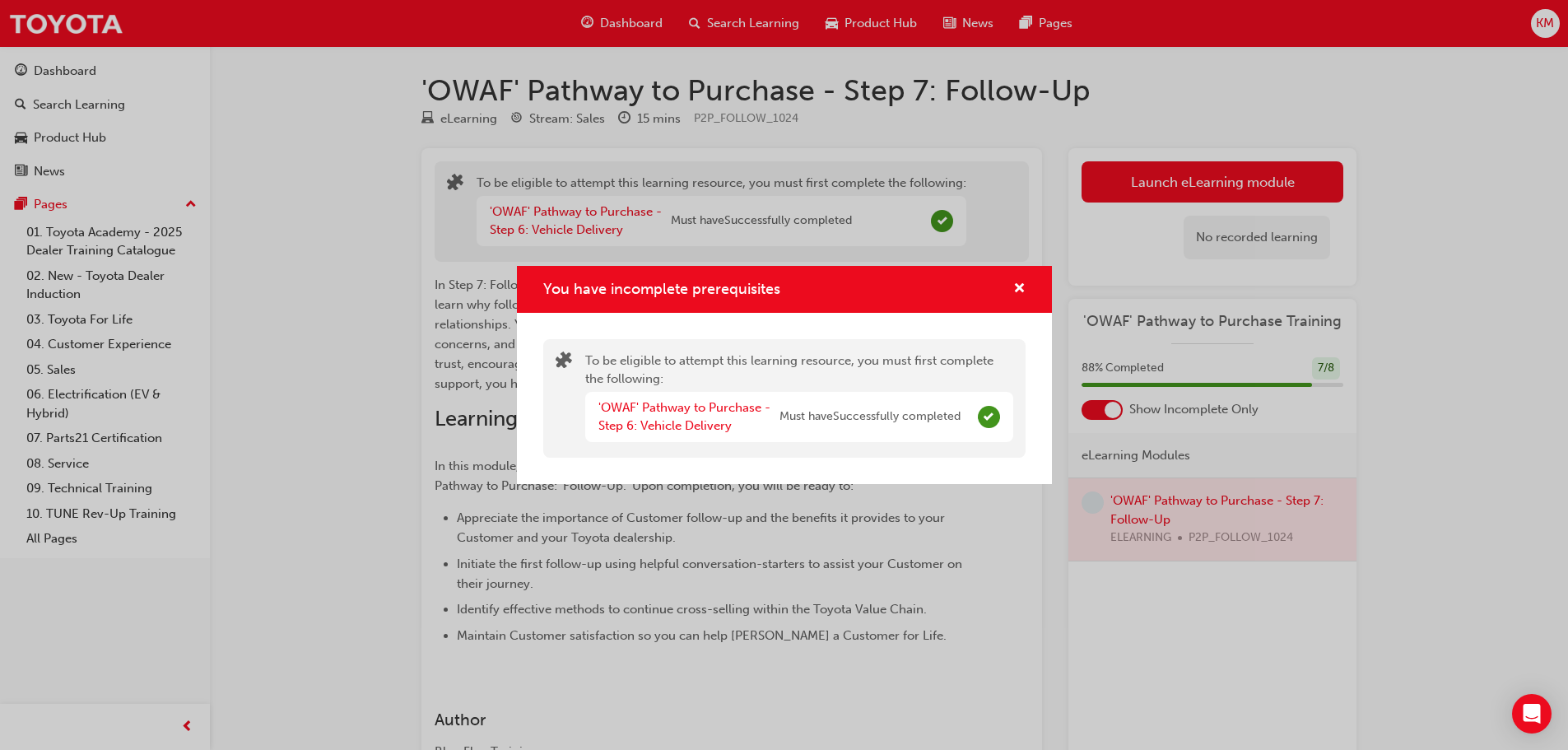
click at [880, 414] on span "Must have Successfully completed" at bounding box center [869, 417] width 181 height 19
click at [1018, 289] on span "cross-icon" at bounding box center [1019, 290] width 12 height 15
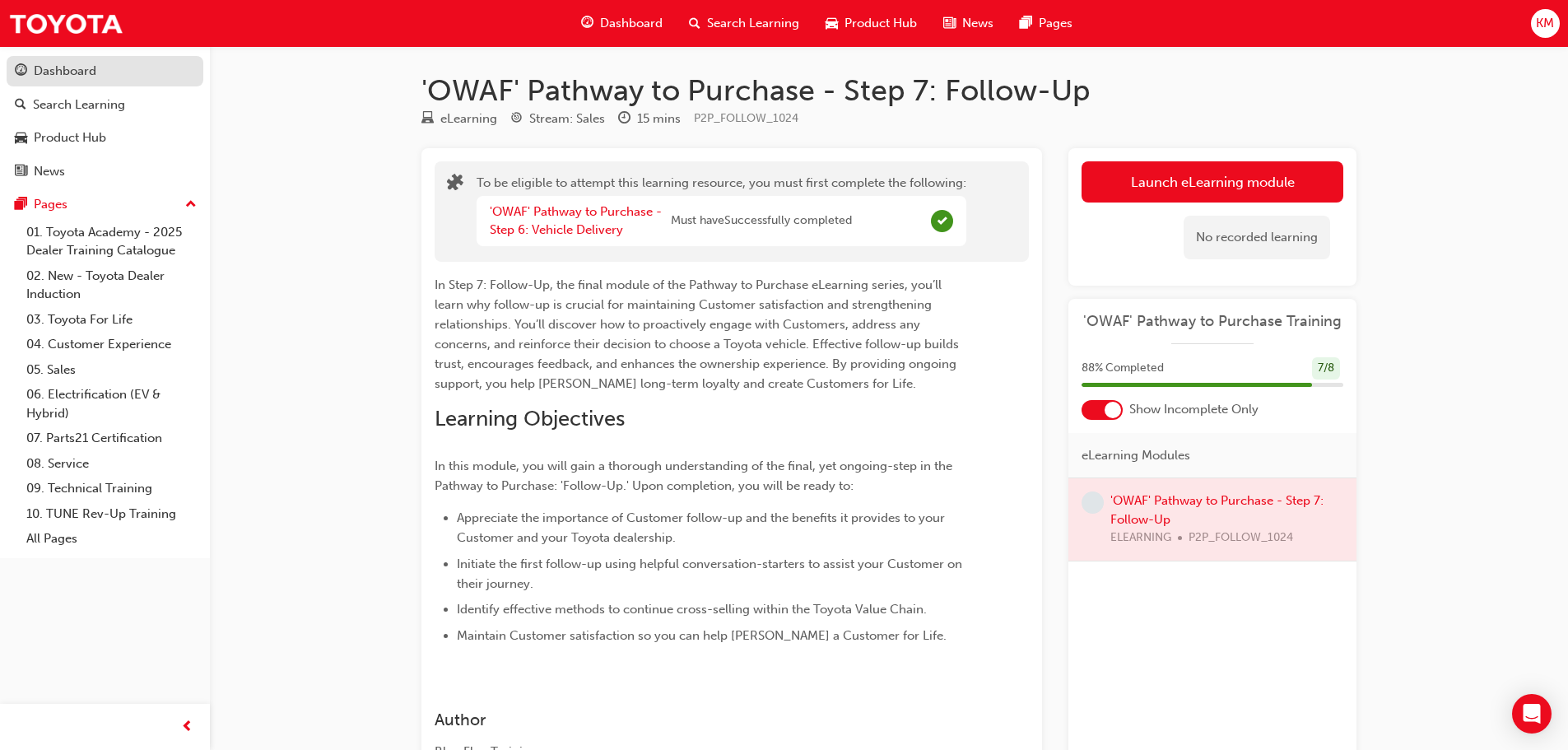
click at [47, 77] on div "Dashboard" at bounding box center [65, 71] width 62 height 19
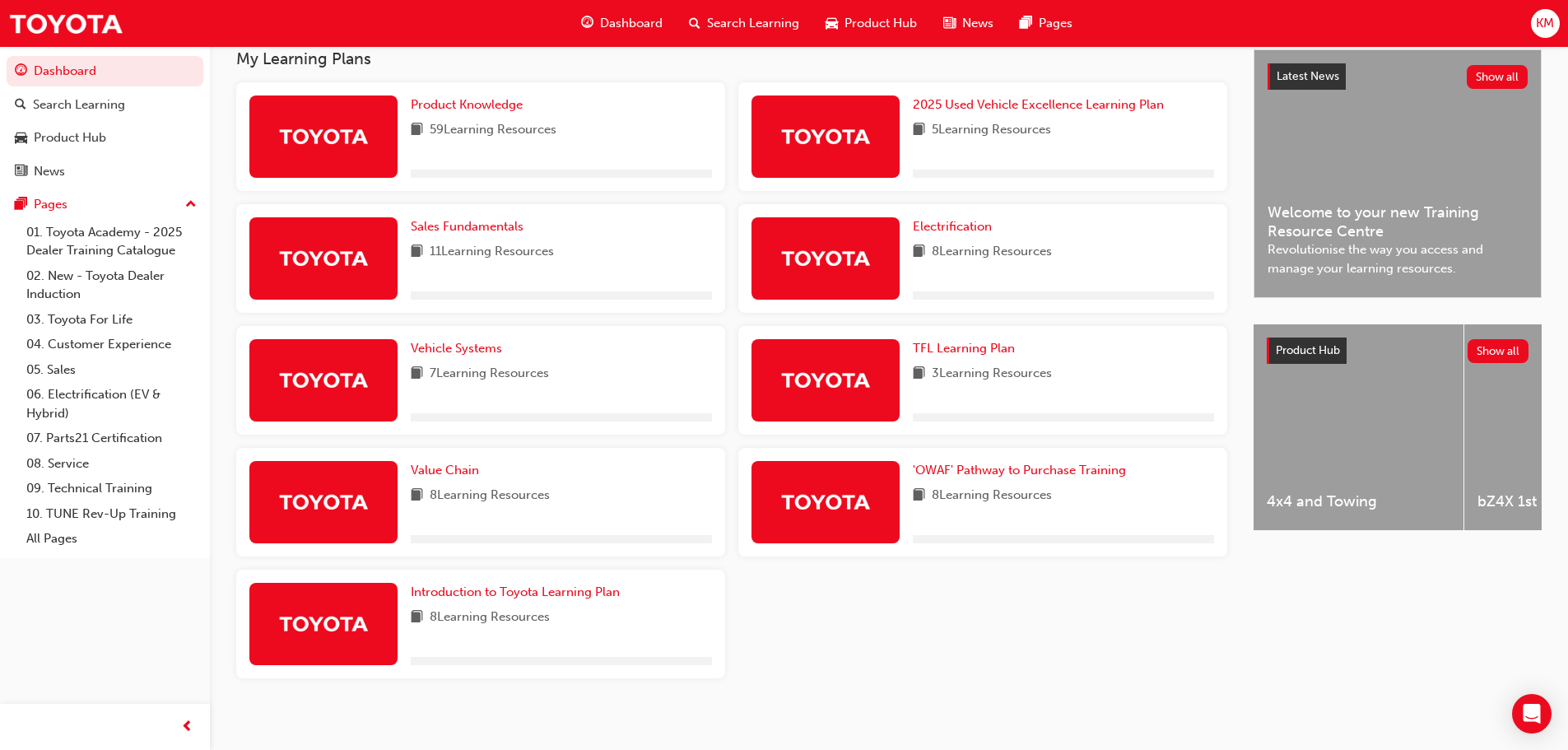
scroll to position [386, 0]
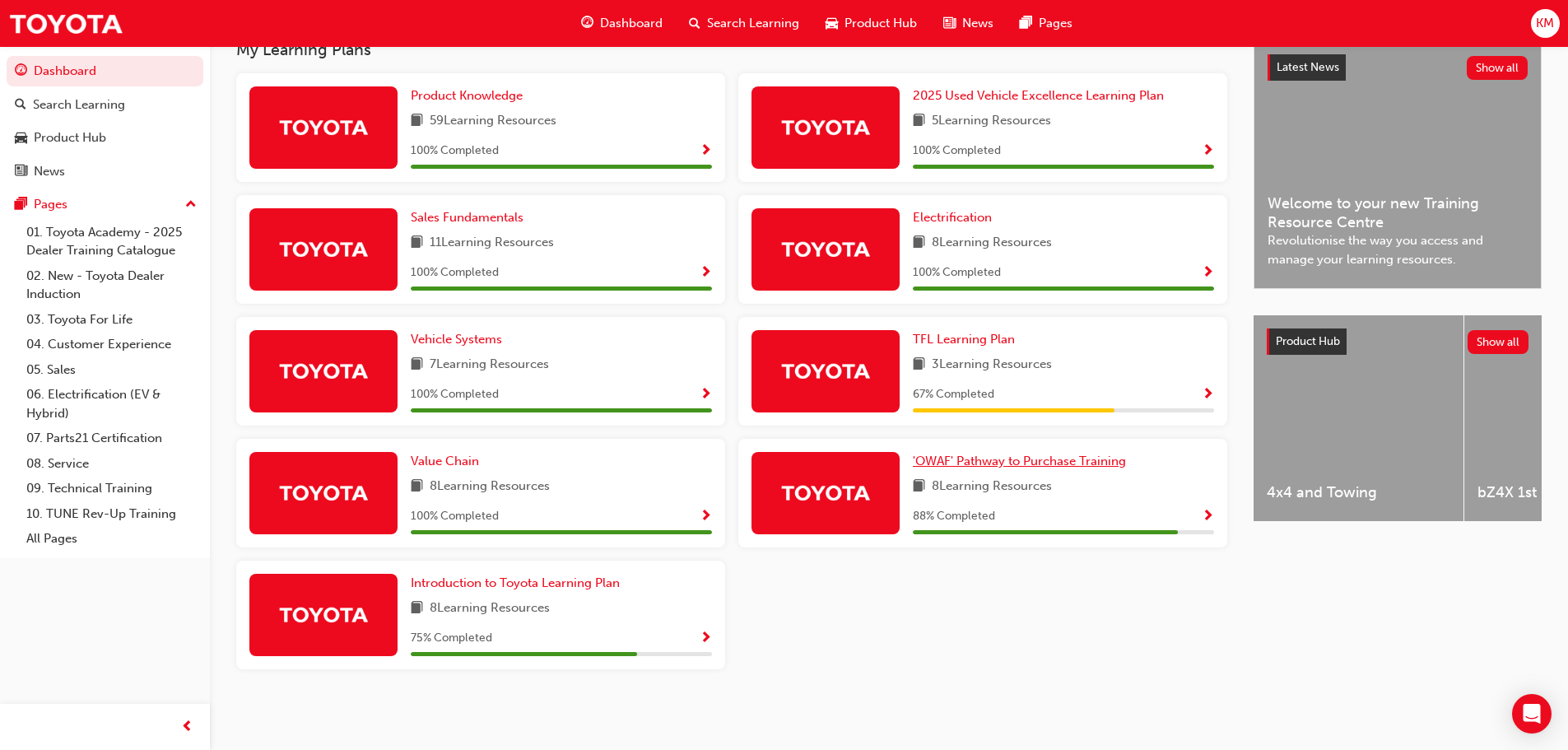
click at [1041, 463] on span "'OWAF' Pathway to Purchase Training" at bounding box center [1019, 460] width 213 height 15
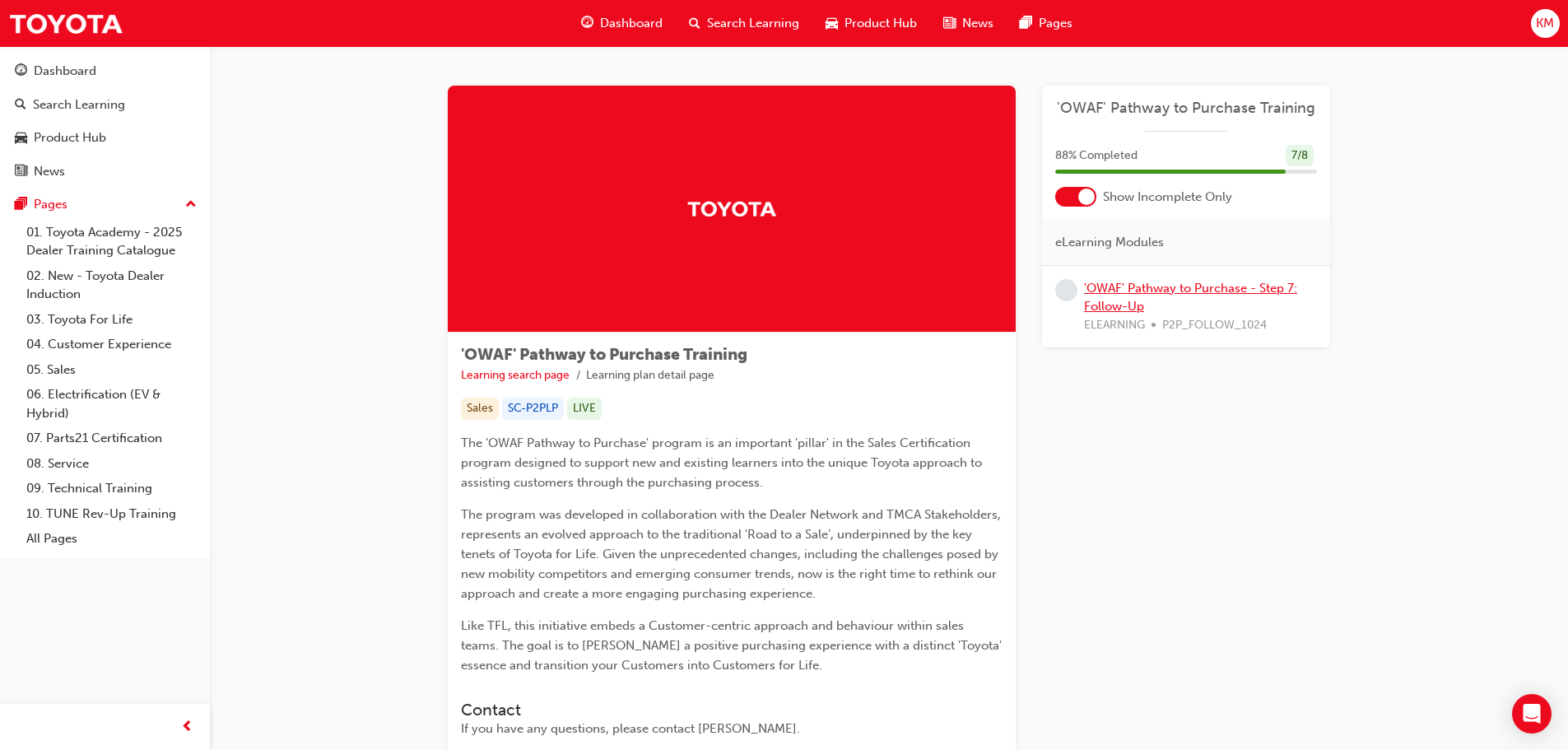
click at [1147, 285] on link "'OWAF' Pathway to Purchase - Step 7: Follow-Up" at bounding box center [1191, 297] width 213 height 34
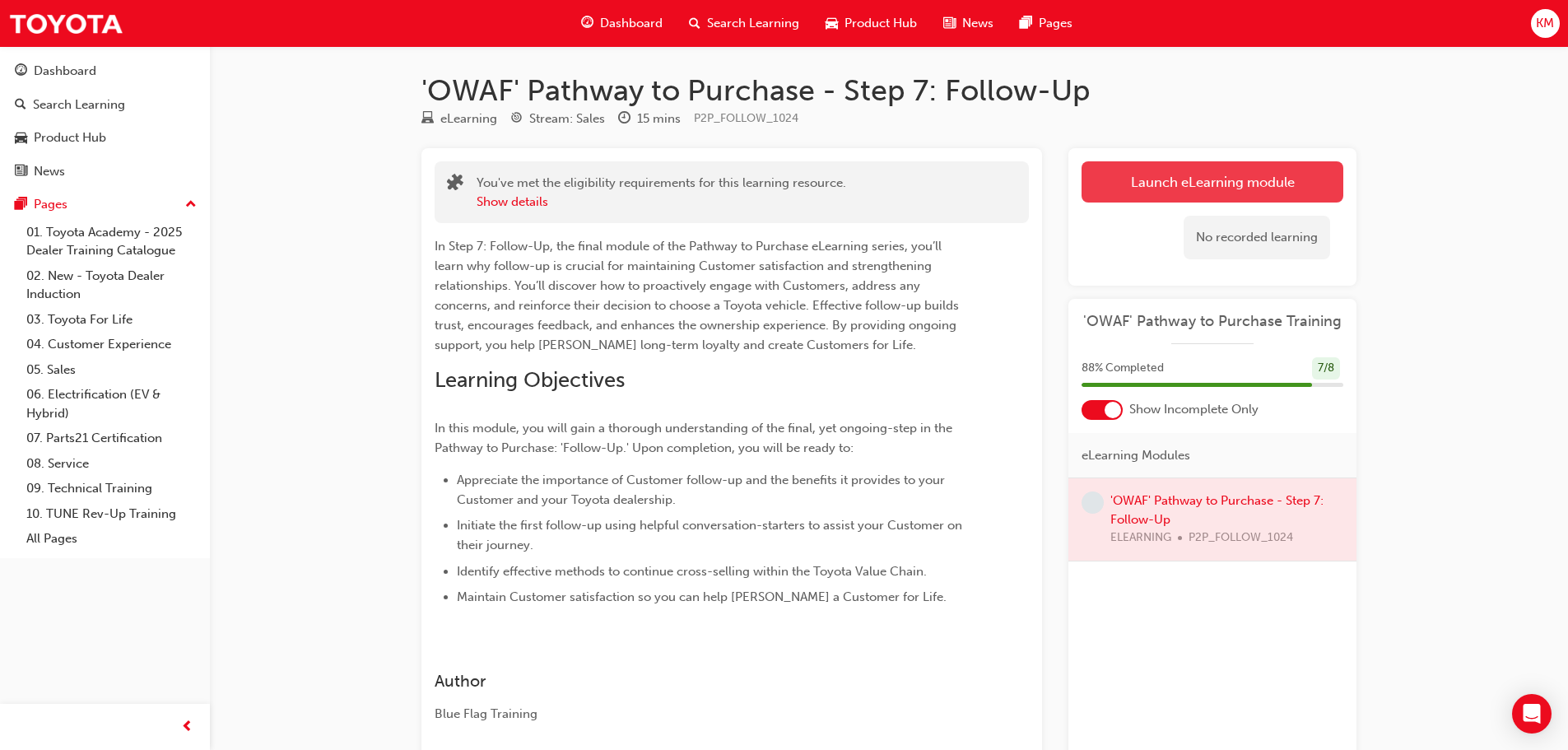
click at [1159, 189] on button "Launch eLearning module" at bounding box center [1213, 181] width 262 height 41
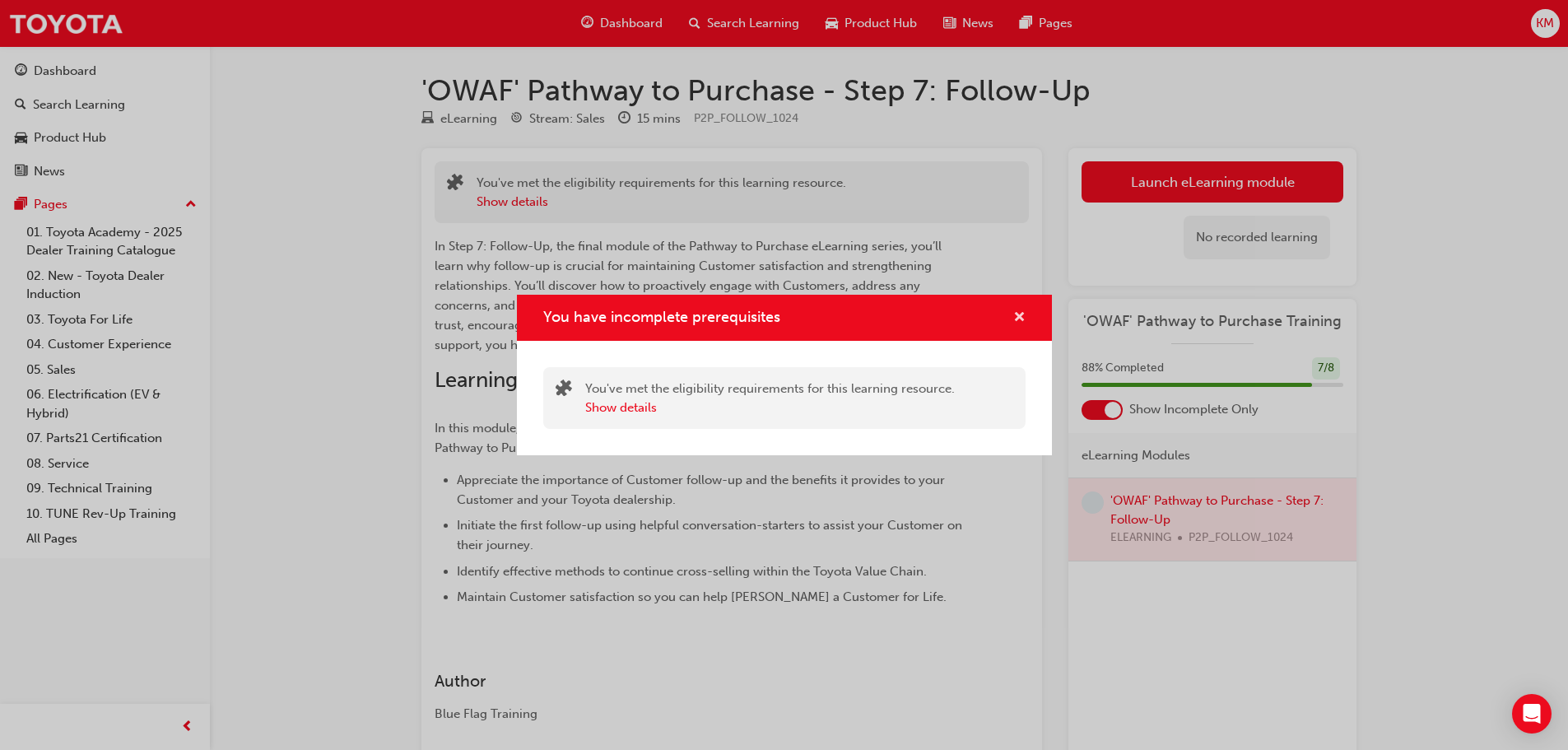
click at [1014, 319] on span "cross-icon" at bounding box center [1019, 318] width 12 height 15
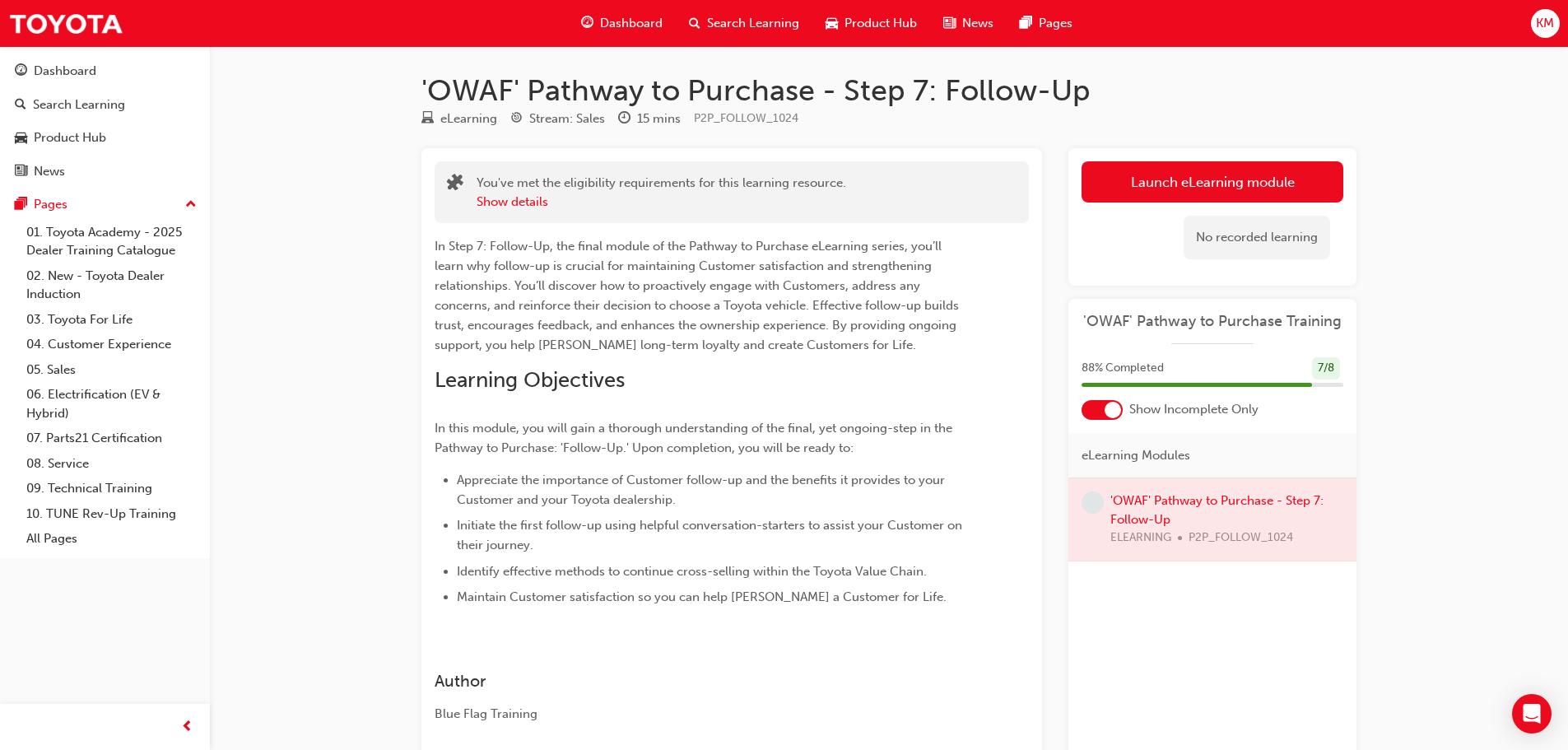
click at [1141, 506] on div at bounding box center [1213, 519] width 288 height 82
click at [1201, 174] on button "Launch eLearning module" at bounding box center [1213, 181] width 262 height 41
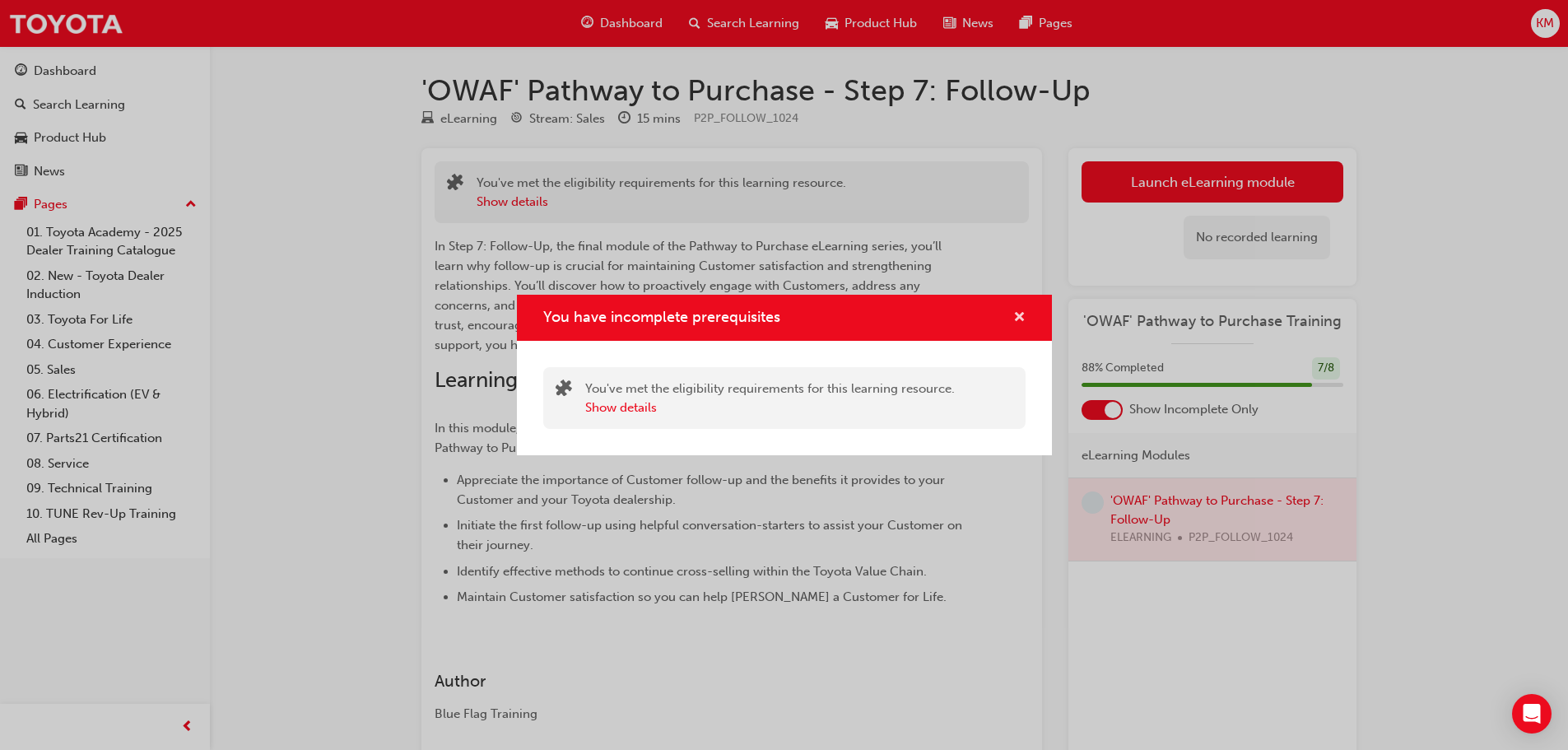
click at [1021, 317] on span "cross-icon" at bounding box center [1019, 318] width 12 height 15
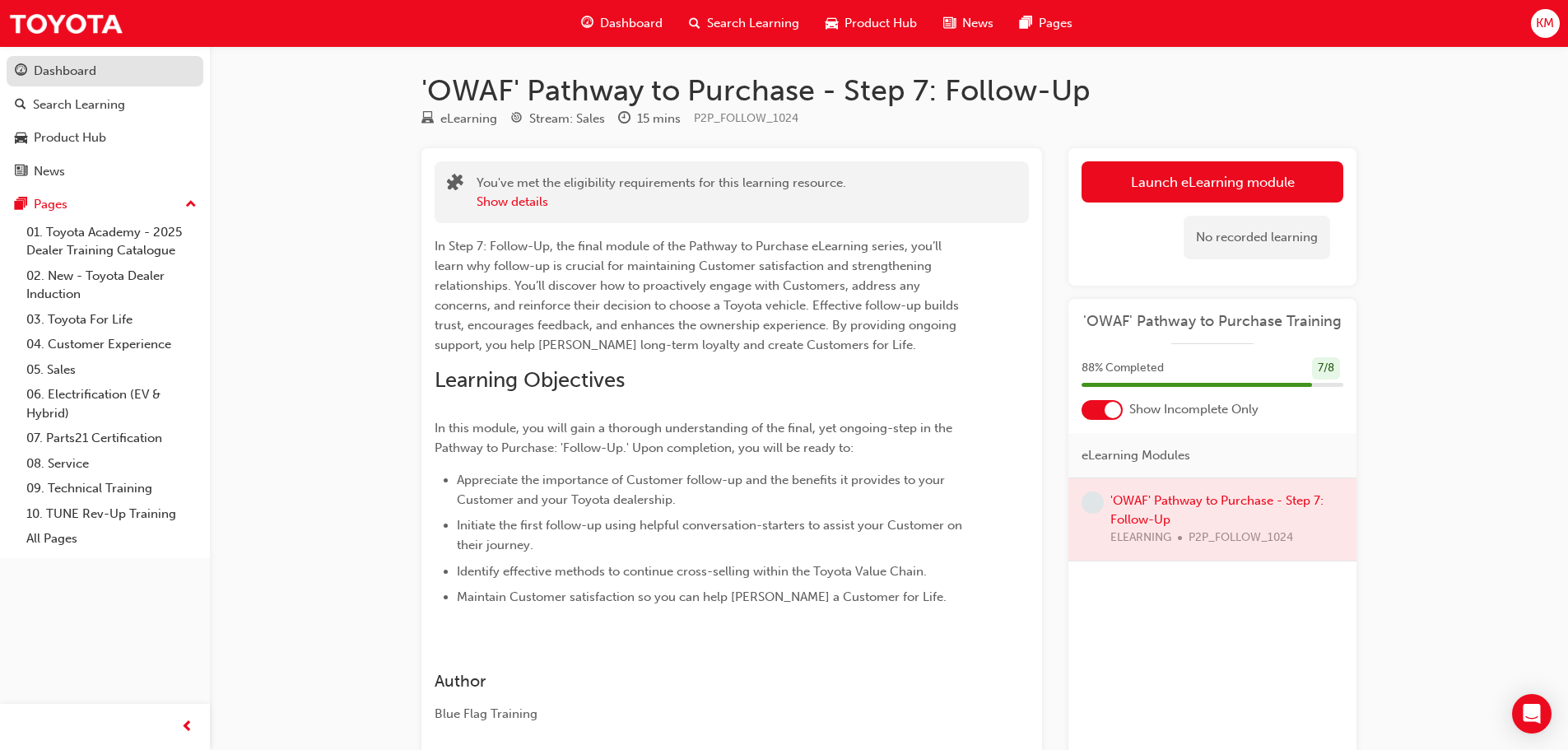
click at [80, 74] on div "Dashboard" at bounding box center [65, 71] width 62 height 19
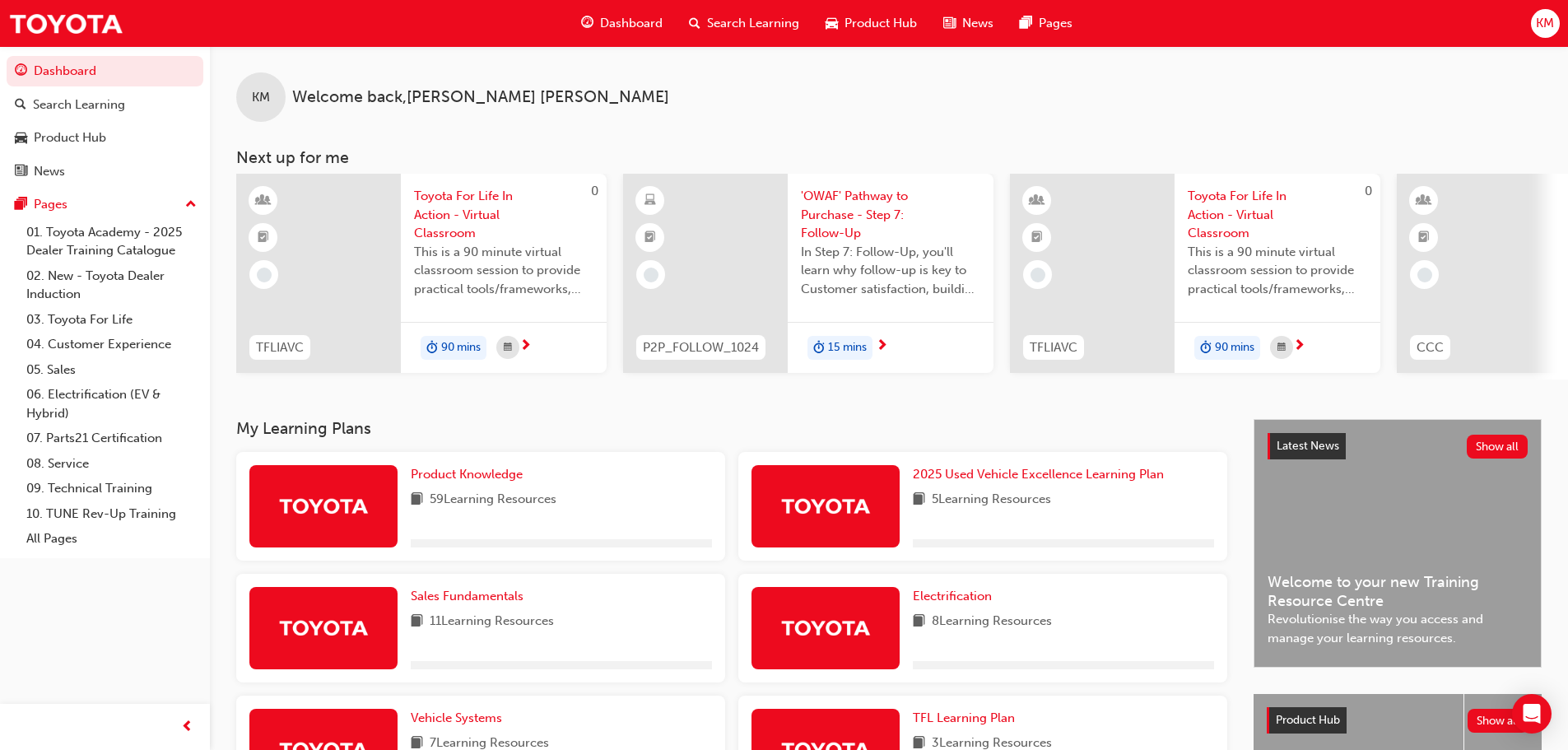
click at [845, 194] on span "'OWAF' Pathway to Purchase - Step 7: Follow-Up" at bounding box center [890, 215] width 179 height 56
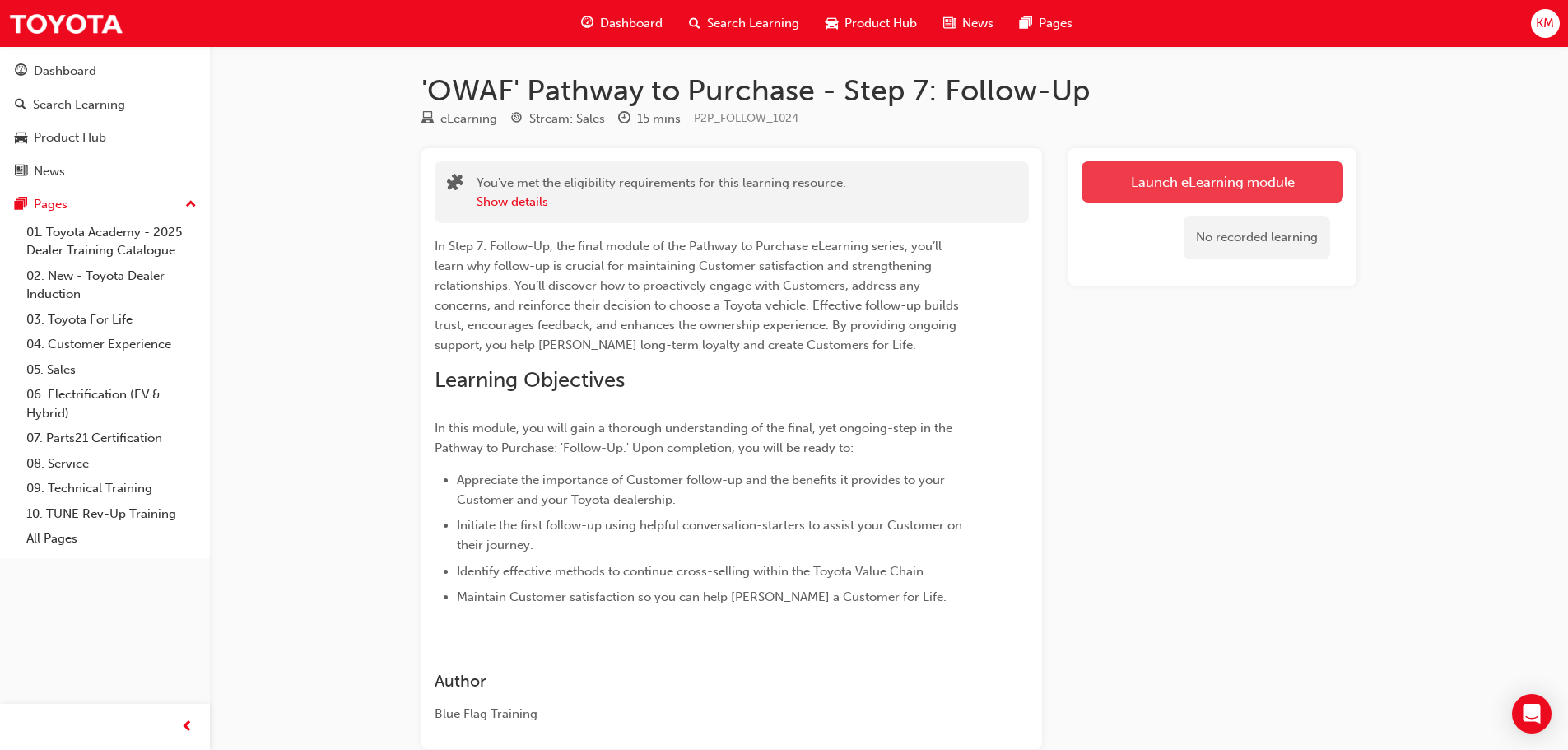
click at [1168, 168] on link "Launch eLearning module" at bounding box center [1213, 181] width 262 height 41
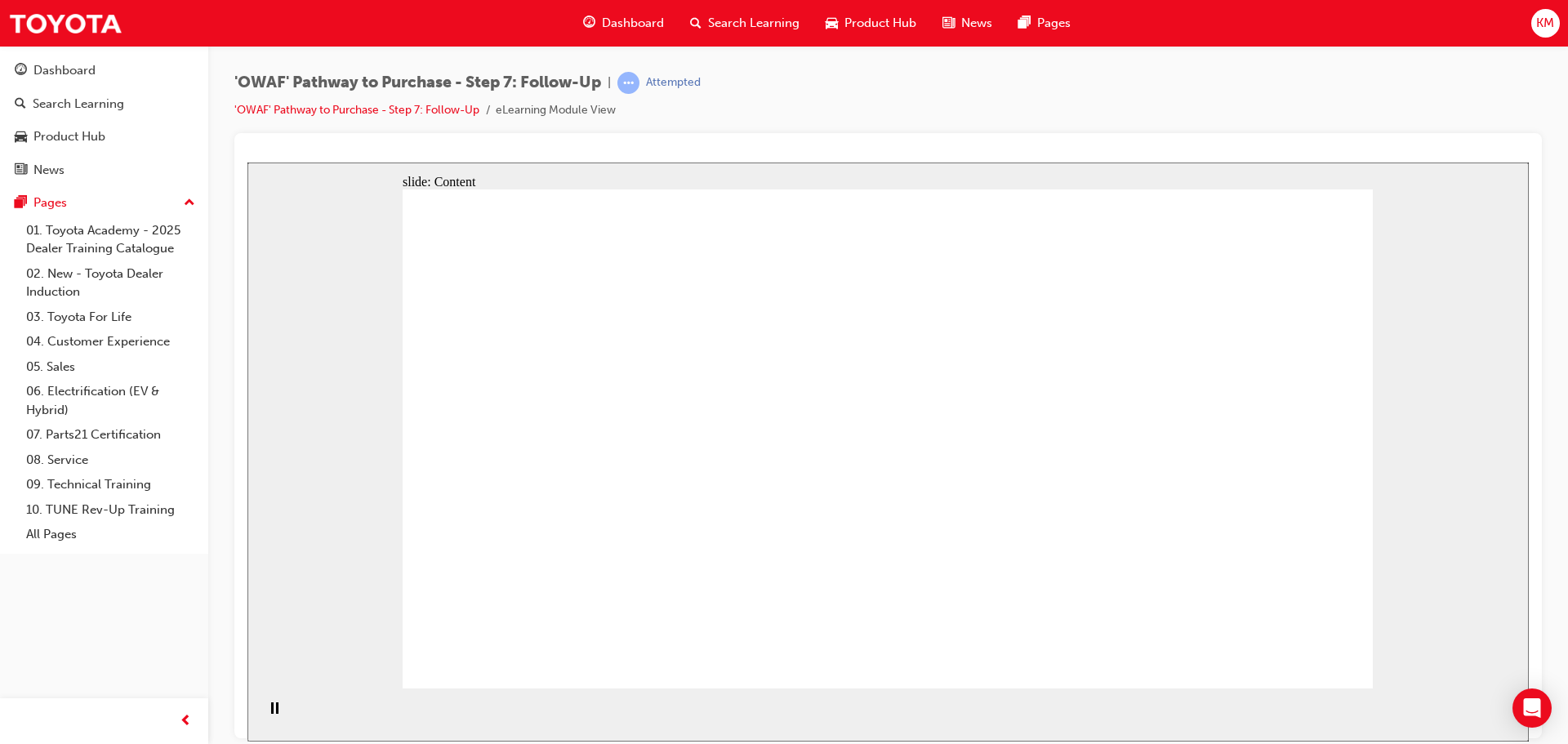
drag, startPoint x: 942, startPoint y: 456, endPoint x: 941, endPoint y: 481, distance: 25.0
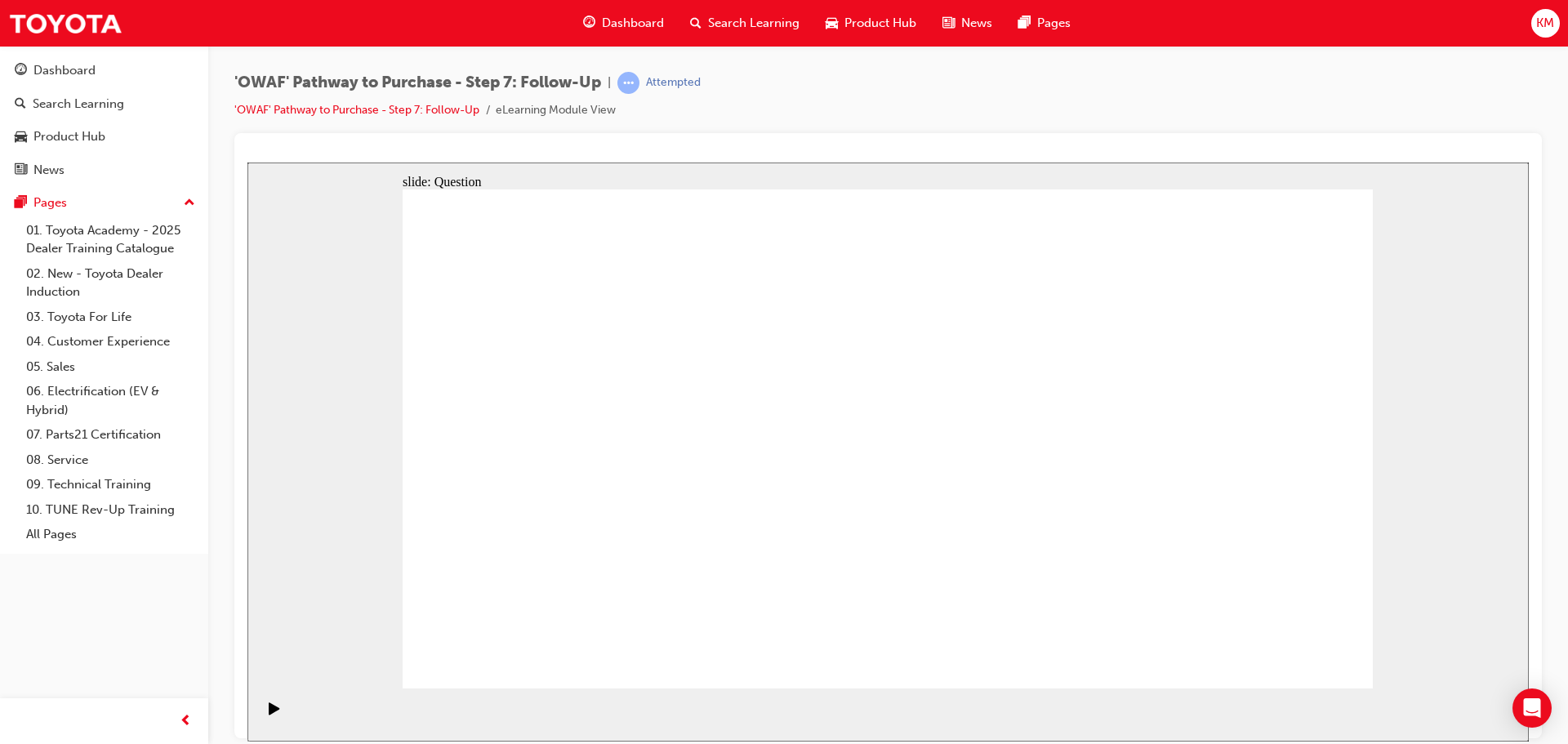
radio input "true"
drag, startPoint x: 694, startPoint y: 570, endPoint x: 868, endPoint y: 380, distance: 257.6
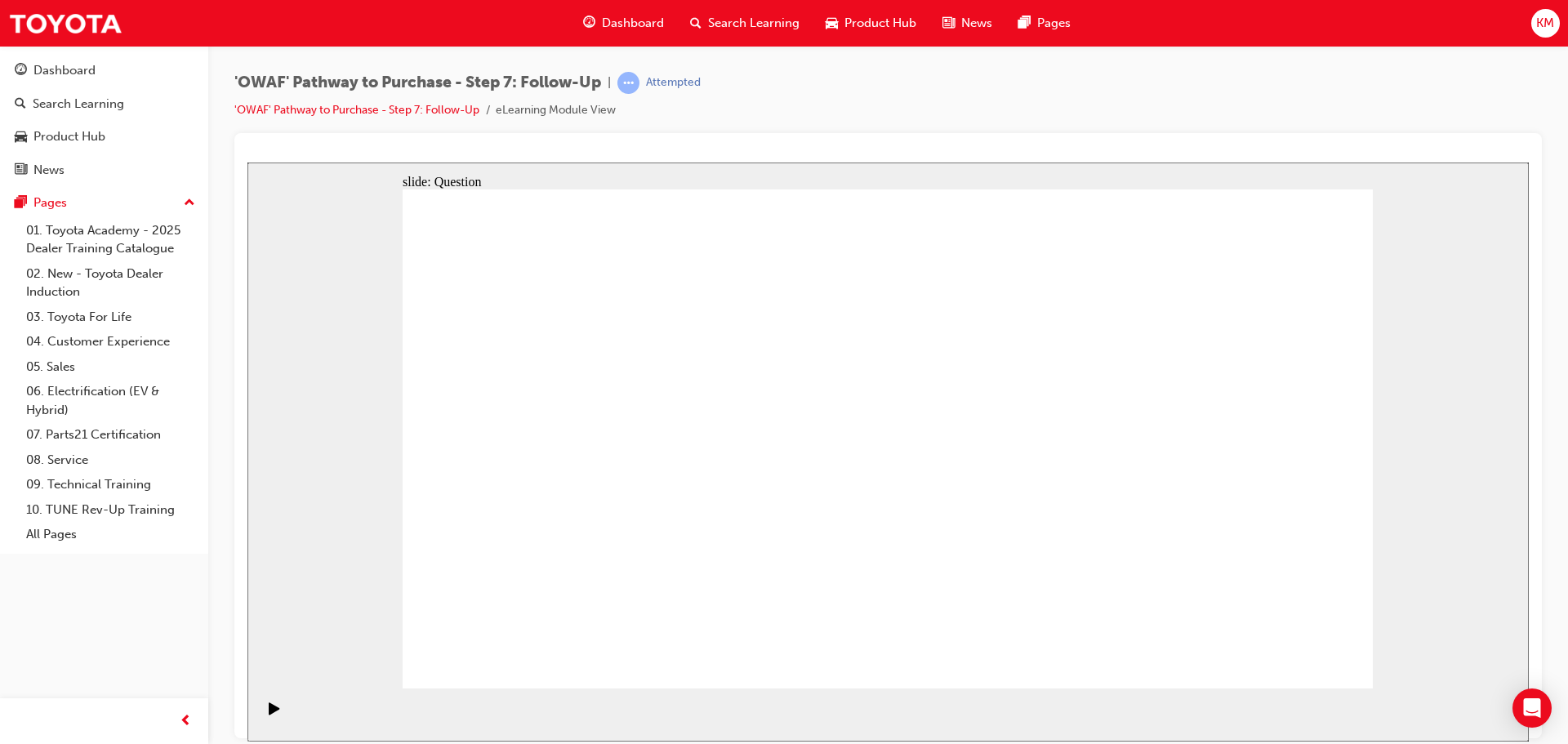
drag, startPoint x: 897, startPoint y: 623, endPoint x: 677, endPoint y: 434, distance: 290.0
drag, startPoint x: 1040, startPoint y: 573, endPoint x: 707, endPoint y: 482, distance: 345.2
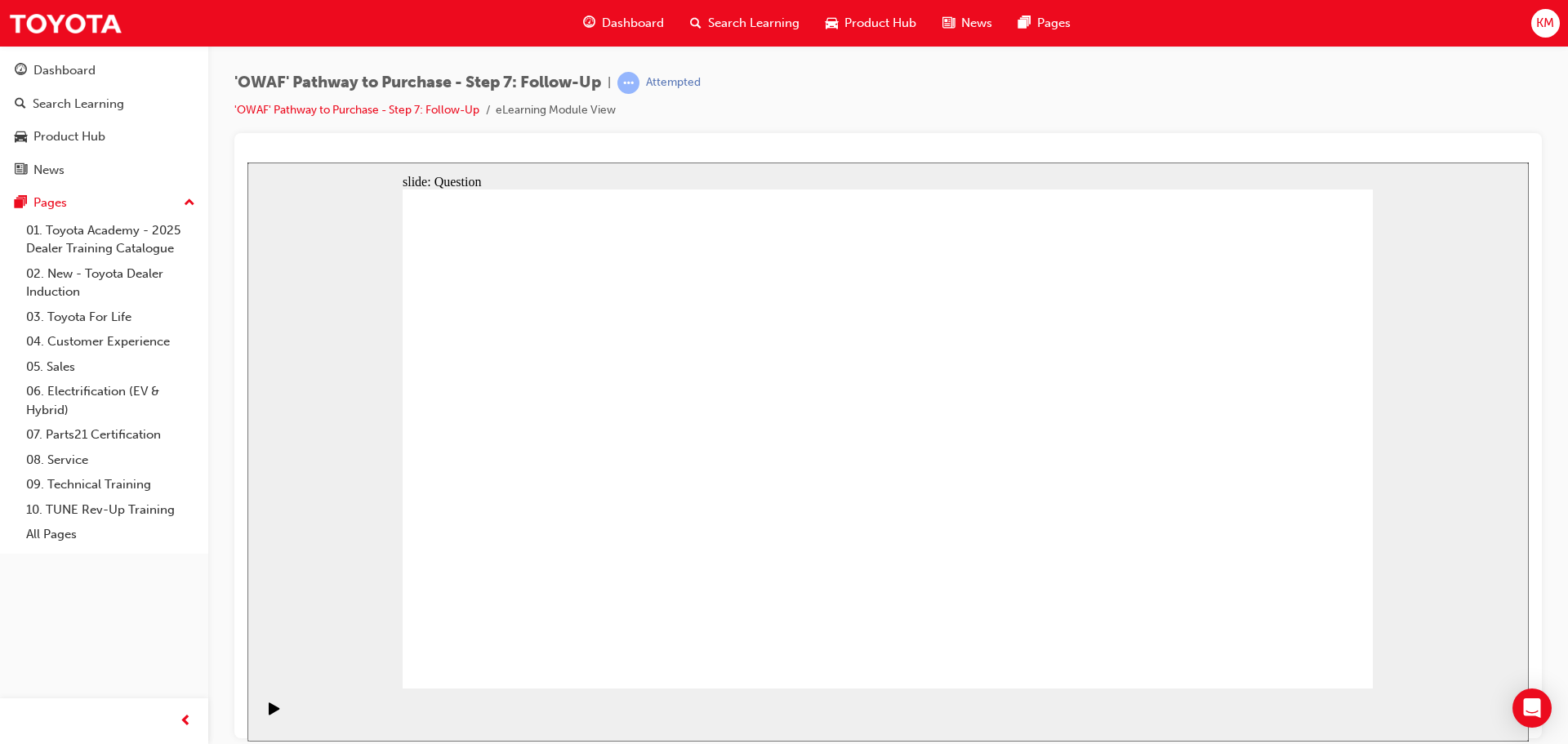
radio input "true"
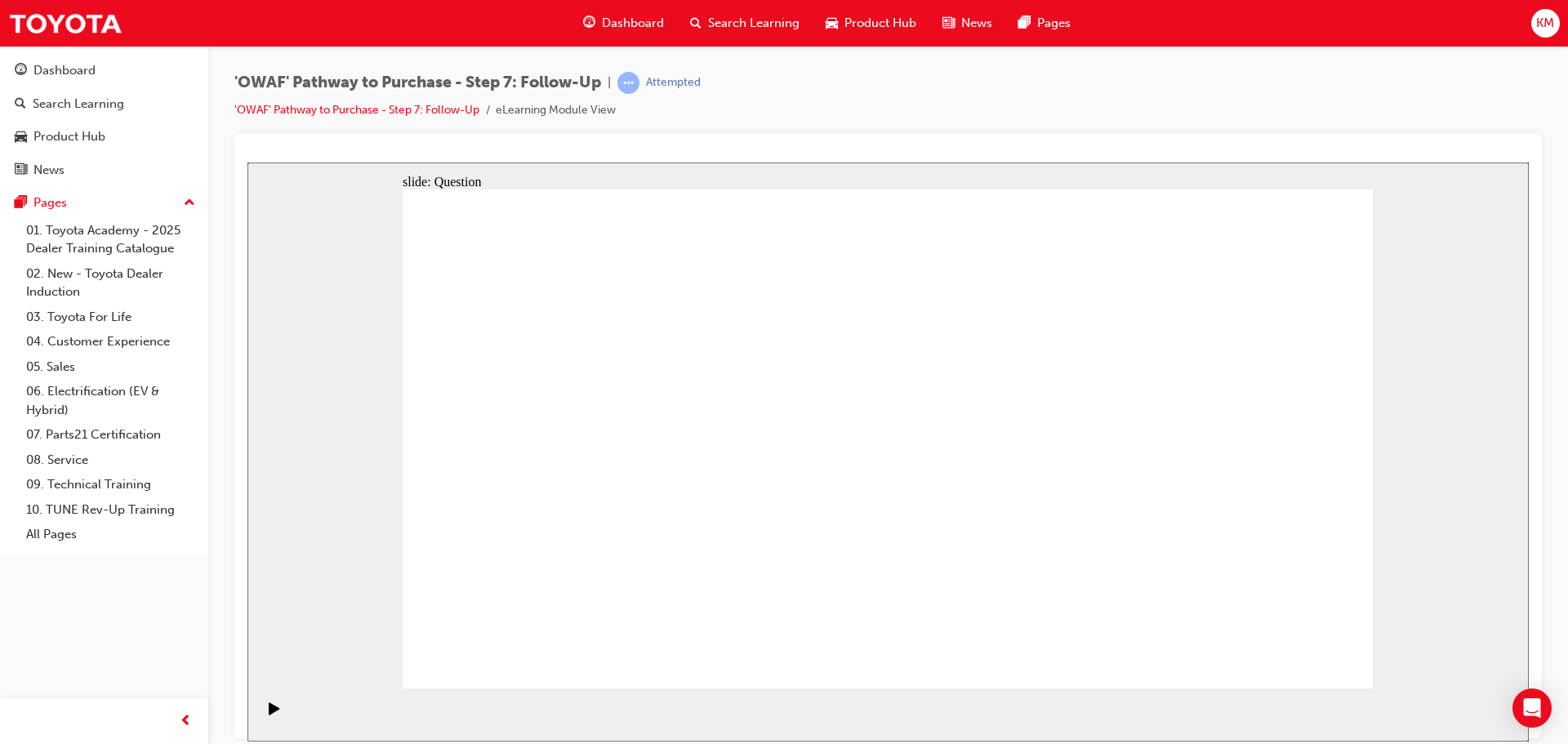
radio input "true"
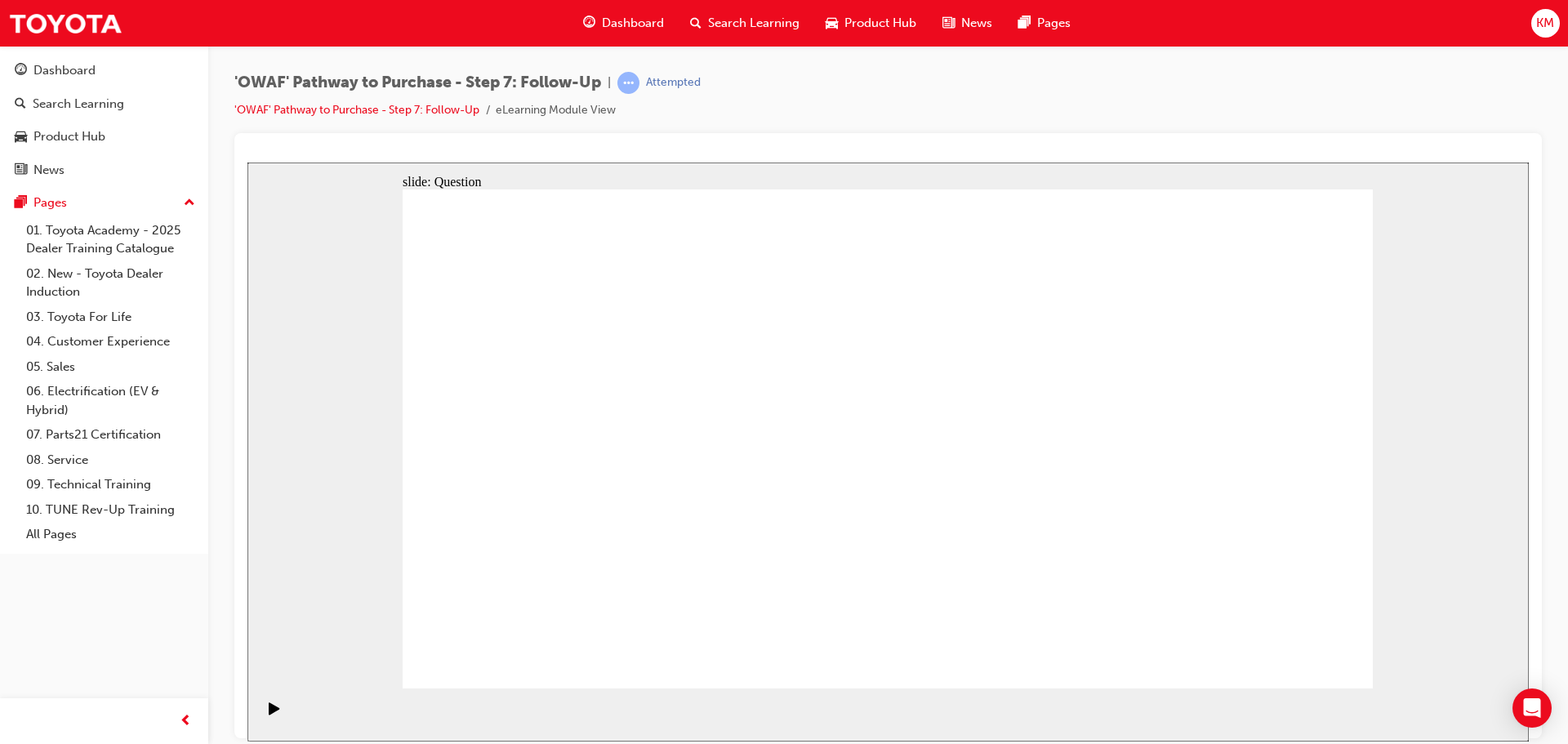
radio input "true"
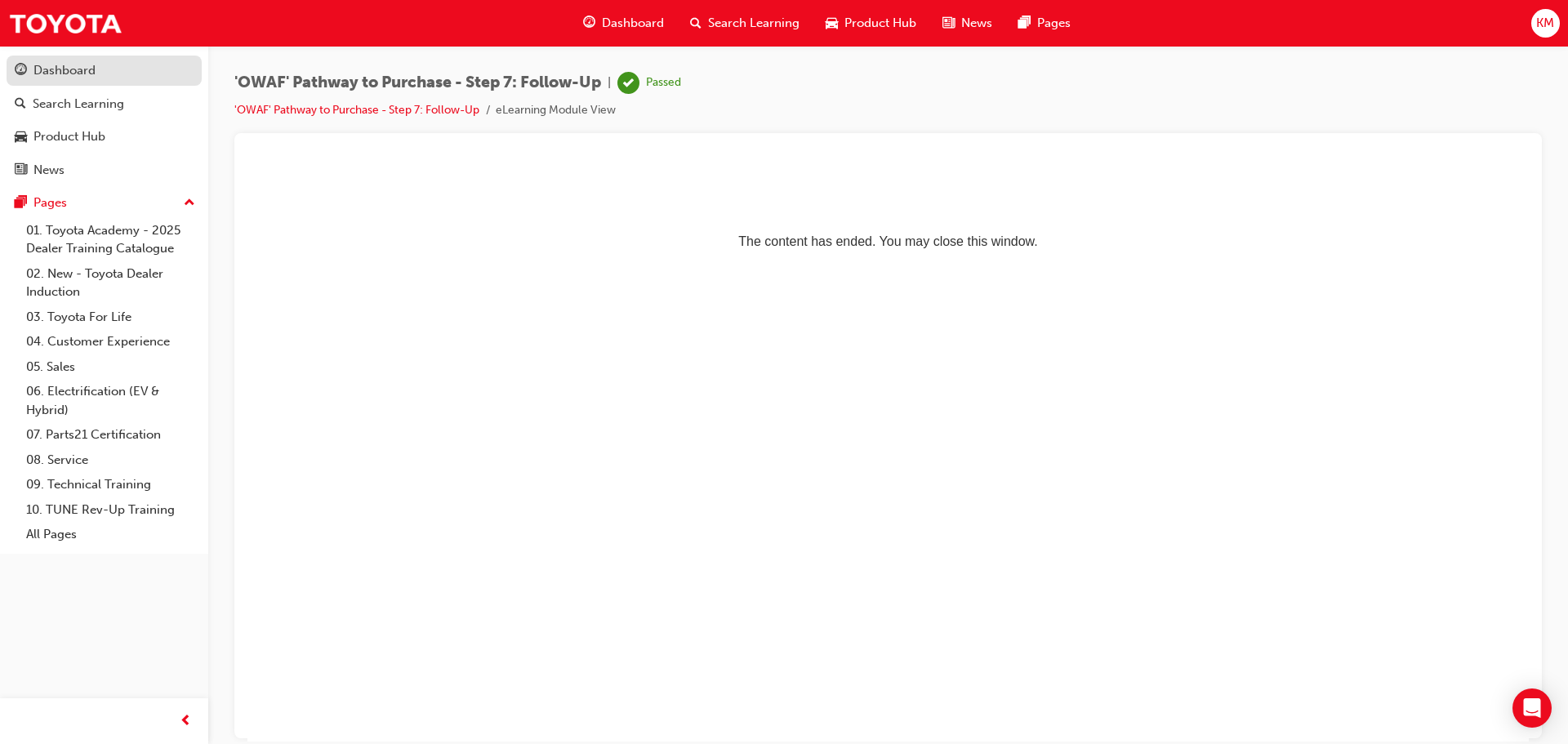
click at [46, 67] on div "Dashboard" at bounding box center [64, 71] width 62 height 19
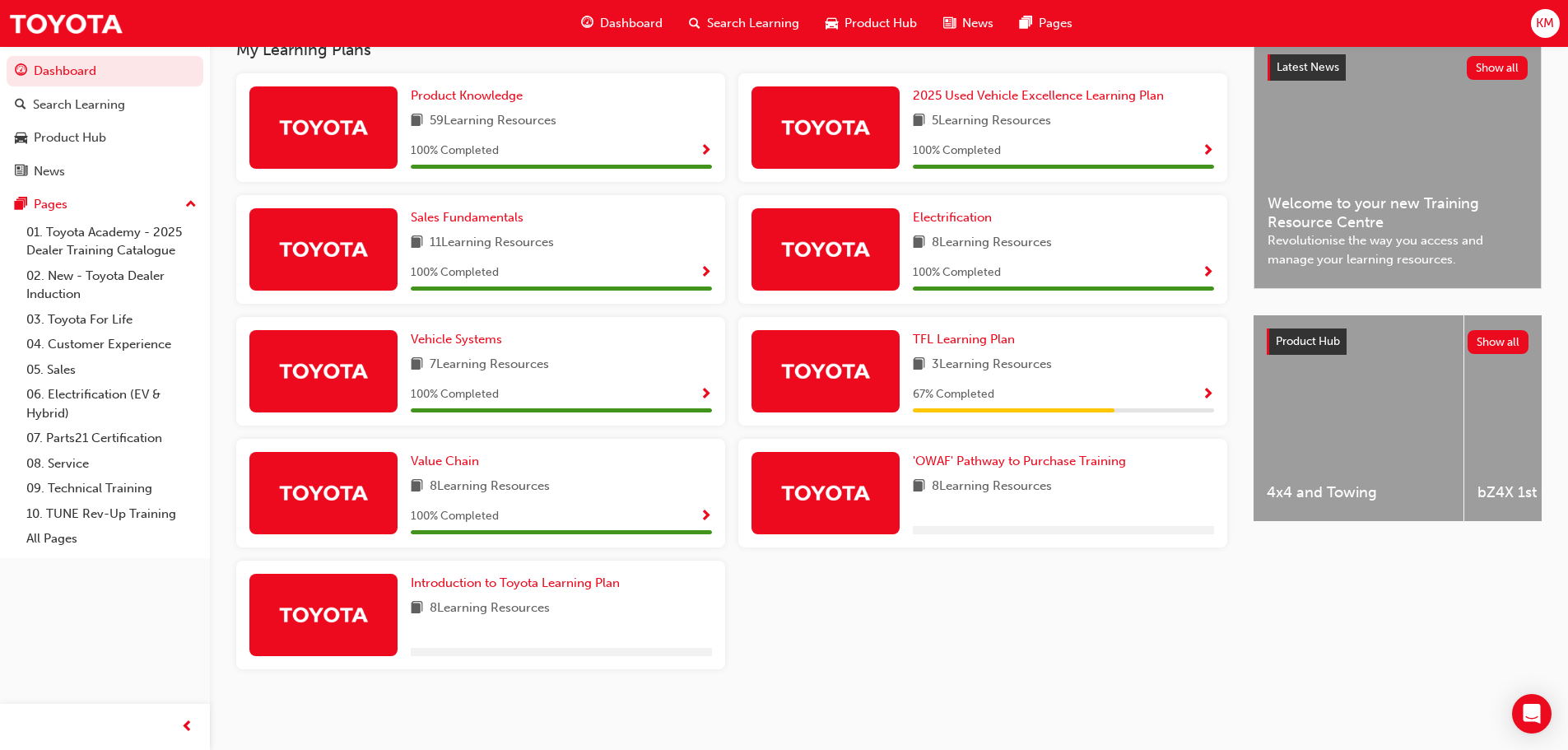
scroll to position [379, 0]
click at [936, 336] on span "TFL Learning Plan" at bounding box center [964, 339] width 102 height 15
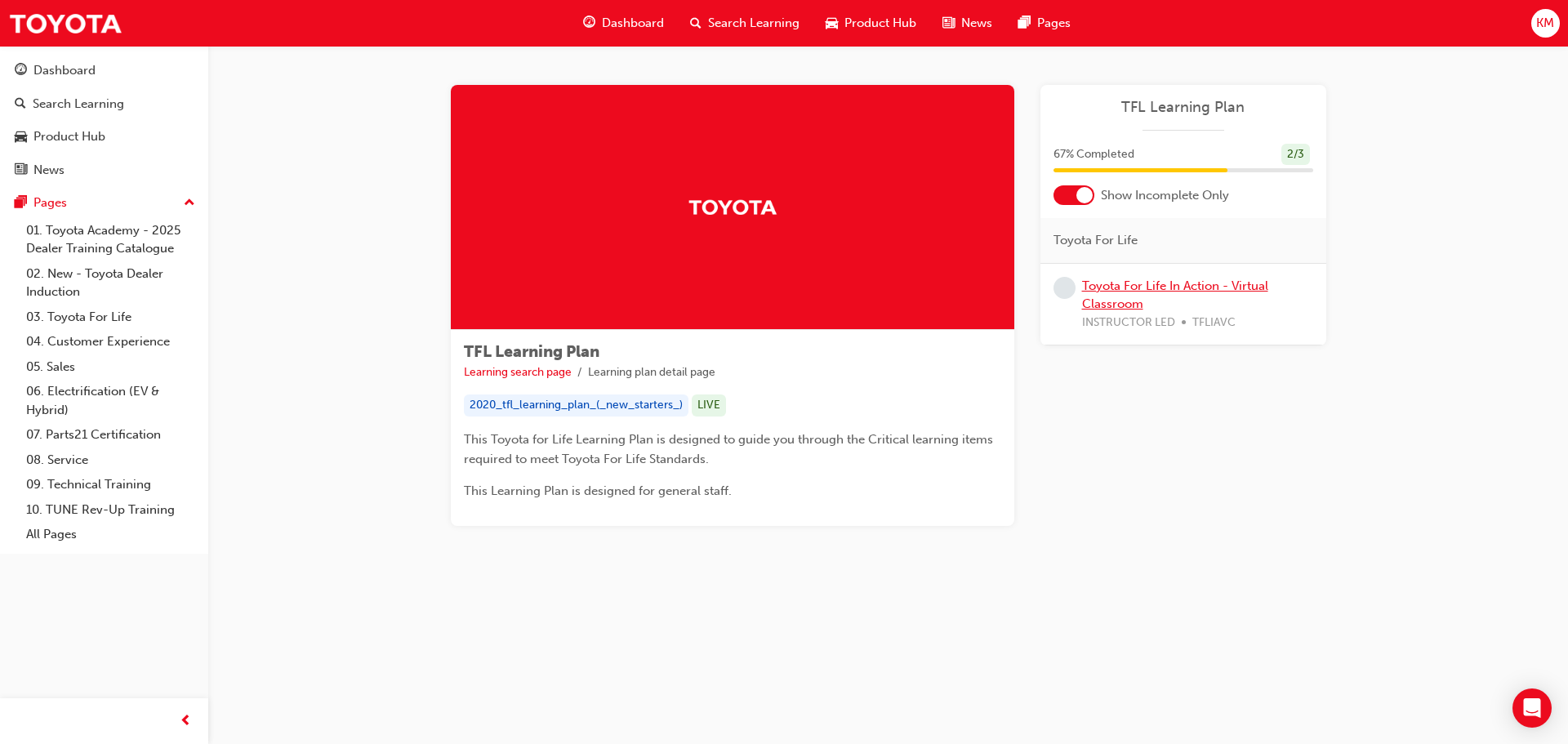
click at [1144, 280] on link "Toyota For Life In Action - Virtual Classroom" at bounding box center [1175, 295] width 187 height 34
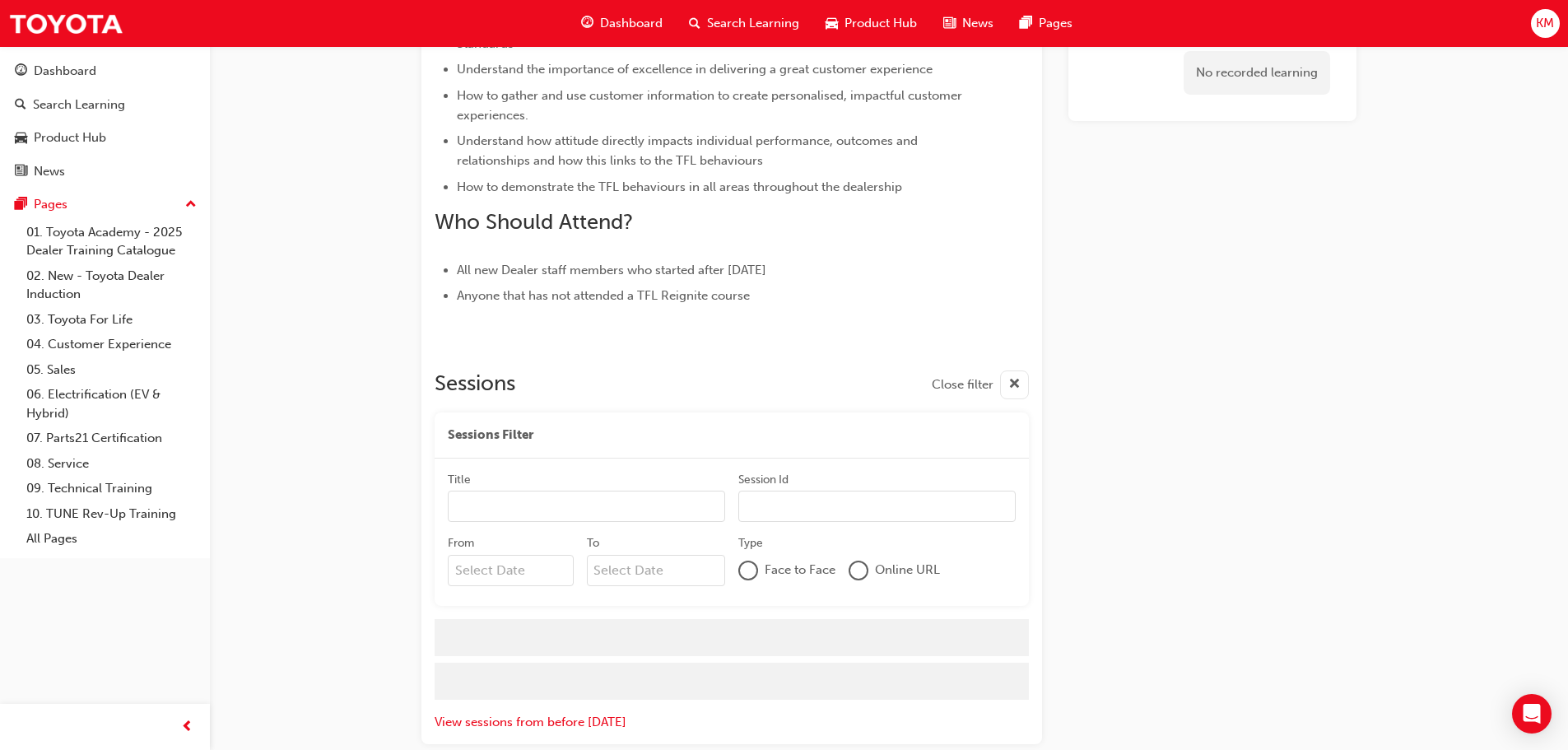
scroll to position [687, 0]
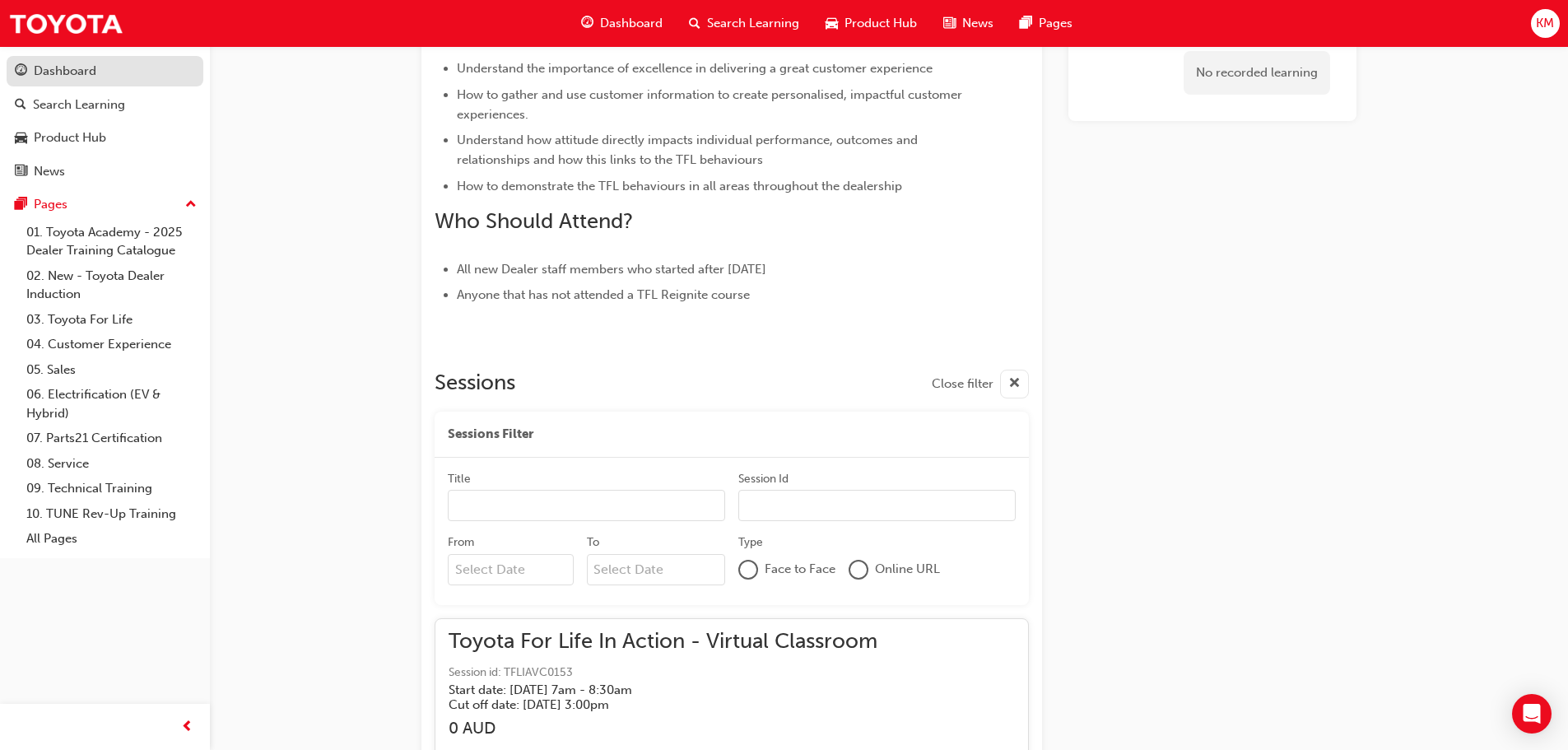
click at [76, 70] on div "Dashboard" at bounding box center [65, 71] width 62 height 19
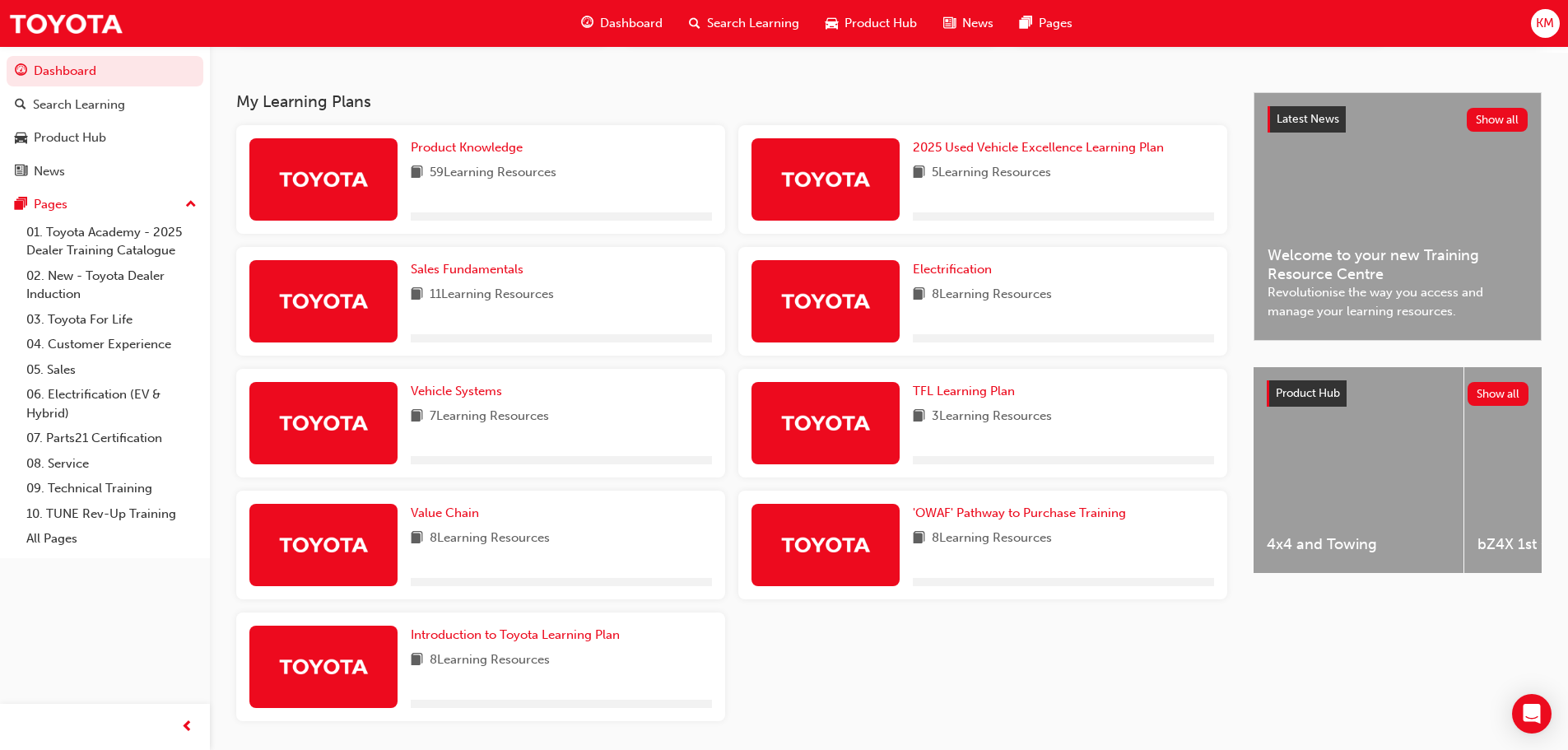
scroll to position [379, 0]
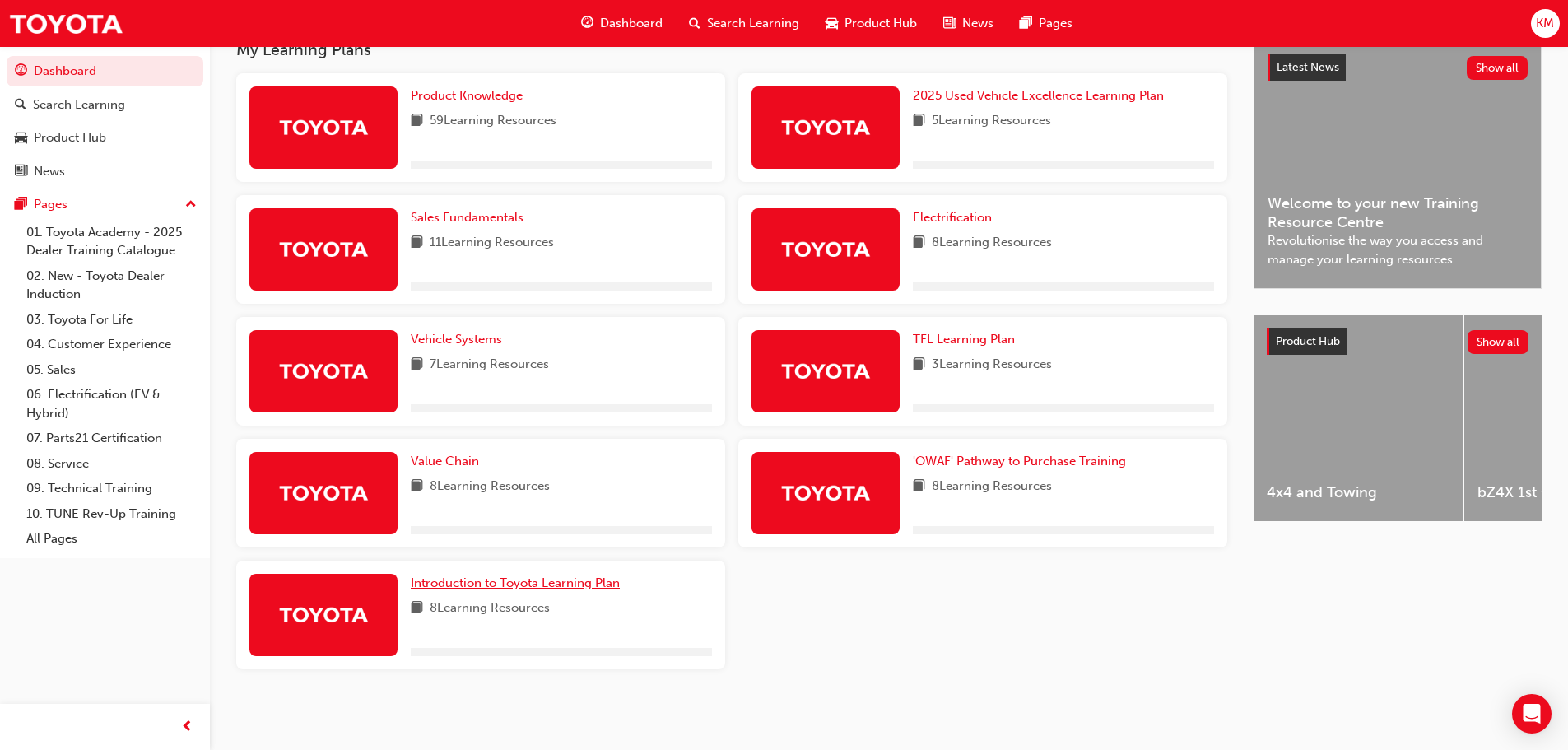
click at [534, 583] on span "Introduction to Toyota Learning Plan" at bounding box center [515, 583] width 209 height 15
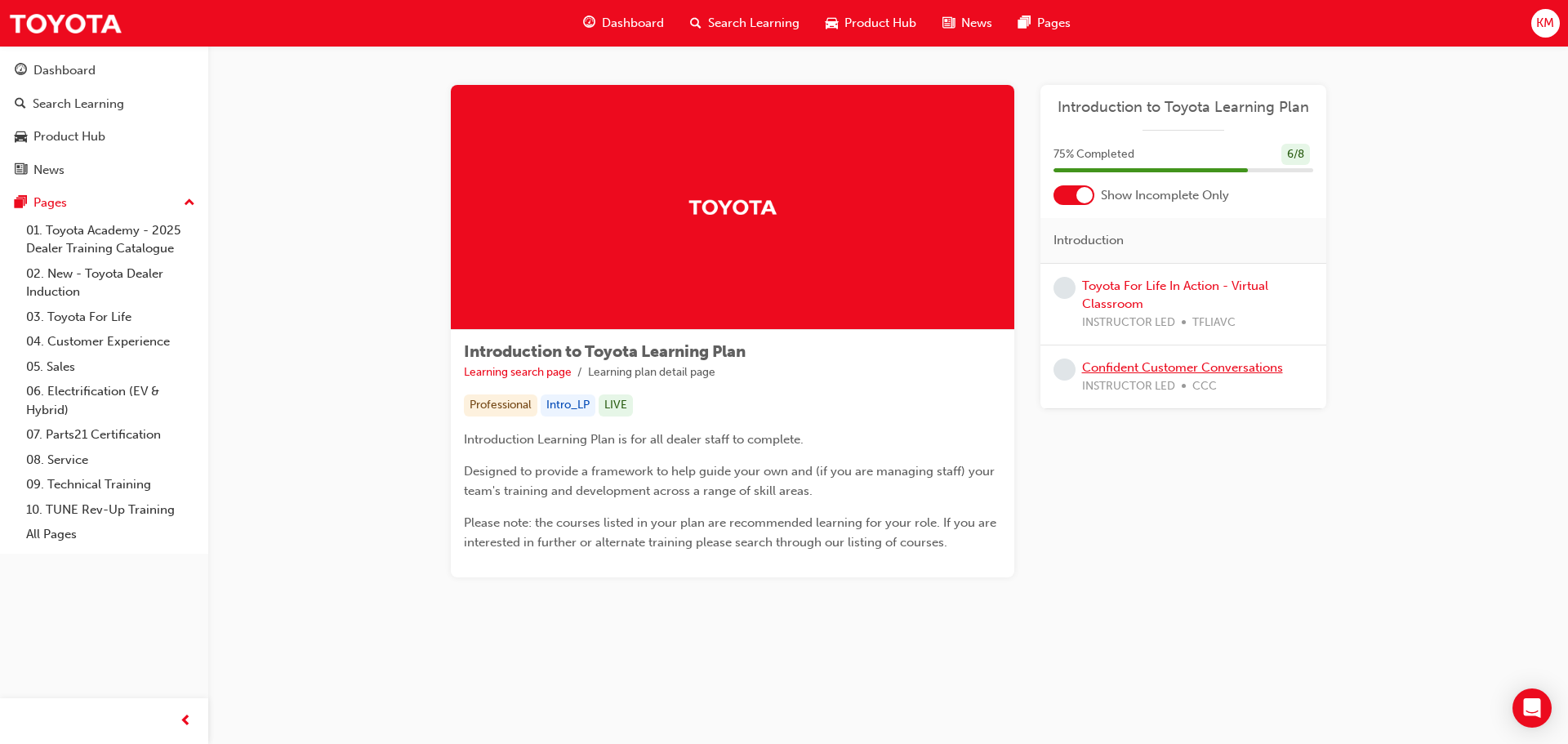
click at [1142, 363] on link "Confident Customer Conversations" at bounding box center [1183, 367] width 201 height 15
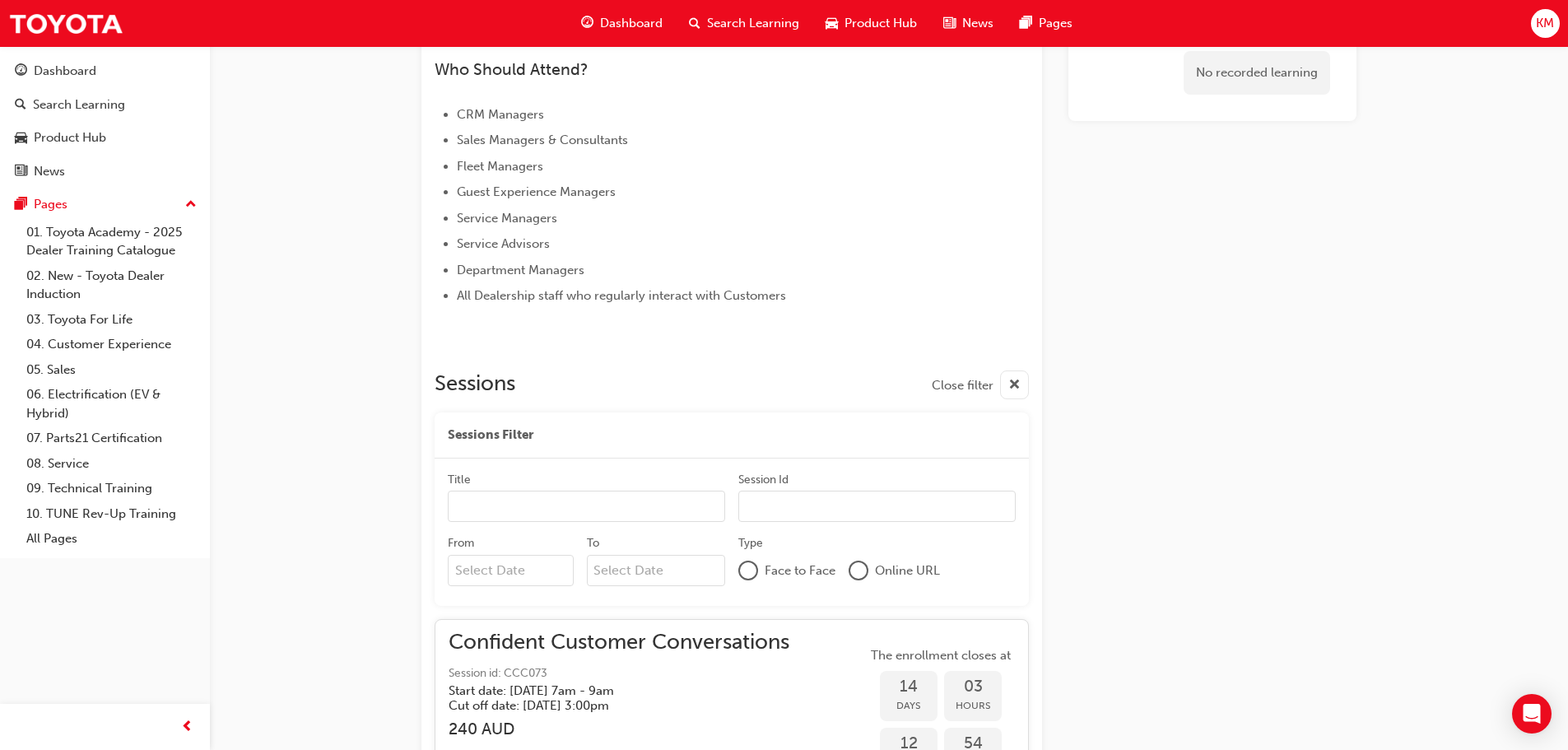
scroll to position [714, 0]
click at [81, 67] on div "Dashboard" at bounding box center [65, 71] width 62 height 19
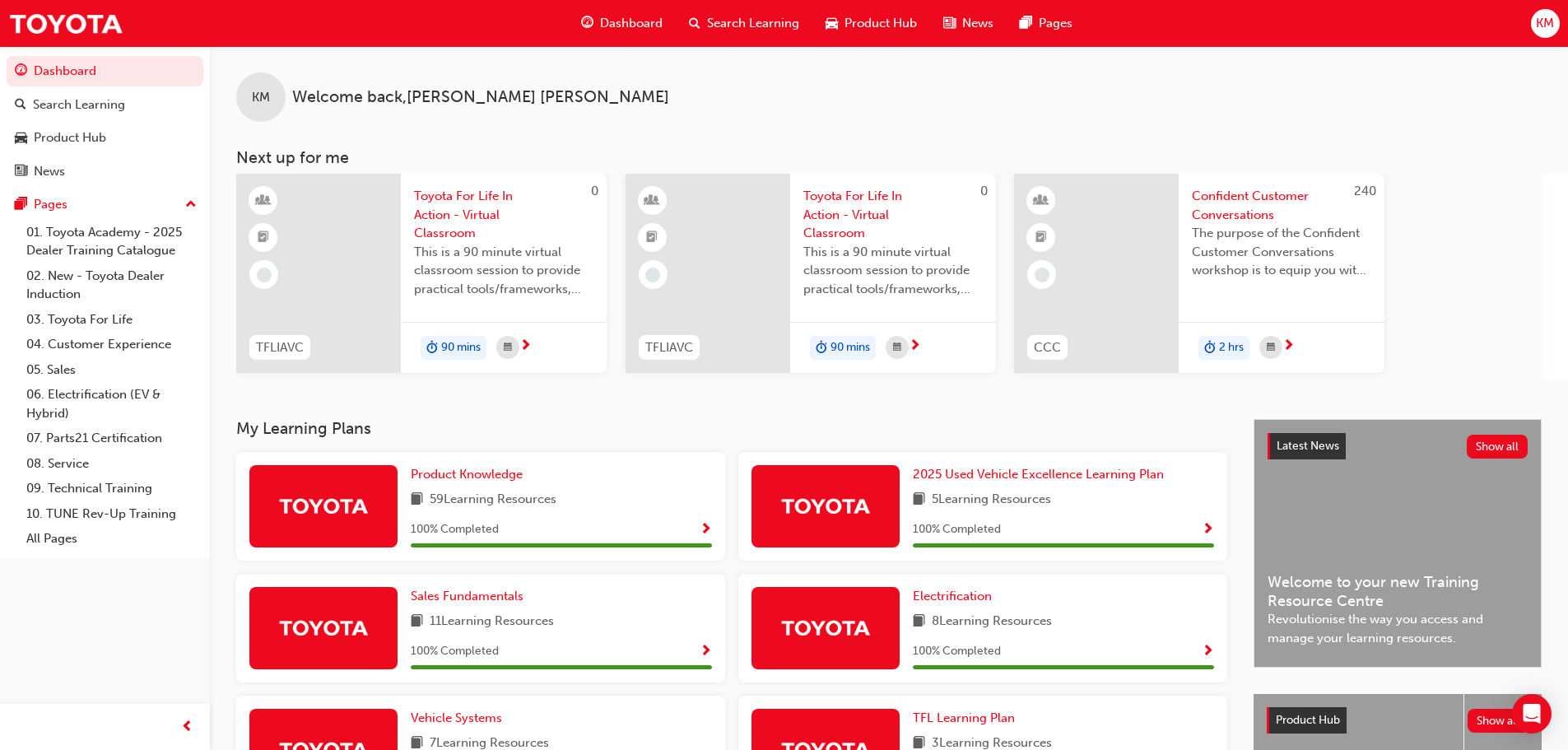
click at [1545, 18] on span "KM" at bounding box center [1545, 23] width 18 height 19
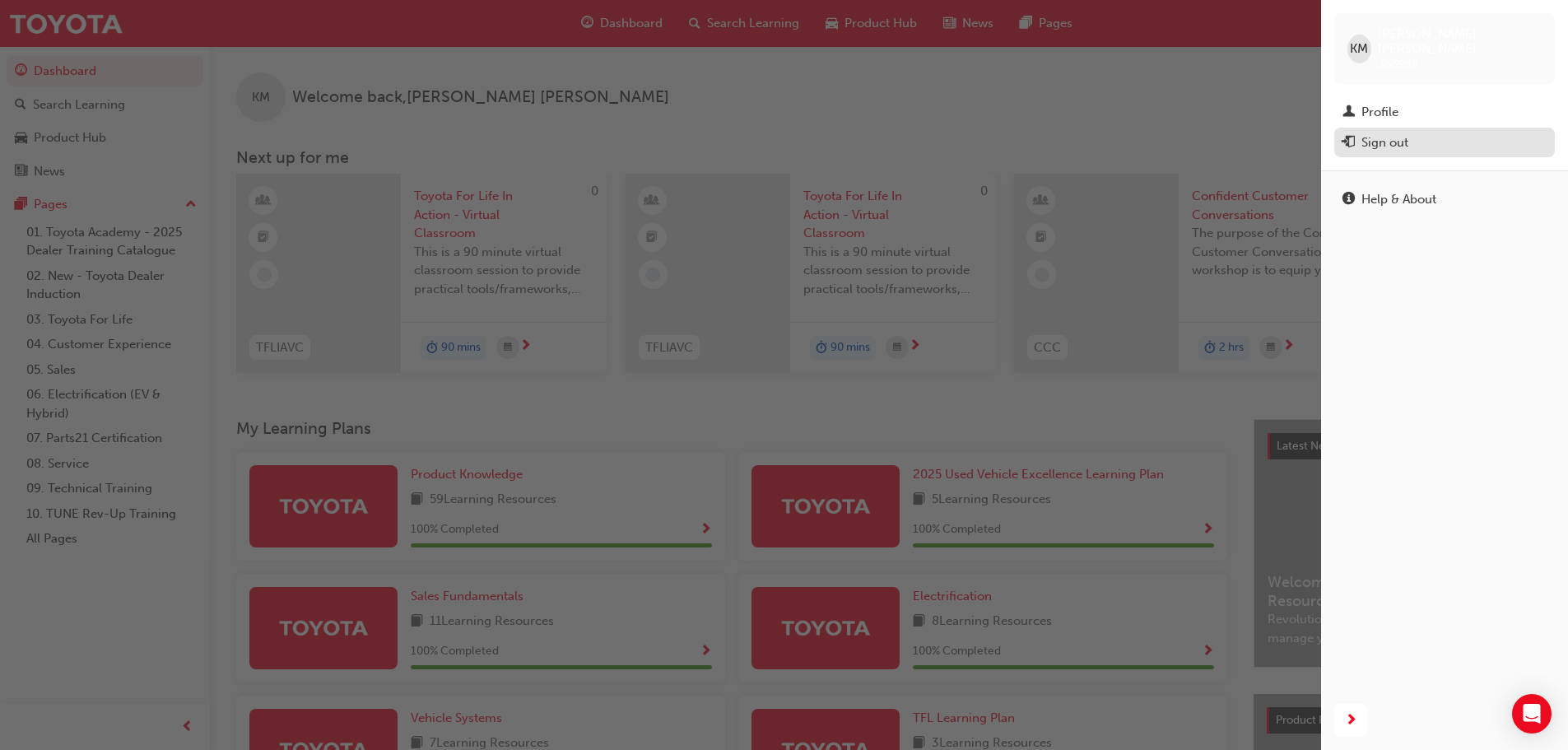
click at [1407, 134] on div "Sign out" at bounding box center [1385, 143] width 47 height 19
